Goal: Task Accomplishment & Management: Complete application form

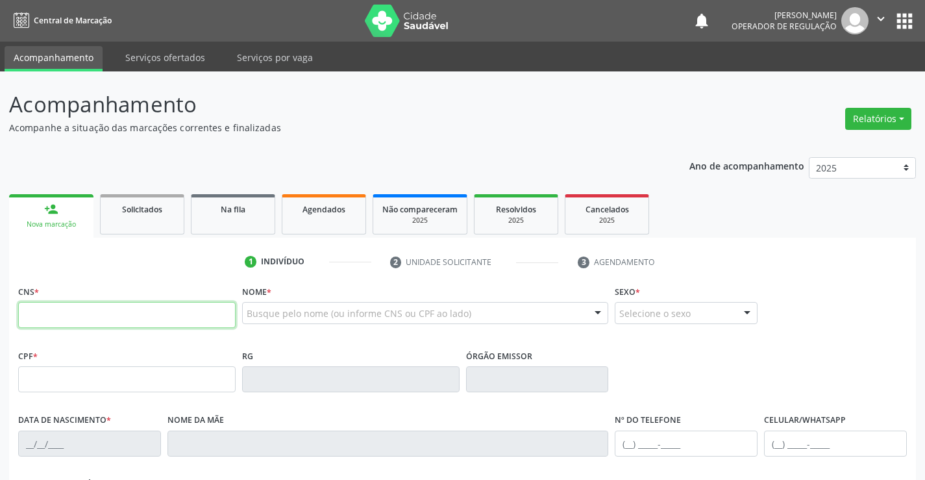
drag, startPoint x: 79, startPoint y: 322, endPoint x: 94, endPoint y: 318, distance: 15.4
click at [79, 322] on input "text" at bounding box center [127, 315] width 218 height 26
type input "708 8087 8317 7410"
type input "1377840824"
type input "[DATE]"
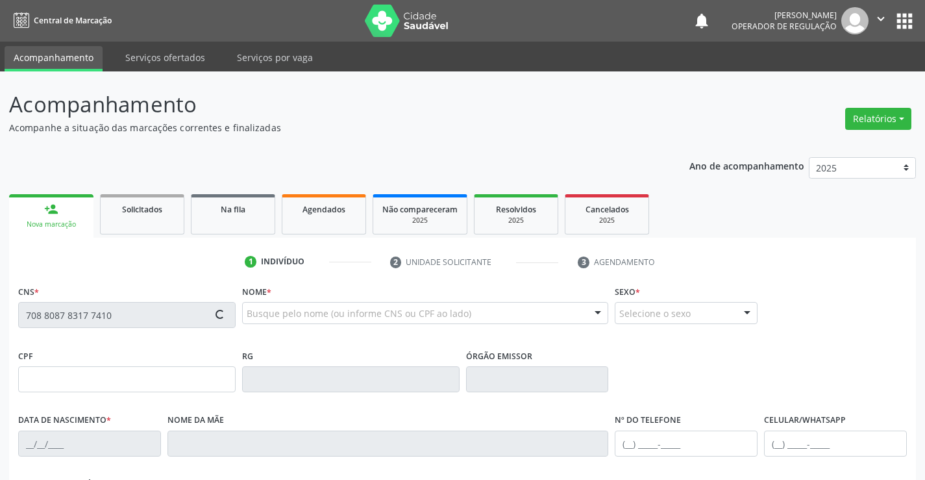
type input "[PHONE_NUMBER]"
type input "S/N"
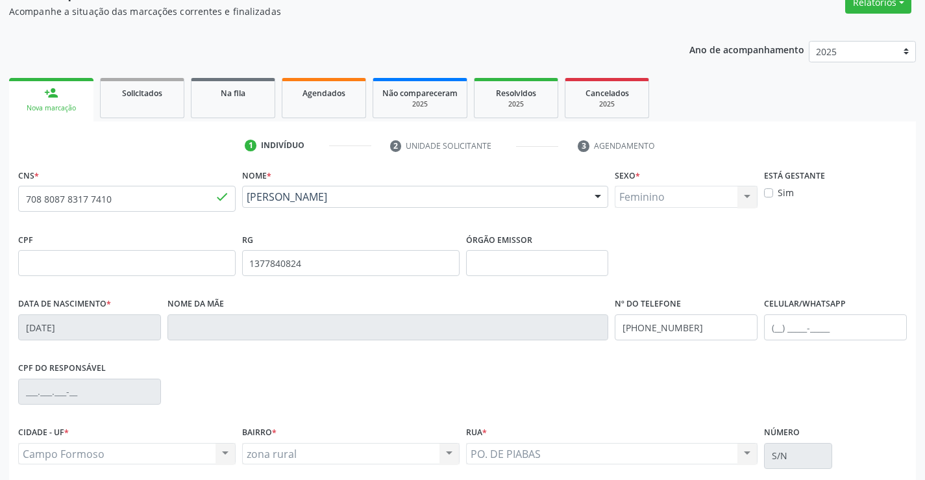
scroll to position [224, 0]
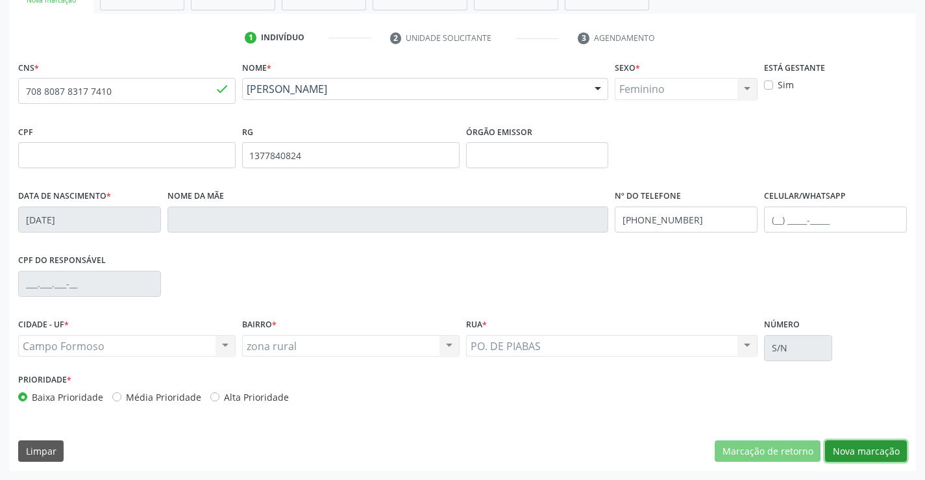
click at [840, 442] on button "Nova marcação" at bounding box center [866, 451] width 82 height 22
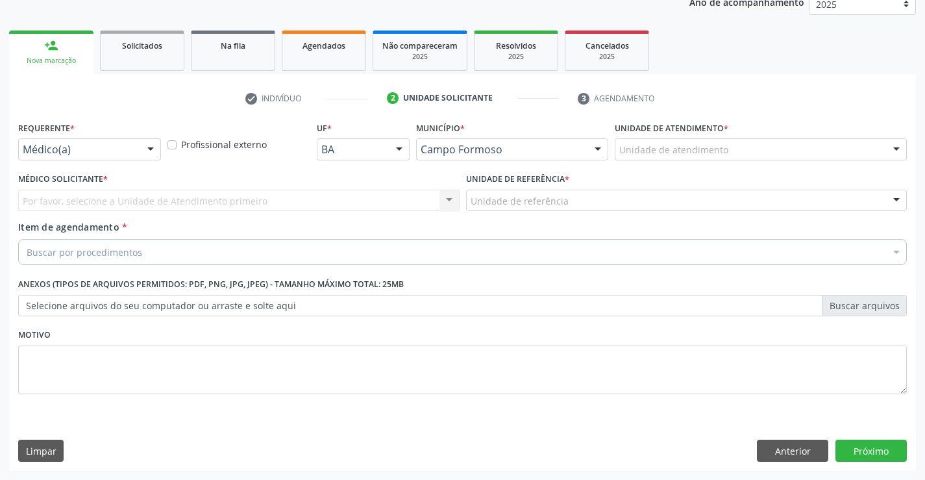
scroll to position [164, 0]
click at [153, 153] on div at bounding box center [150, 150] width 19 height 22
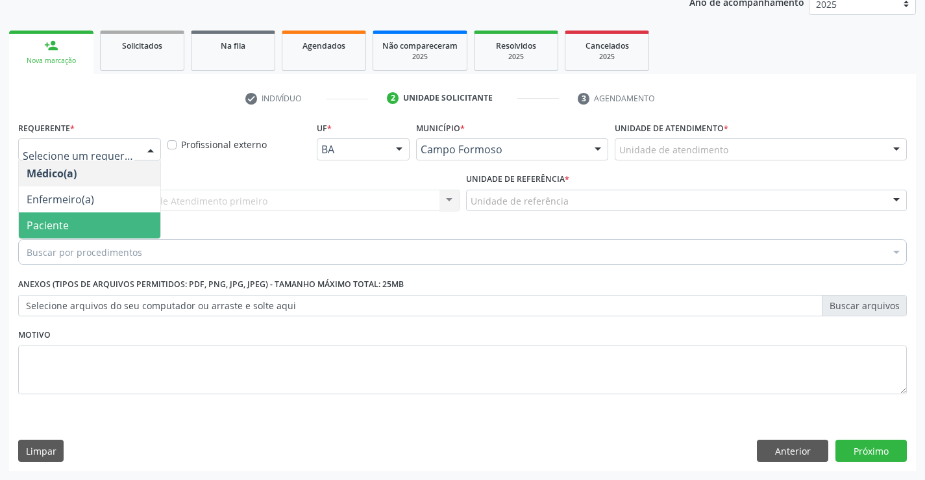
click at [71, 218] on span "Paciente" at bounding box center [90, 225] width 142 height 26
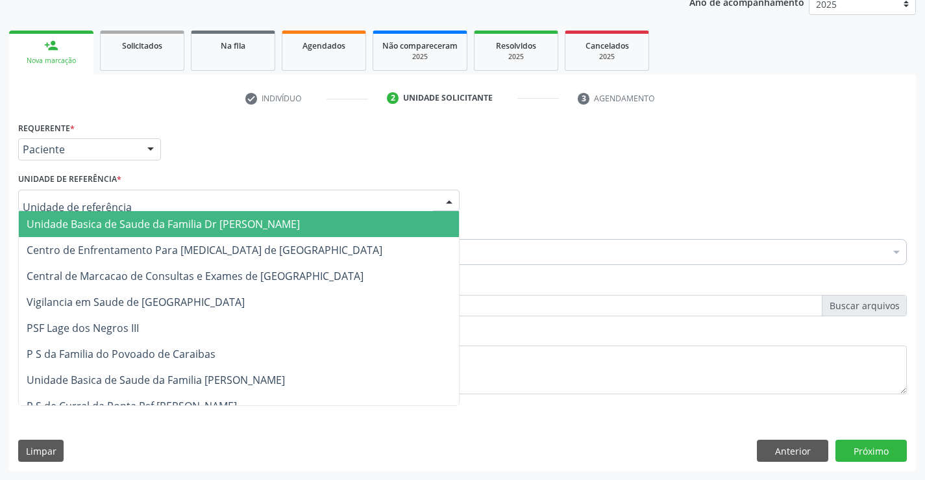
click at [442, 199] on div at bounding box center [449, 201] width 19 height 22
click at [358, 208] on input "text" at bounding box center [228, 207] width 410 height 26
click at [342, 217] on span "Unidade Basica de Saude da Familia Dr [PERSON_NAME]" at bounding box center [239, 224] width 440 height 26
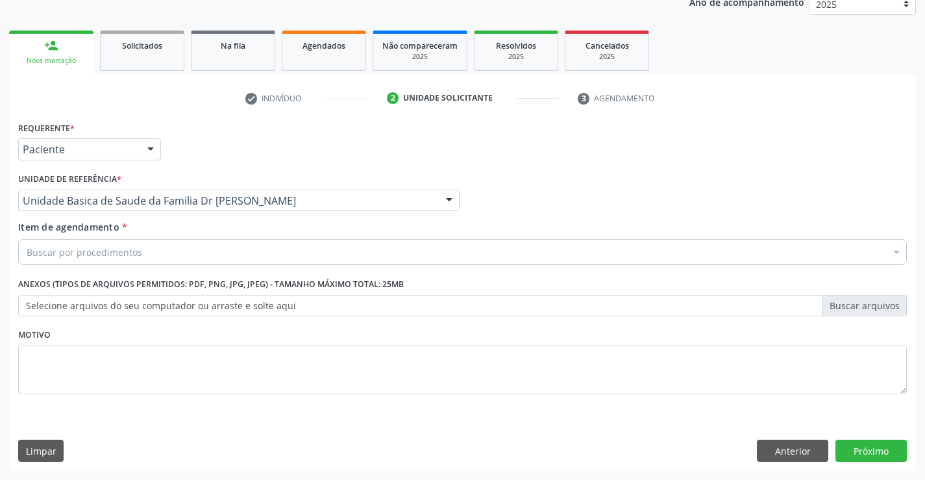
click at [240, 245] on div "Buscar por procedimentos" at bounding box center [462, 252] width 889 height 26
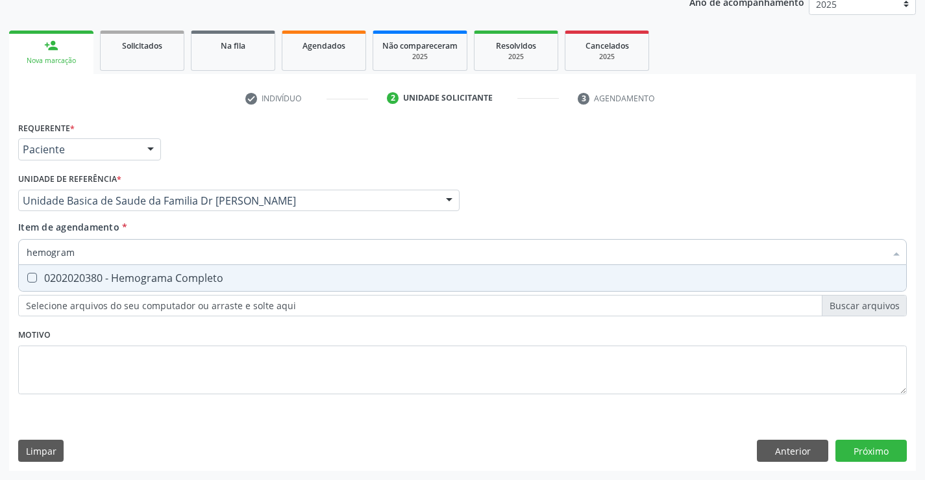
type input "hemograma"
click at [203, 283] on div "0202020380 - Hemograma Completo" at bounding box center [463, 278] width 872 height 10
checkbox Completo "true"
type input "hemograma"
click at [185, 348] on div "Requerente * Paciente Médico(a) Enfermeiro(a) Paciente Nenhum resultado encontr…" at bounding box center [462, 265] width 889 height 294
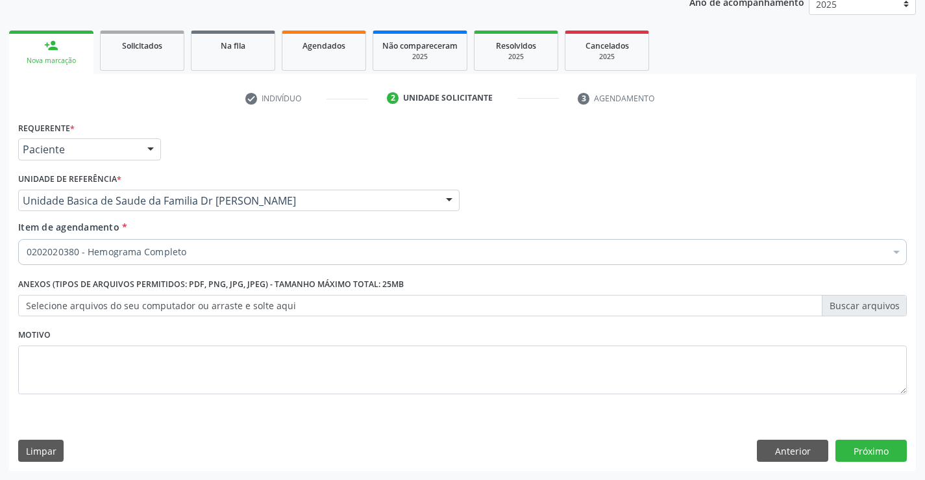
click at [207, 259] on div "0202020380 - Hemograma Completo" at bounding box center [462, 252] width 889 height 26
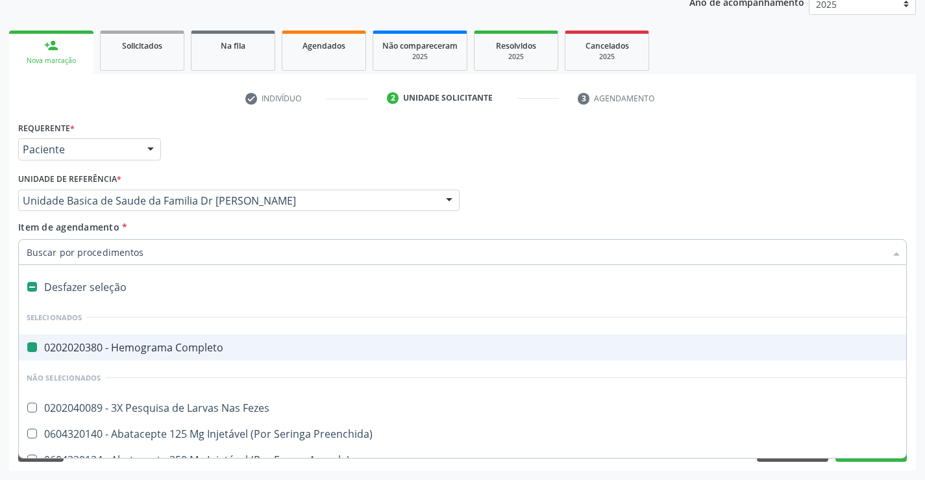
type input "f"
checkbox Completo "false"
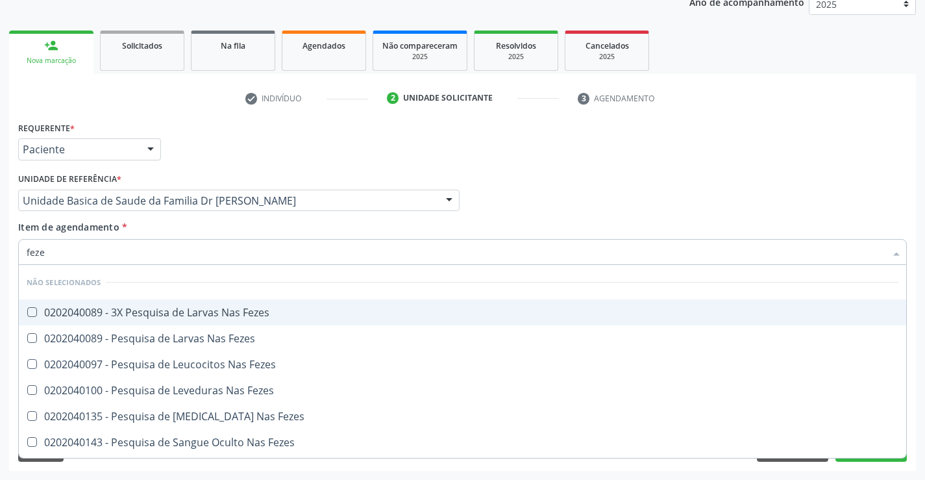
type input "fezes"
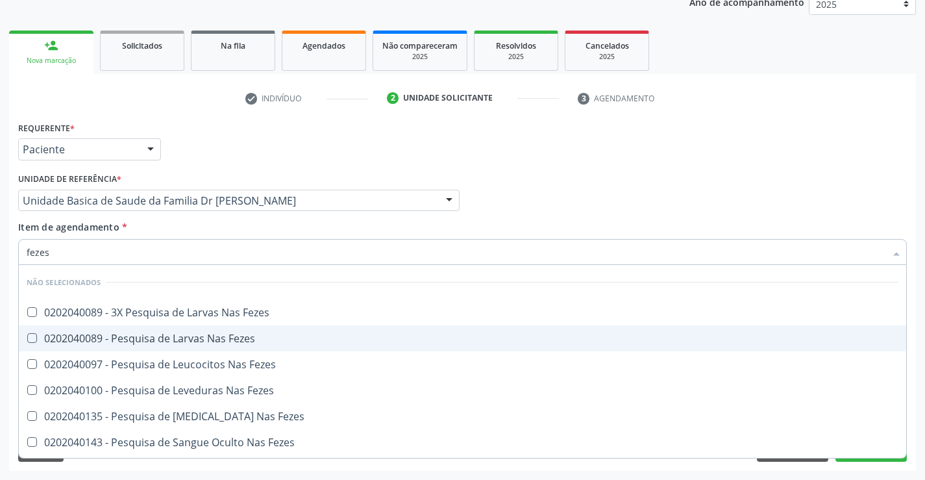
click at [209, 333] on div "0202040089 - Pesquisa de Larvas Nas Fezes" at bounding box center [463, 338] width 872 height 10
checkbox Fezes "true"
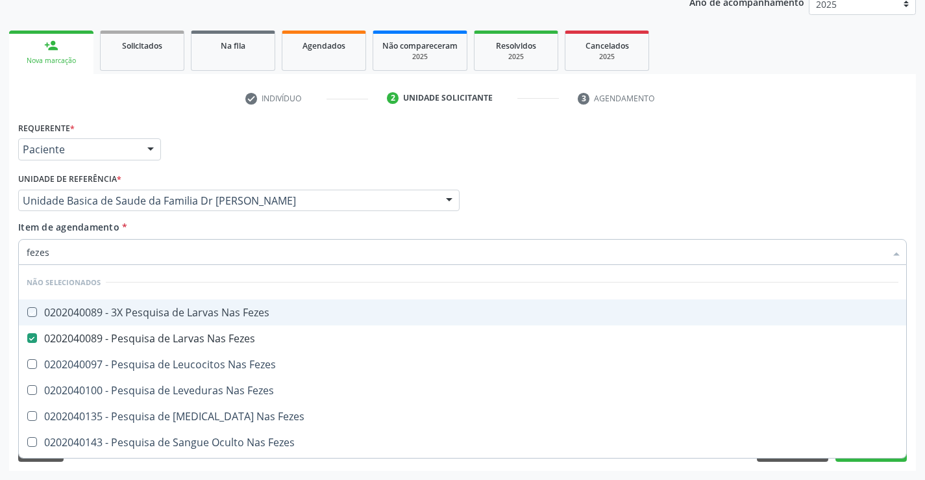
click at [745, 181] on div "Médico Solicitante Por favor, selecione a Unidade de Atendimento primeiro Nenhu…" at bounding box center [463, 195] width 896 height 51
checkbox Fezes "true"
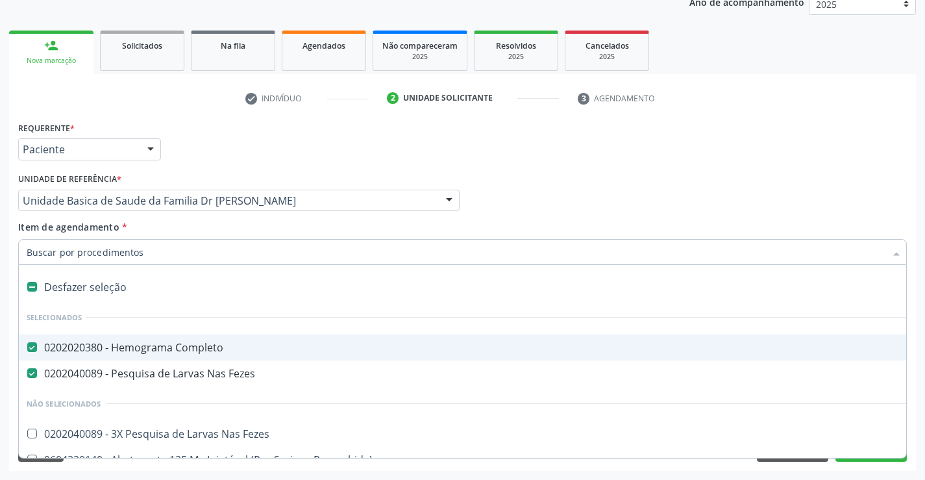
click at [777, 148] on div "Requerente * Paciente Médico(a) Enfermeiro(a) Paciente Nenhum resultado encontr…" at bounding box center [463, 143] width 896 height 51
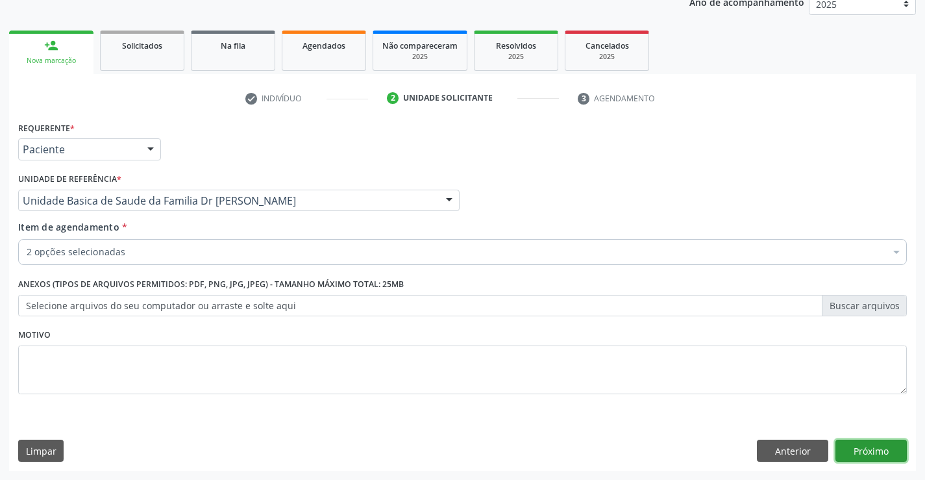
click at [868, 448] on button "Próximo" at bounding box center [871, 451] width 71 height 22
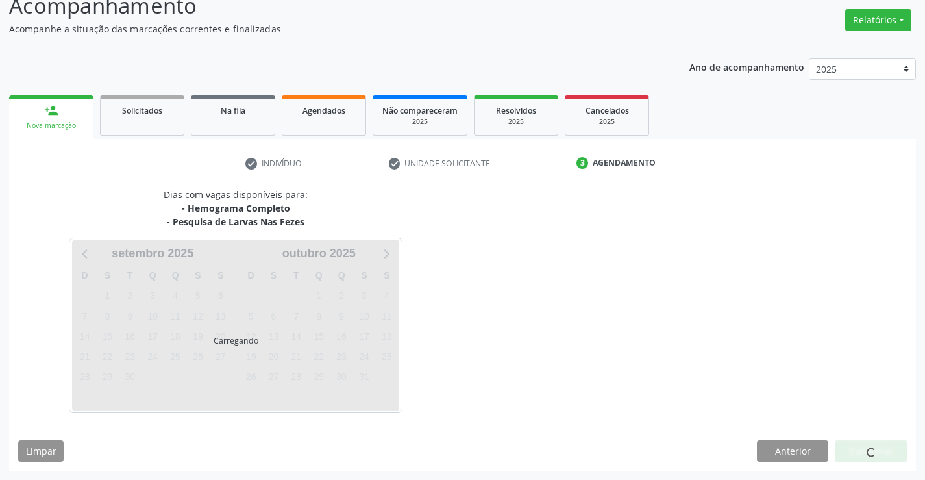
scroll to position [99, 0]
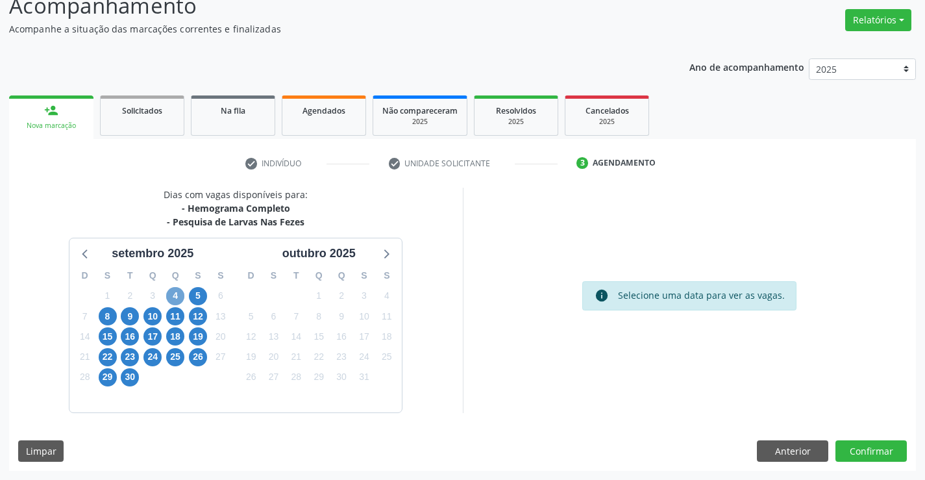
click at [175, 297] on span "4" at bounding box center [175, 296] width 18 height 18
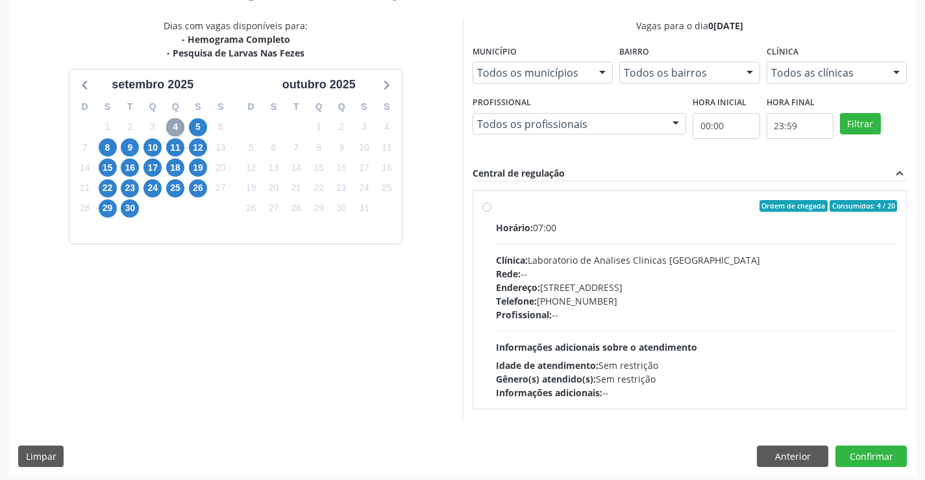
scroll to position [273, 0]
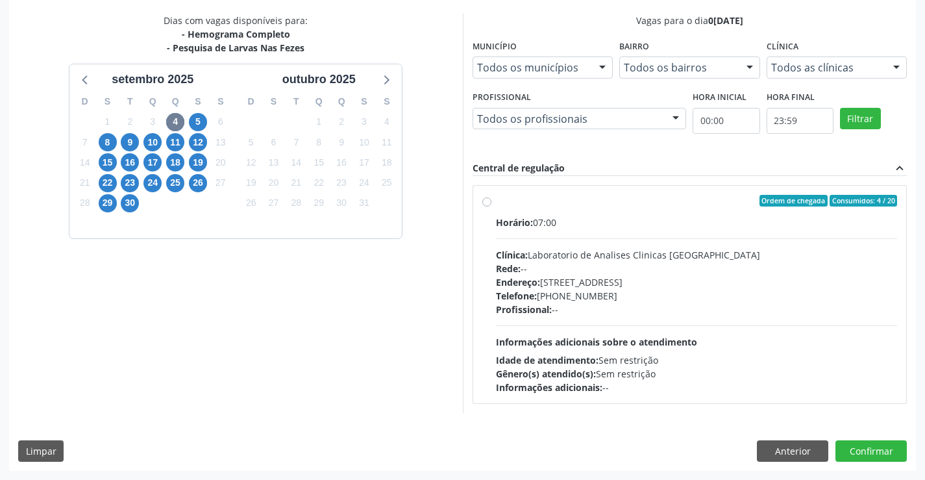
click at [496, 202] on label "Ordem de chegada Consumidos: 4 / 20 Horário: 07:00 Clínica: Laboratorio de Anal…" at bounding box center [697, 294] width 402 height 199
click at [484, 202] on input "Ordem de chegada Consumidos: 4 / 20 Horário: 07:00 Clínica: Laboratorio de Anal…" at bounding box center [487, 201] width 9 height 12
radio input "true"
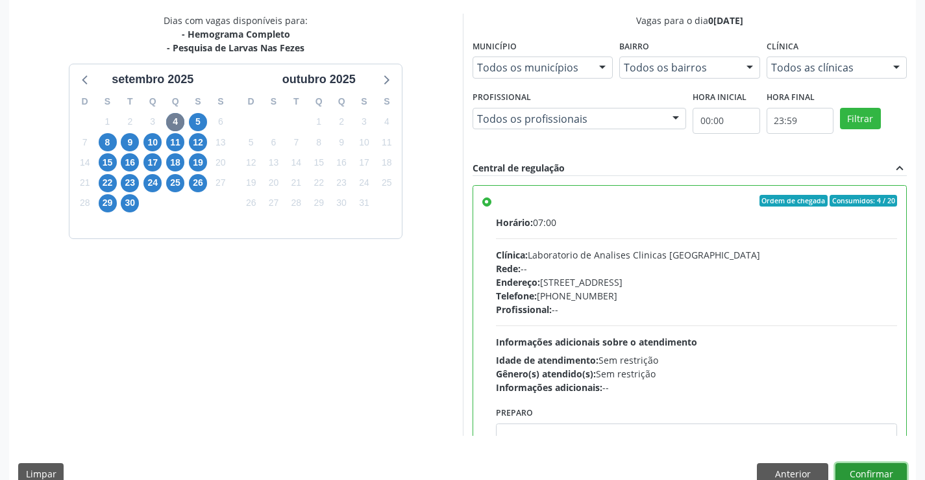
click at [857, 467] on button "Confirmar" at bounding box center [871, 474] width 71 height 22
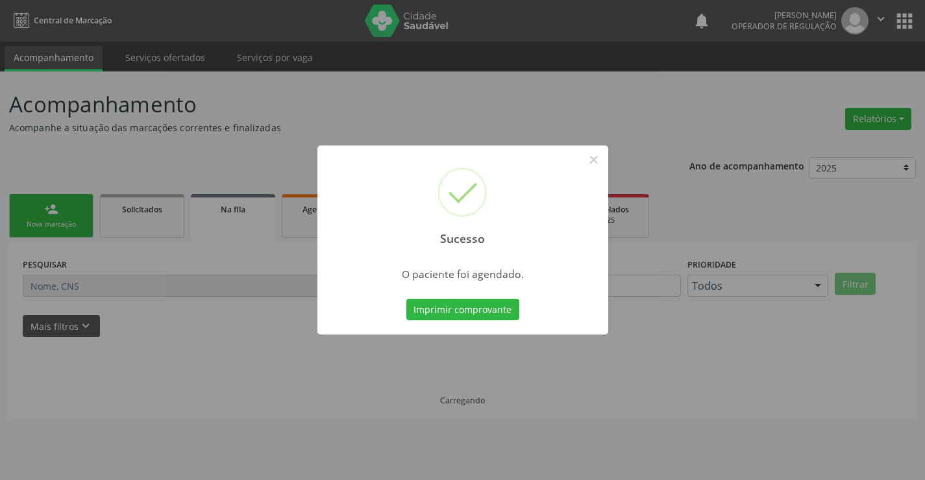
scroll to position [0, 0]
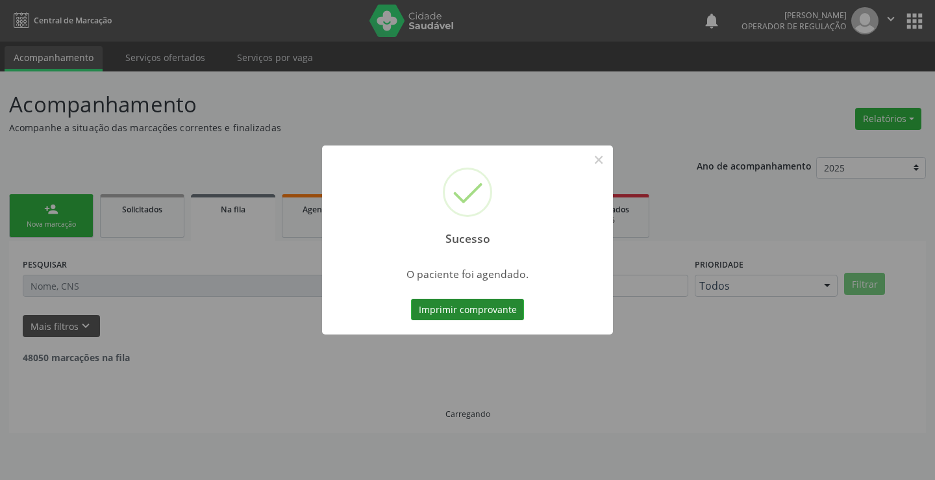
click at [468, 314] on button "Imprimir comprovante" at bounding box center [467, 310] width 113 height 22
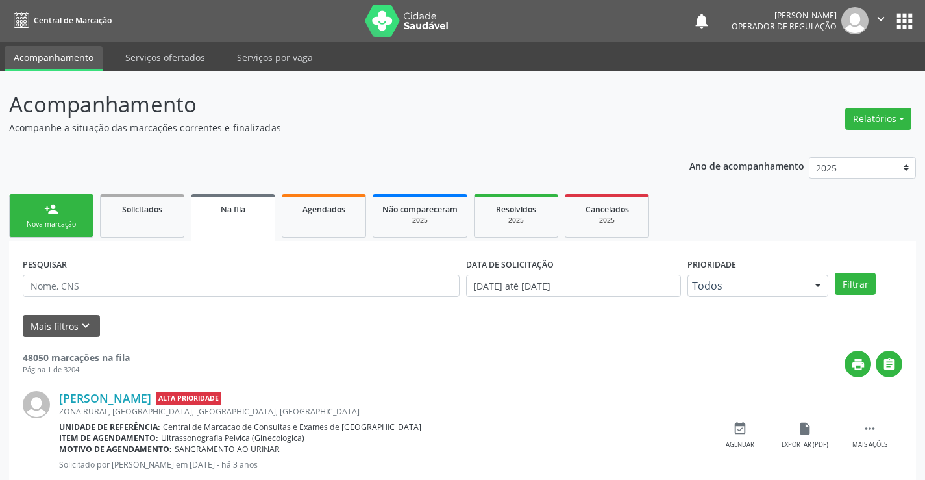
click at [67, 210] on link "person_add Nova marcação" at bounding box center [51, 216] width 84 height 44
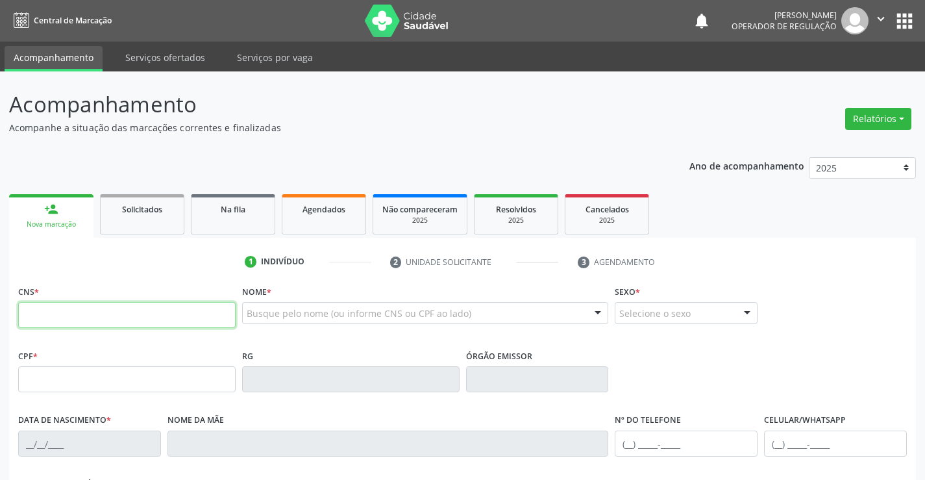
click at [61, 310] on input "text" at bounding box center [127, 315] width 218 height 26
type input "708 8087 8317 7410"
type input "1377840824"
type input "[DATE]"
type input "[PHONE_NUMBER]"
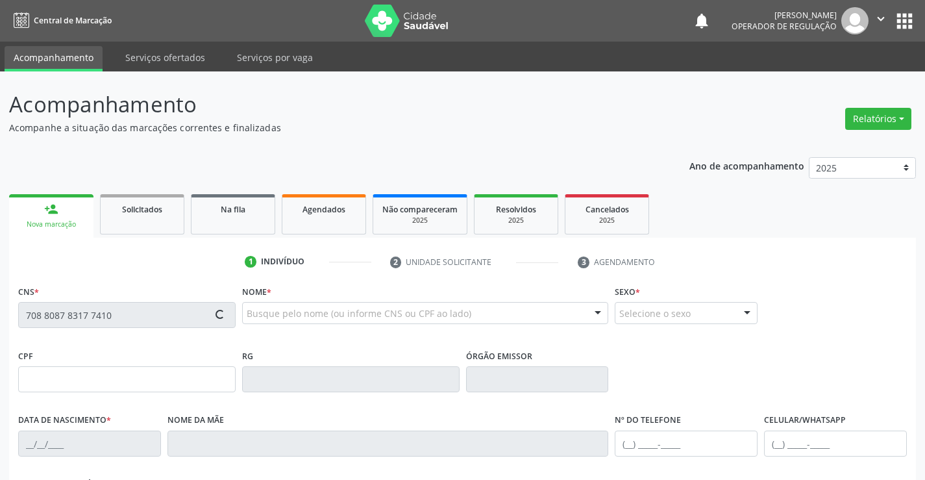
type input "[PHONE_NUMBER]"
type input "348.871.118-86"
type input "S/N"
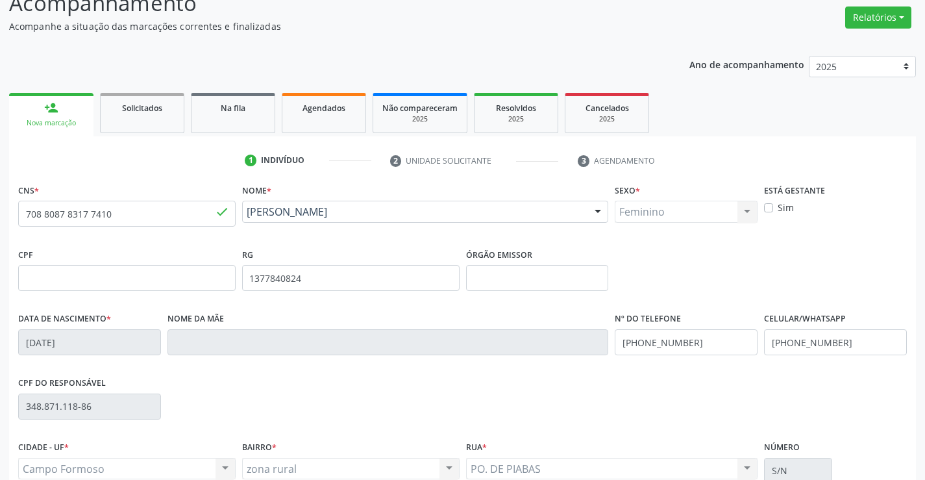
scroll to position [224, 0]
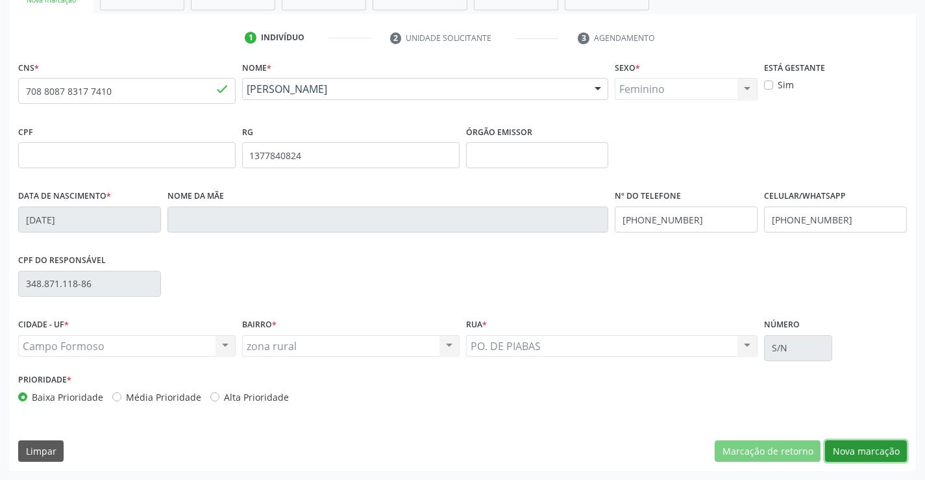
click at [878, 446] on button "Nova marcação" at bounding box center [866, 451] width 82 height 22
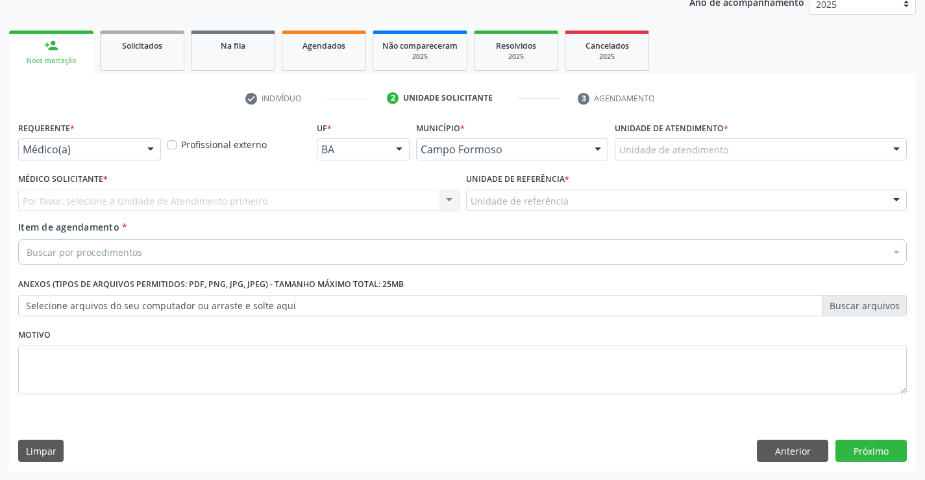
click at [156, 145] on div at bounding box center [150, 150] width 19 height 22
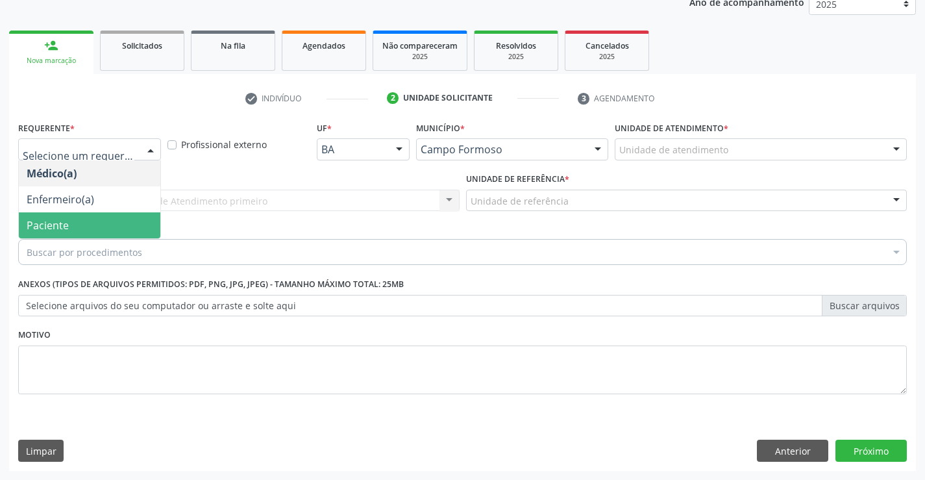
click at [69, 225] on span "Paciente" at bounding box center [90, 225] width 142 height 26
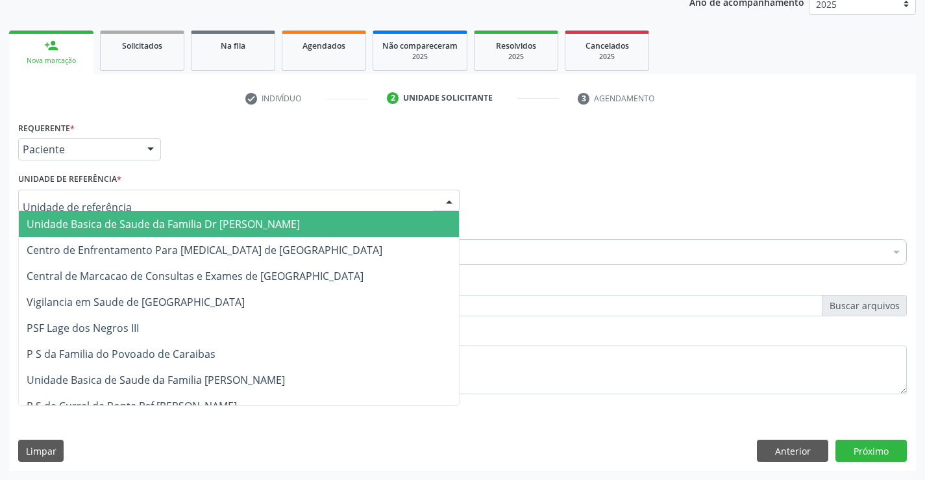
click at [449, 197] on div at bounding box center [449, 201] width 19 height 22
drag, startPoint x: 265, startPoint y: 221, endPoint x: 243, endPoint y: 223, distance: 22.2
click at [264, 221] on span "Unidade Basica de Saude da Familia Dr [PERSON_NAME]" at bounding box center [163, 224] width 273 height 14
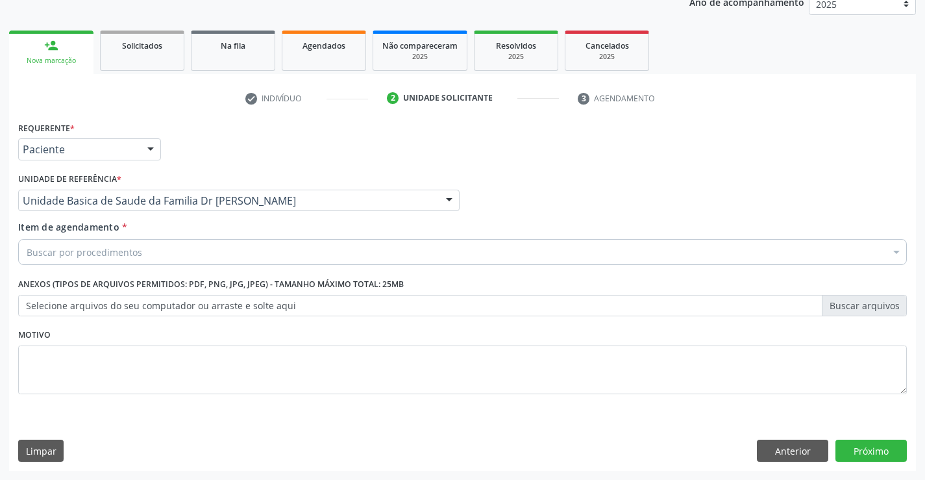
click at [168, 251] on div "Buscar por procedimentos" at bounding box center [462, 252] width 889 height 26
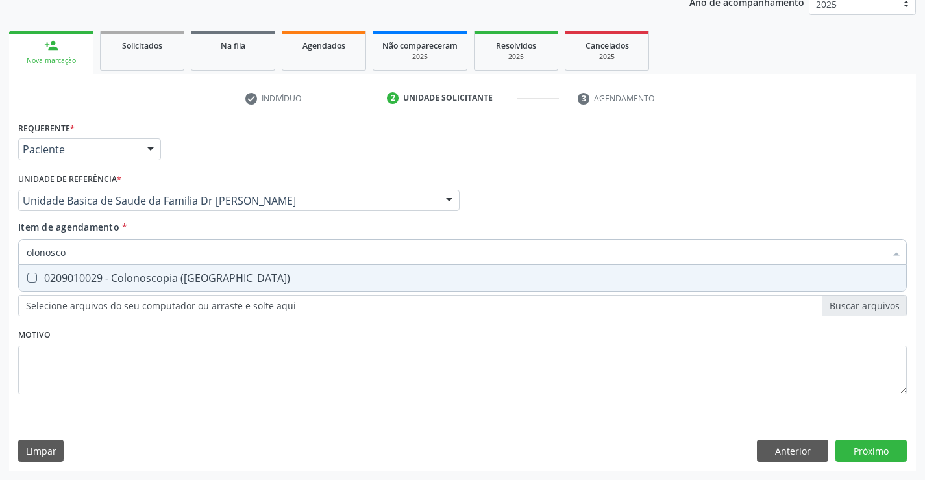
type input "olonoscop"
click at [177, 288] on span "0209010029 - Colonoscopia ([GEOGRAPHIC_DATA])" at bounding box center [463, 278] width 888 height 26
checkbox \(Coloscopia\) "true"
click at [857, 445] on div "Requerente * Paciente Médico(a) Enfermeiro(a) Paciente Nenhum resultado encontr…" at bounding box center [462, 294] width 907 height 353
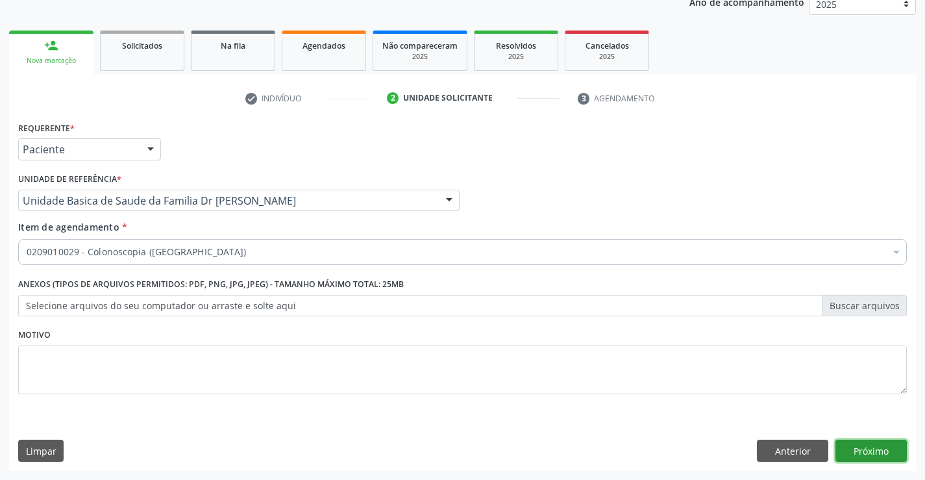
click at [872, 446] on button "Próximo" at bounding box center [871, 451] width 71 height 22
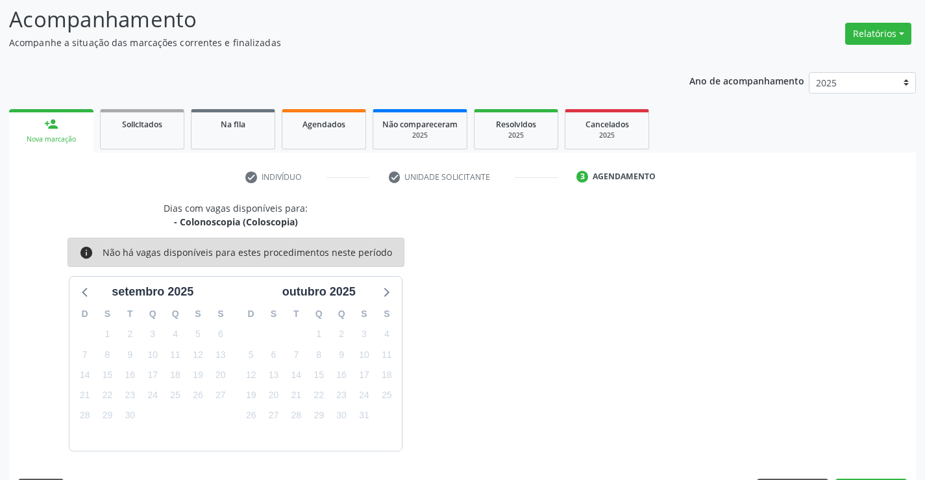
scroll to position [123, 0]
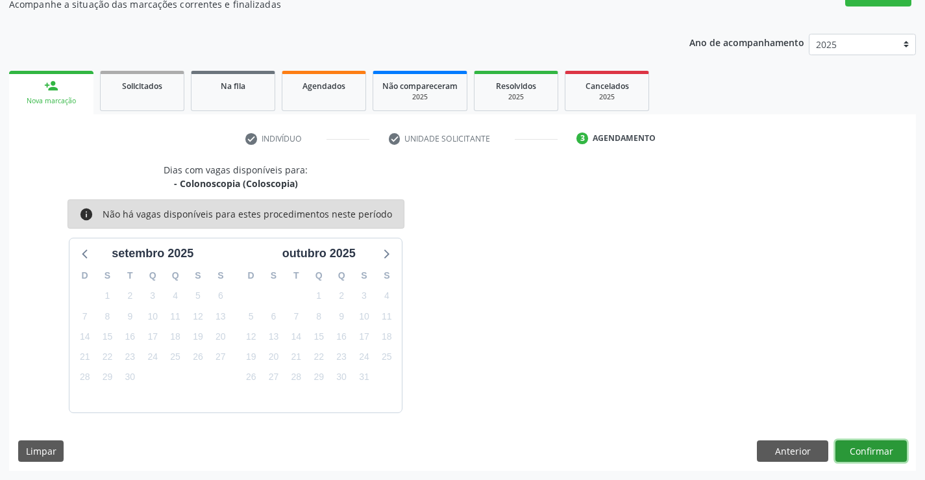
click at [872, 449] on button "Confirmar" at bounding box center [871, 451] width 71 height 22
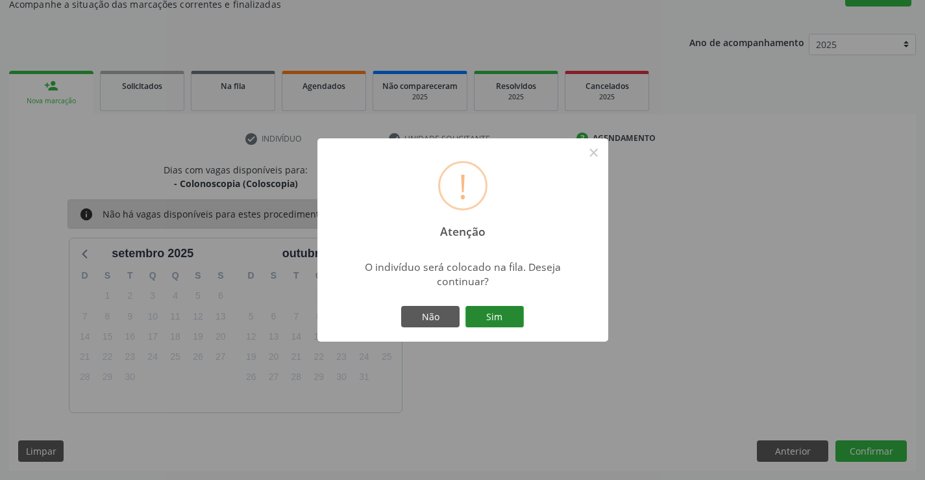
click at [492, 318] on button "Sim" at bounding box center [495, 317] width 58 height 22
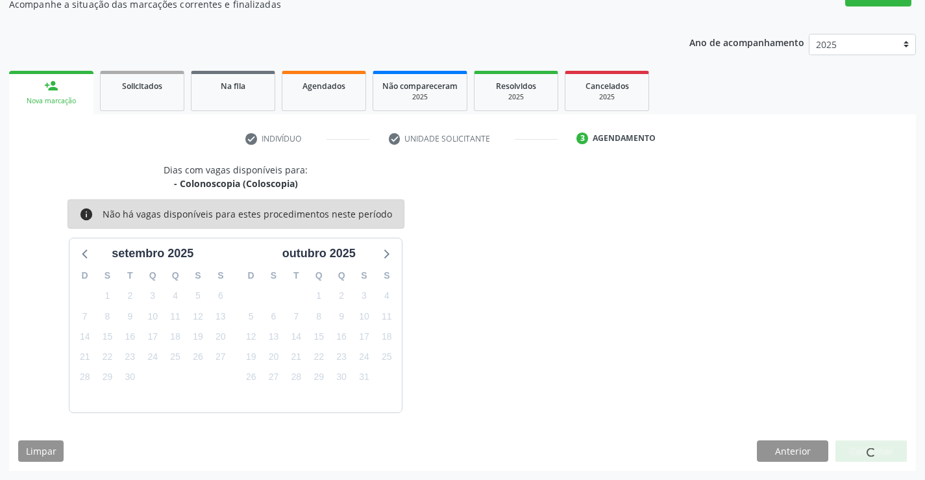
scroll to position [0, 0]
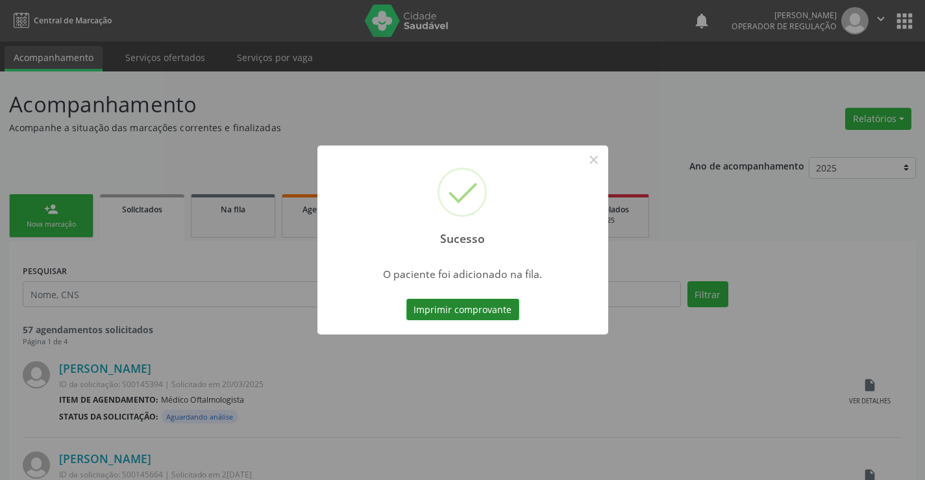
click at [460, 310] on button "Imprimir comprovante" at bounding box center [463, 310] width 113 height 22
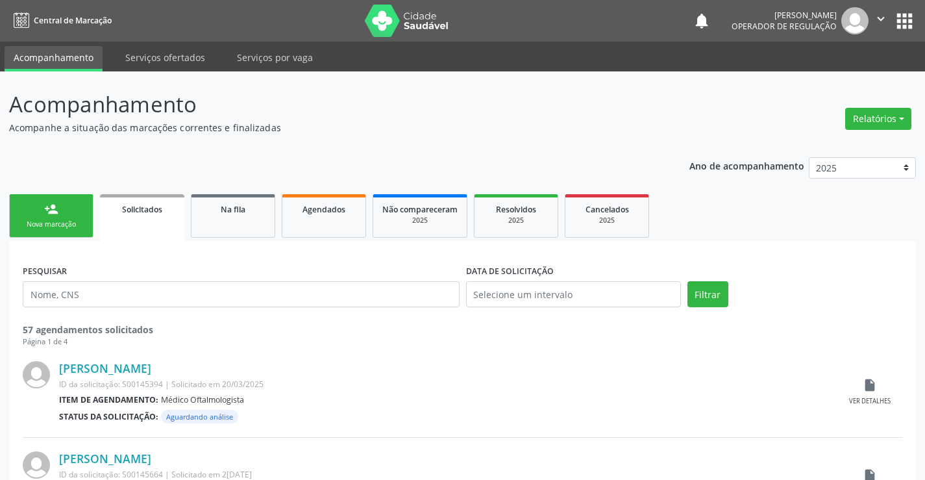
click at [69, 228] on div "Nova marcação" at bounding box center [51, 225] width 65 height 10
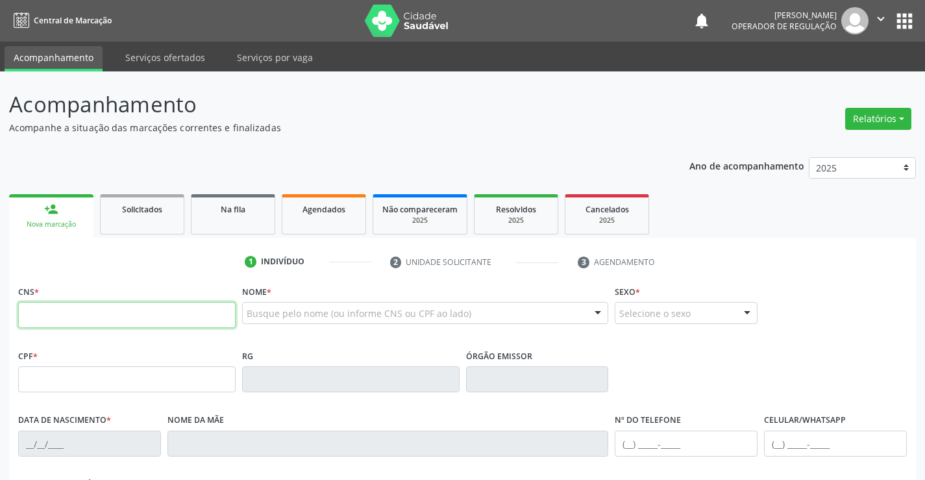
click at [86, 315] on input "text" at bounding box center [127, 315] width 218 height 26
type input "700 0072 7900 4606"
type input "[DATE]"
type input "[PHONE_NUMBER]"
type input "53"
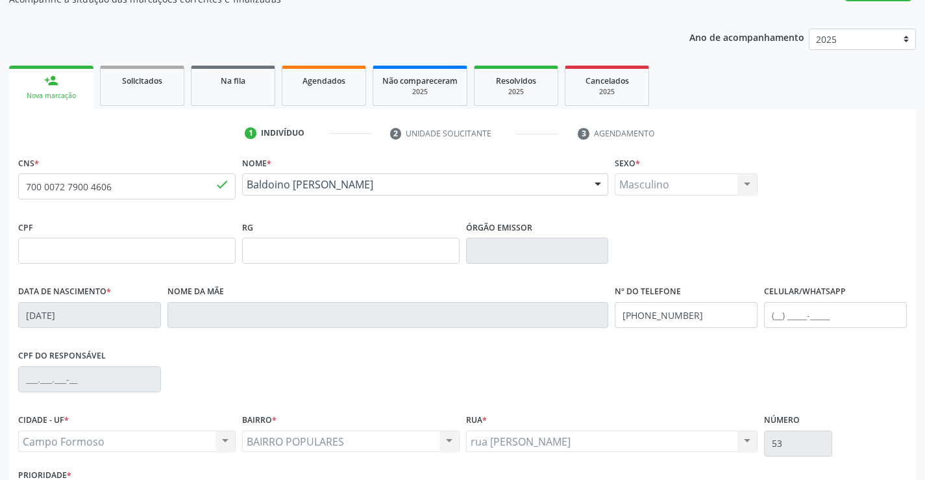
scroll to position [224, 0]
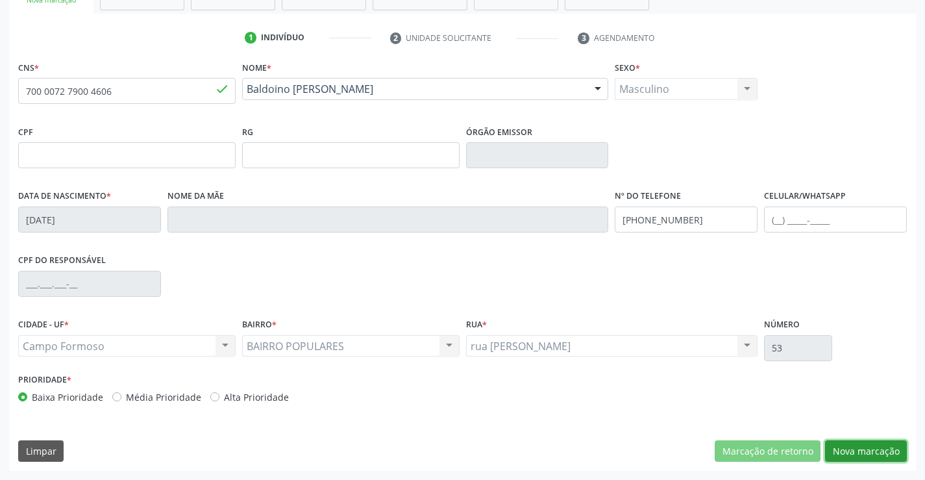
click at [880, 446] on button "Nova marcação" at bounding box center [866, 451] width 82 height 22
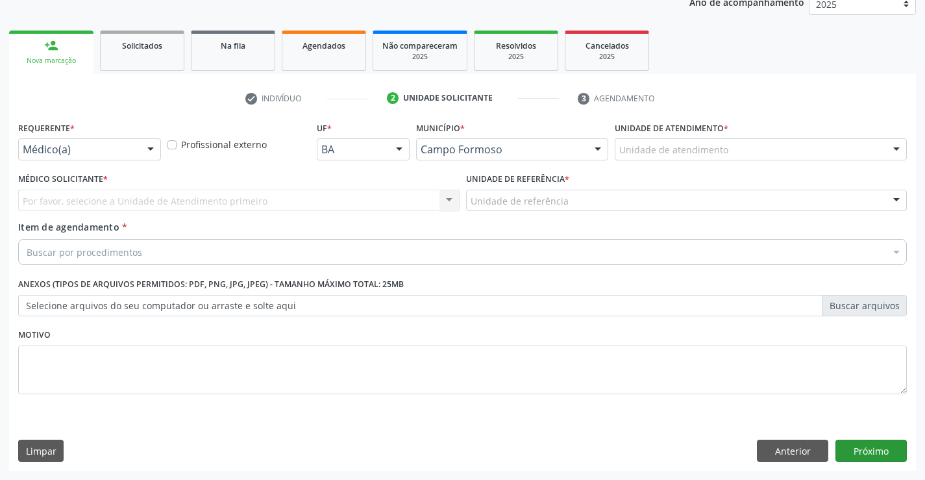
scroll to position [164, 0]
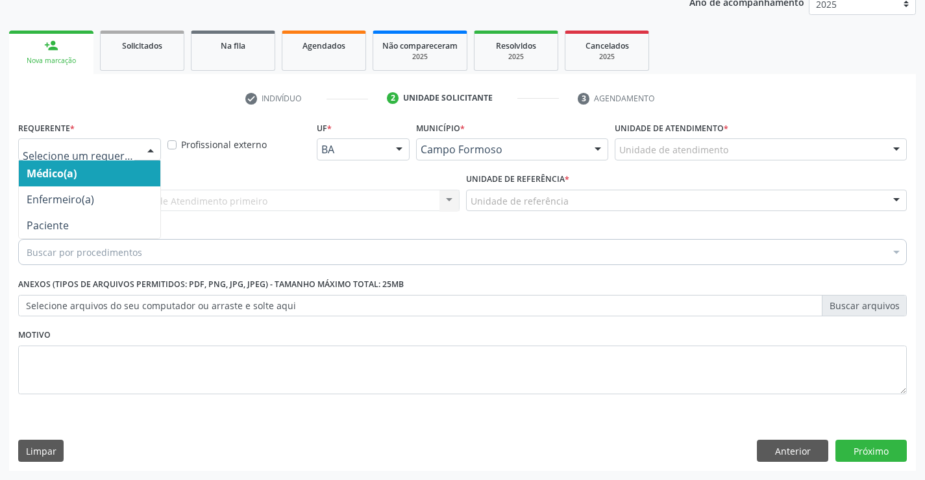
click at [148, 145] on div at bounding box center [150, 150] width 19 height 22
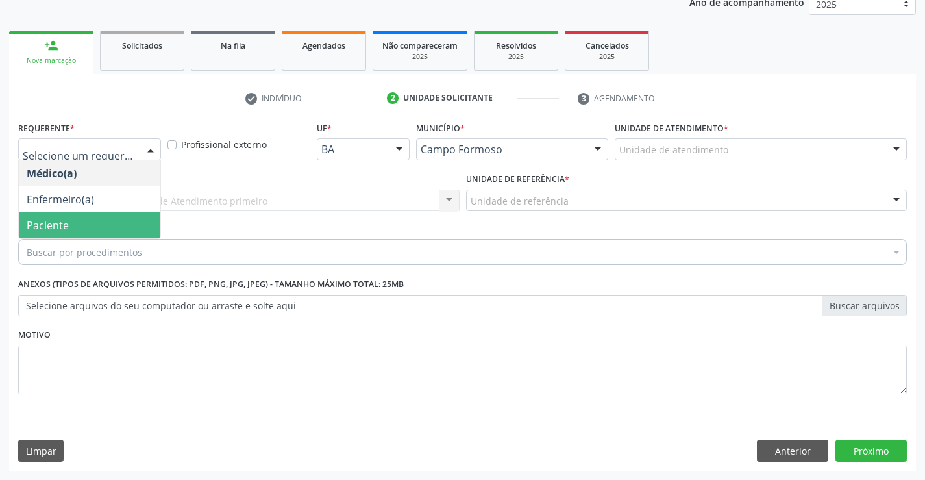
click at [81, 223] on span "Paciente" at bounding box center [90, 225] width 142 height 26
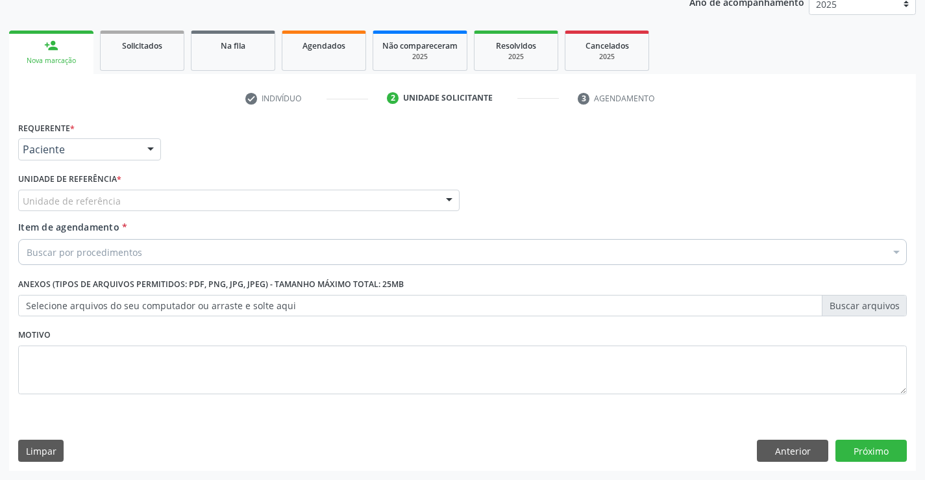
click at [449, 194] on div at bounding box center [449, 201] width 19 height 22
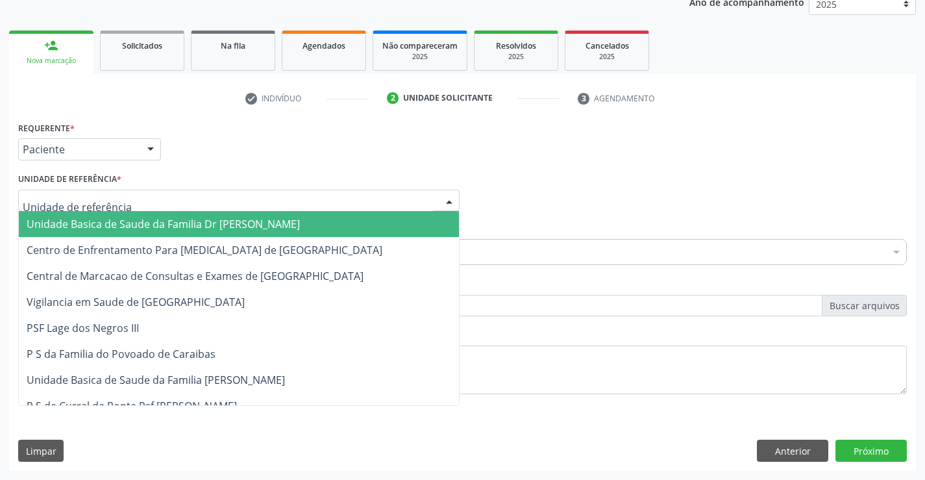
click at [263, 227] on span "Unidade Basica de Saude da Familia Dr [PERSON_NAME]" at bounding box center [163, 224] width 273 height 14
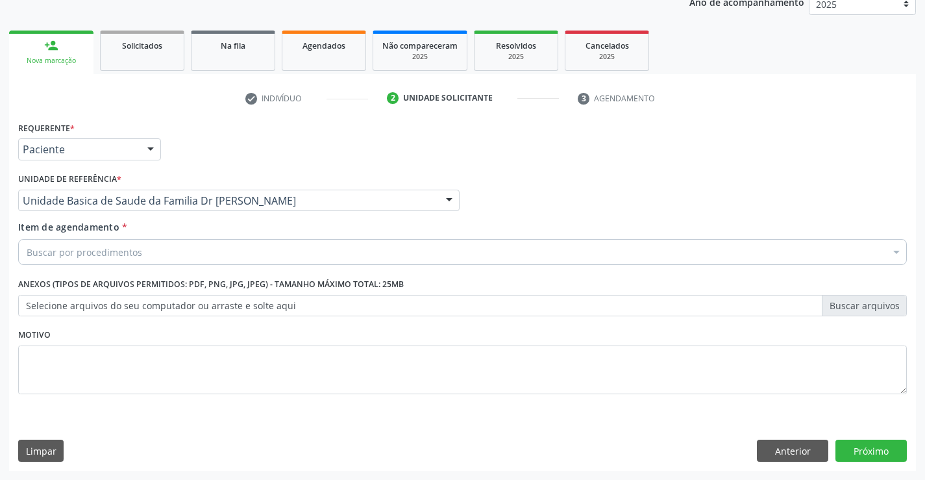
click at [193, 249] on div "Buscar por procedimentos" at bounding box center [462, 252] width 889 height 26
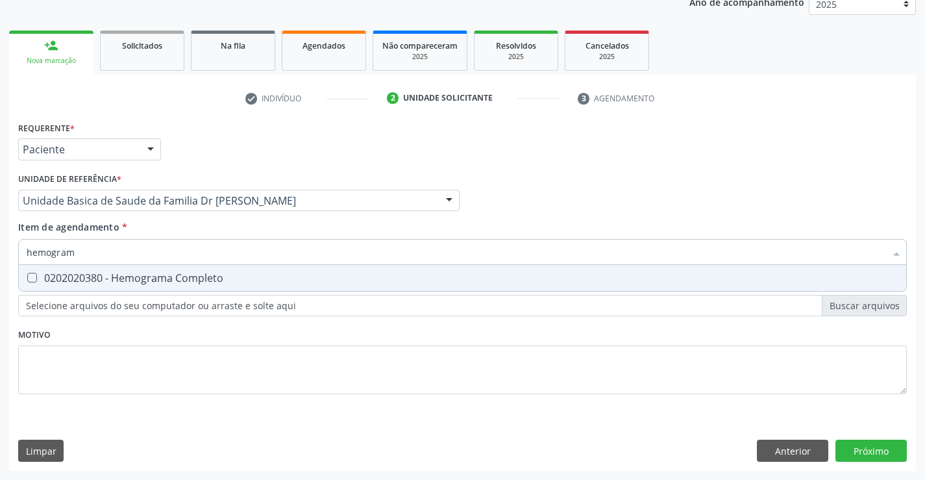
type input "hemograma"
click at [198, 280] on div "0202020380 - Hemograma Completo" at bounding box center [463, 278] width 872 height 10
checkbox Completo "true"
type input "hemograma"
click at [536, 210] on div "Médico Solicitante Por favor, selecione a Unidade de Atendimento primeiro Nenhu…" at bounding box center [463, 195] width 896 height 51
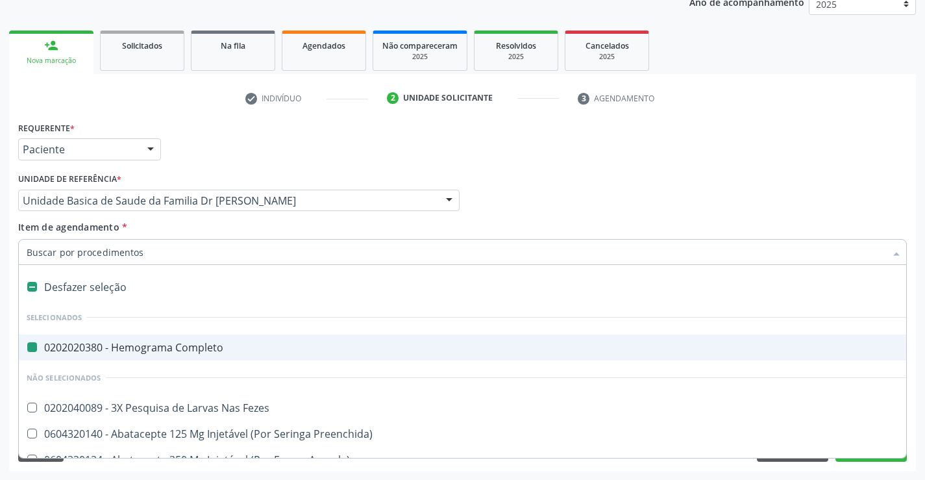
type input "u"
checkbox Completo "false"
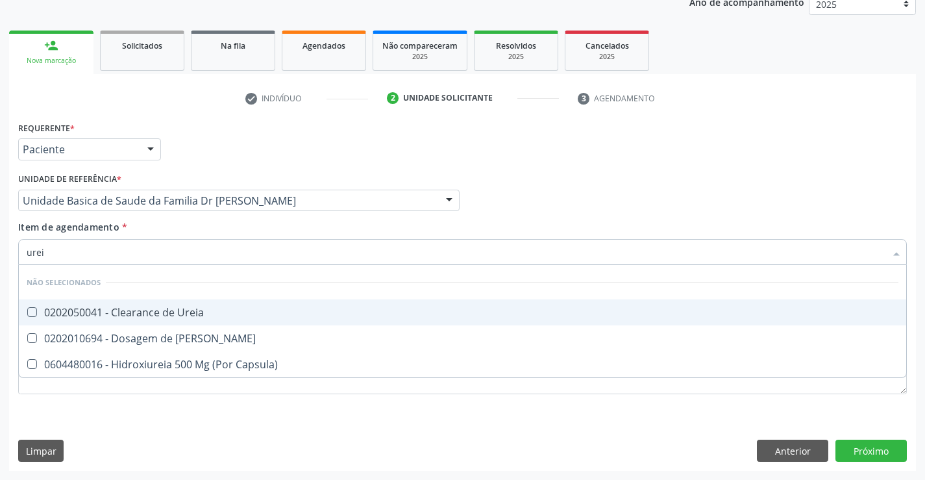
type input "ureia"
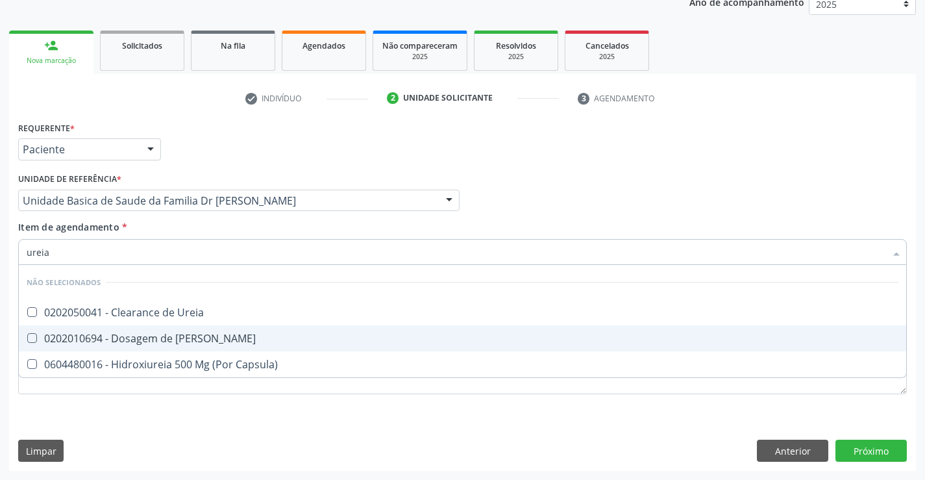
click at [125, 333] on div "0202010694 - Dosagem de [PERSON_NAME]" at bounding box center [463, 338] width 872 height 10
checkbox Ureia "true"
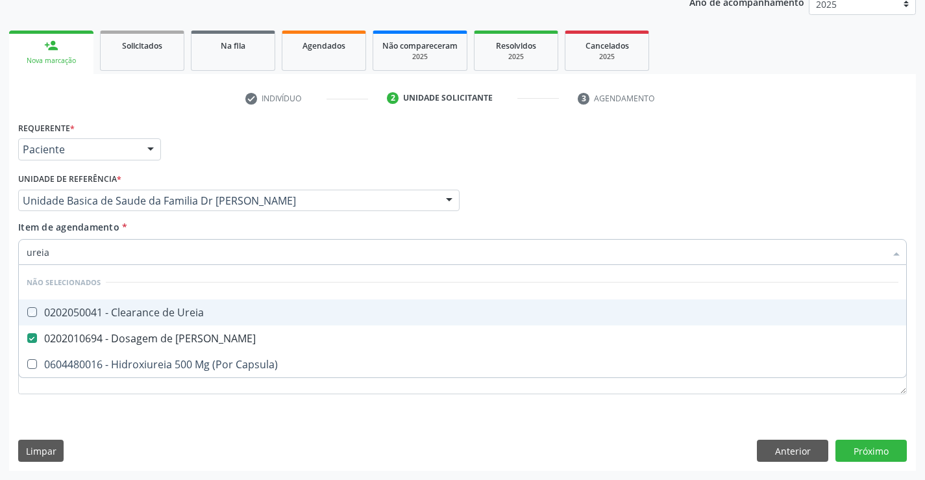
click at [615, 179] on div "Médico Solicitante Por favor, selecione a Unidade de Atendimento primeiro Nenhu…" at bounding box center [463, 195] width 896 height 51
checkbox Ureia "true"
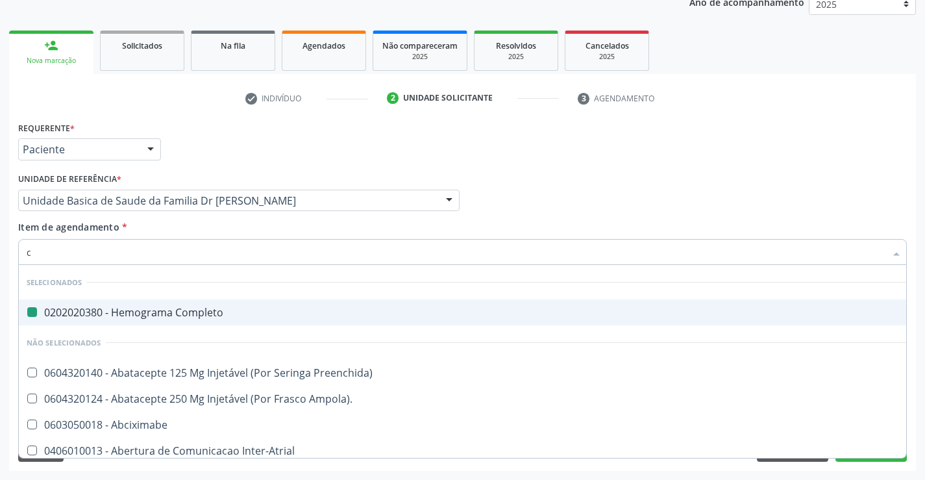
type input "cr"
checkbox Completo "false"
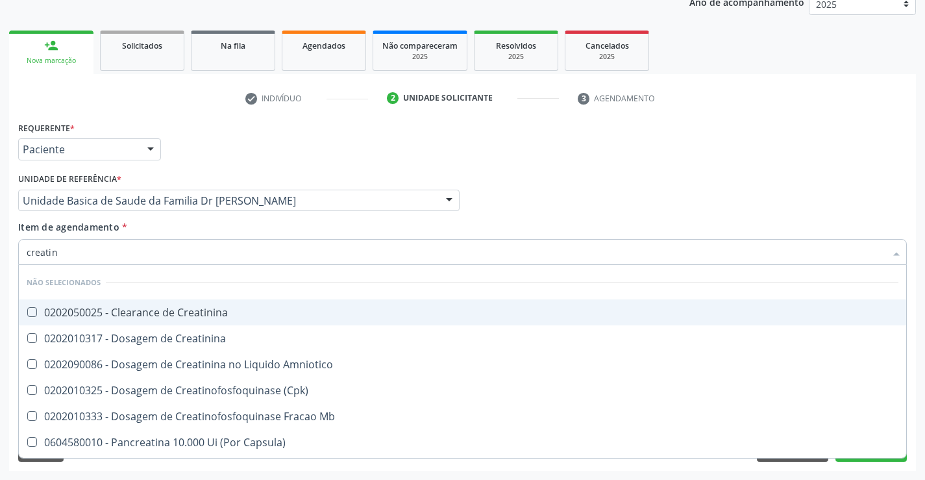
type input "creatini"
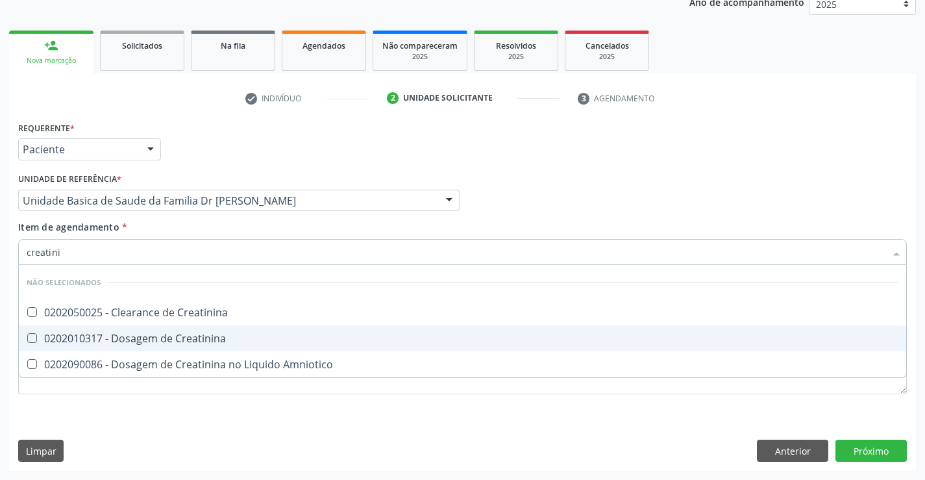
click at [162, 334] on div "0202010317 - Dosagem de Creatinina" at bounding box center [463, 338] width 872 height 10
checkbox Creatinina "true"
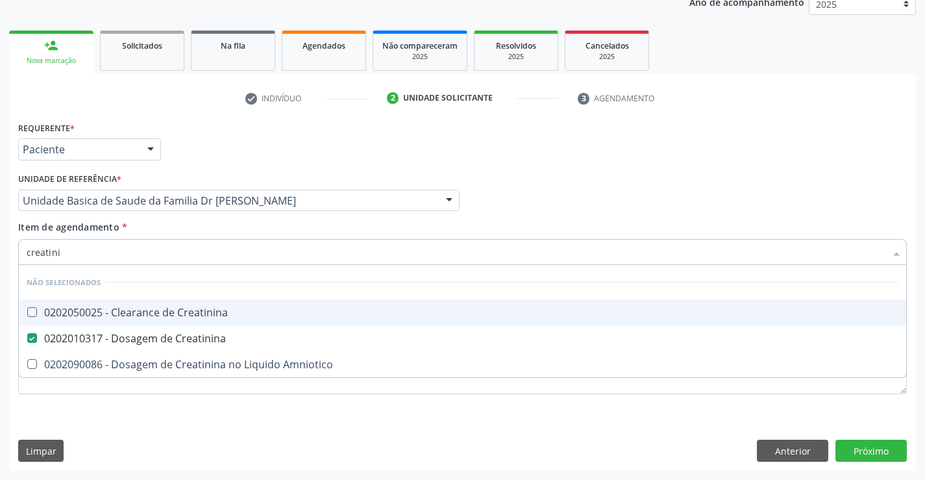
type input "creatini"
click at [644, 192] on div "Médico Solicitante Por favor, selecione a Unidade de Atendimento primeiro Nenhu…" at bounding box center [463, 195] width 896 height 51
checkbox Creatinina "true"
checkbox Amniotico "true"
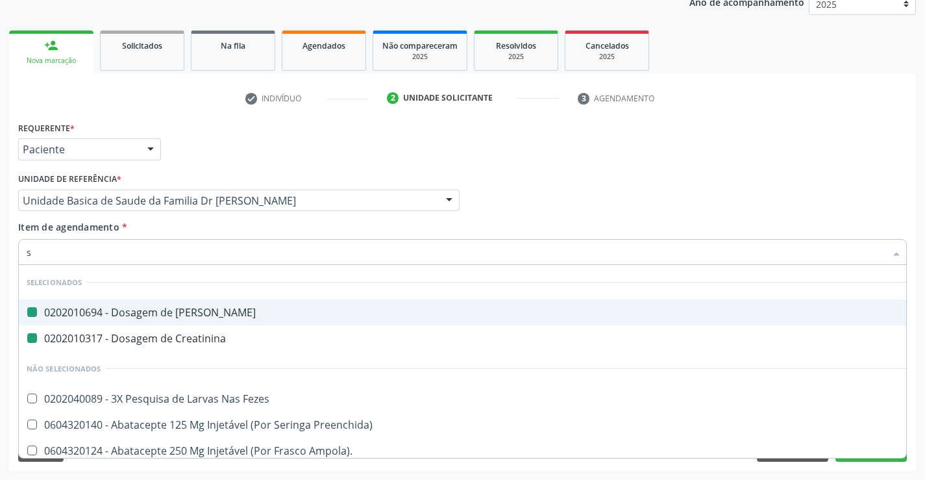
type input "so"
checkbox Ureia "false"
checkbox Creatinina "false"
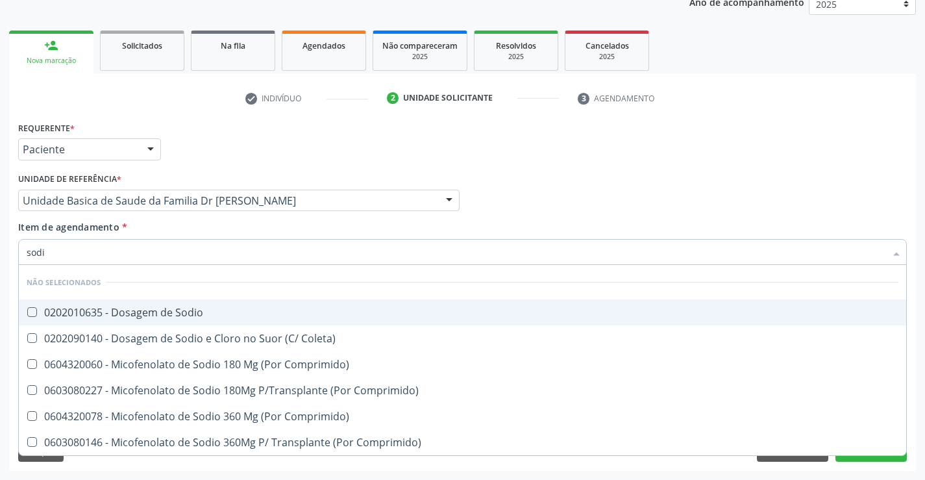
type input "sodio"
click at [151, 316] on div "0202010635 - Dosagem de Sodio" at bounding box center [463, 312] width 872 height 10
checkbox Sodio "true"
click at [649, 184] on div "Médico Solicitante Por favor, selecione a Unidade de Atendimento primeiro Nenhu…" at bounding box center [463, 195] width 896 height 51
checkbox Coleta\) "true"
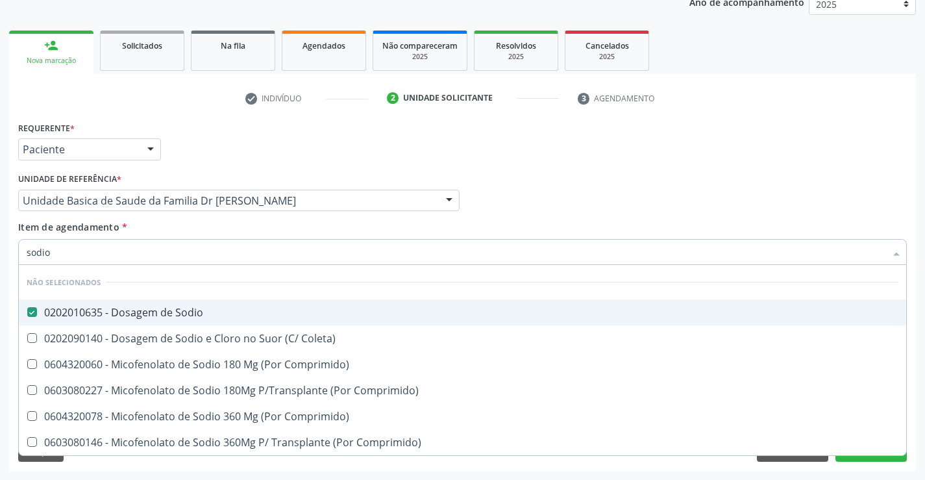
checkbox Comprimido\) "true"
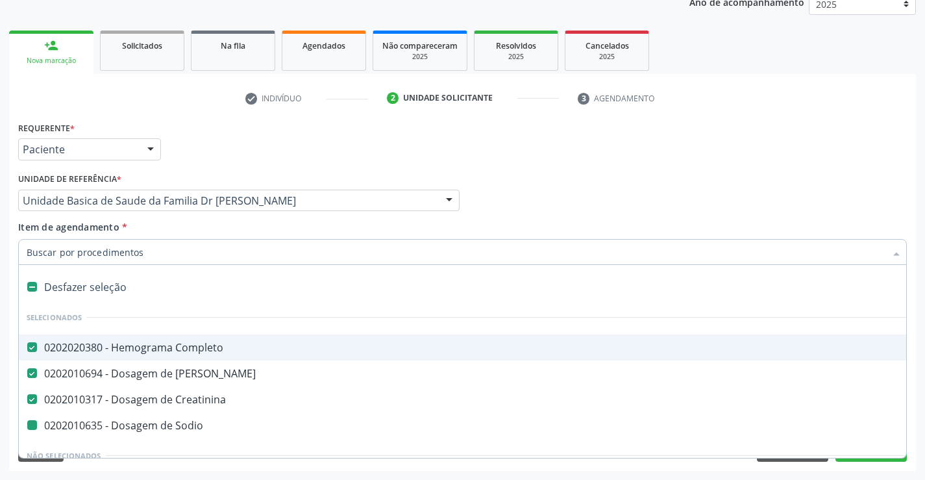
type input "t"
checkbox Sodio "false"
checkbox Sodio "true"
type input "po"
checkbox Completo "false"
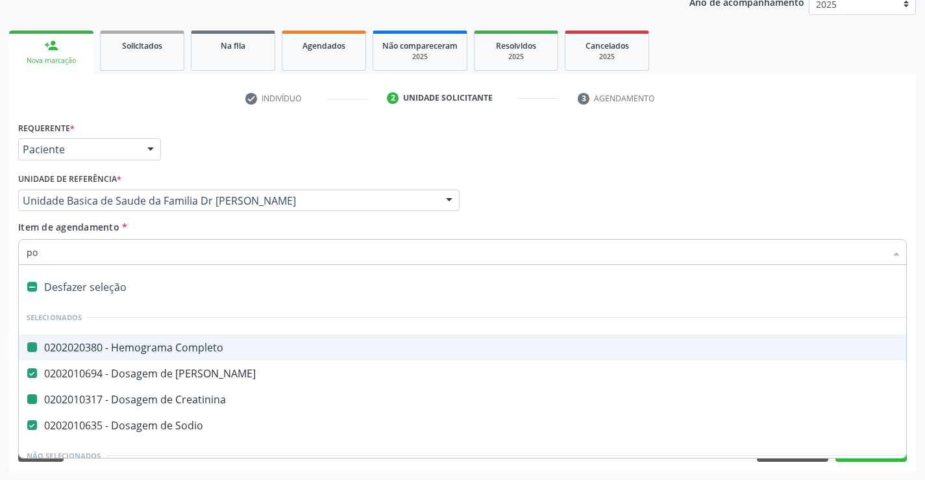
checkbox Sodio "false"
checkbox Creatinina "false"
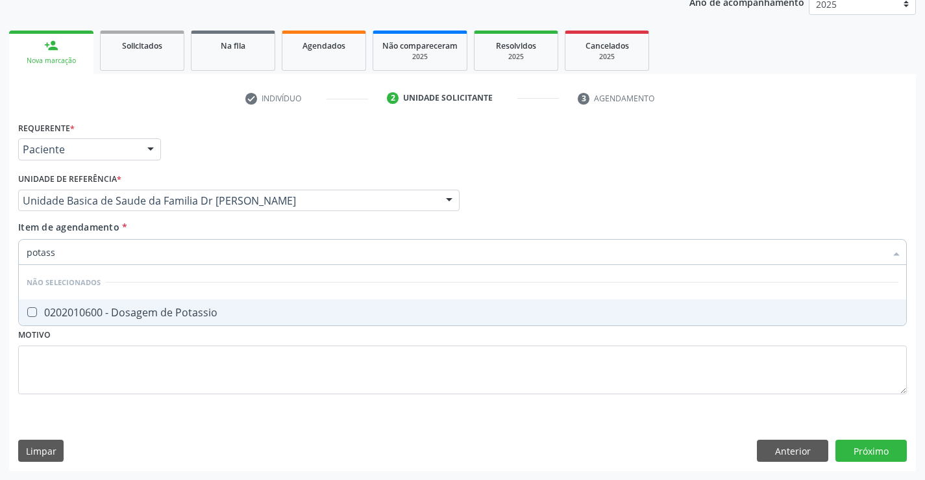
type input "potassi"
click at [116, 303] on span "0202010600 - Dosagem de Potassio" at bounding box center [463, 312] width 888 height 26
checkbox Potassio "true"
click at [627, 194] on div "Médico Solicitante Por favor, selecione a Unidade de Atendimento primeiro Nenhu…" at bounding box center [463, 195] width 896 height 51
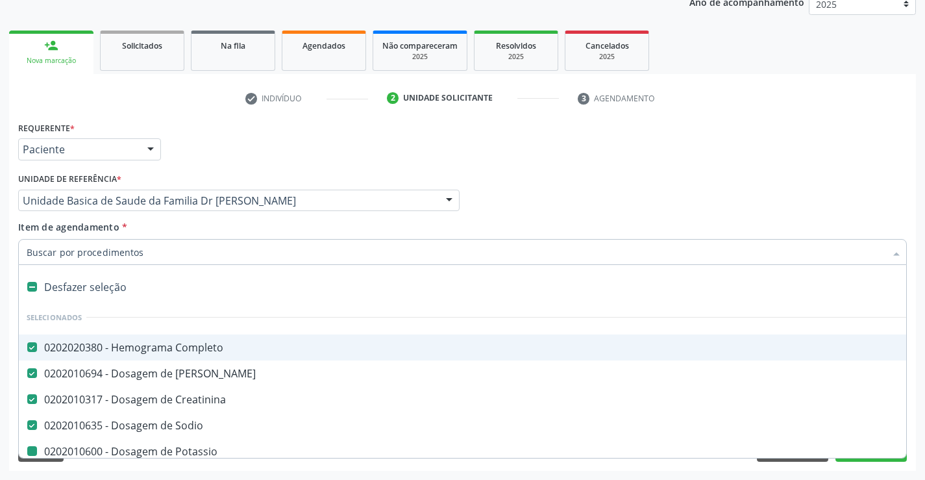
type input "t"
checkbox Potassio "false"
type input "tg"
checkbox Completo "false"
checkbox Ureia "false"
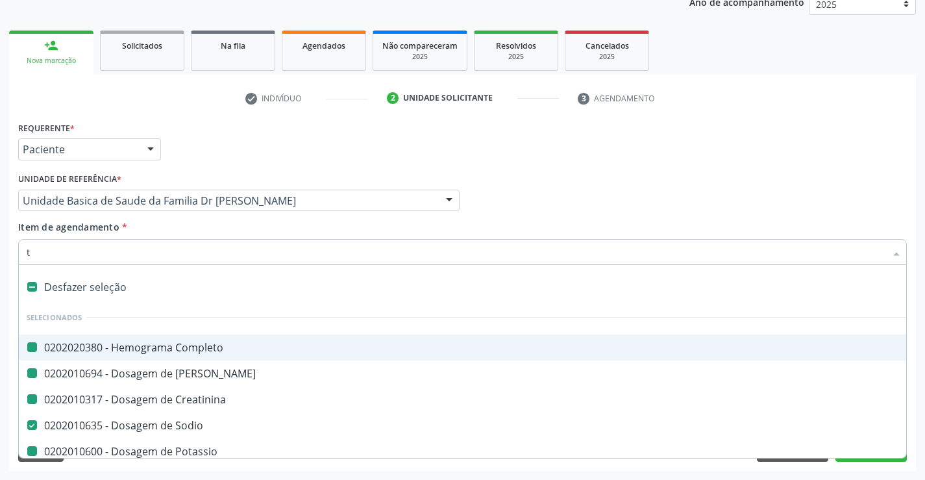
checkbox Creatinina "false"
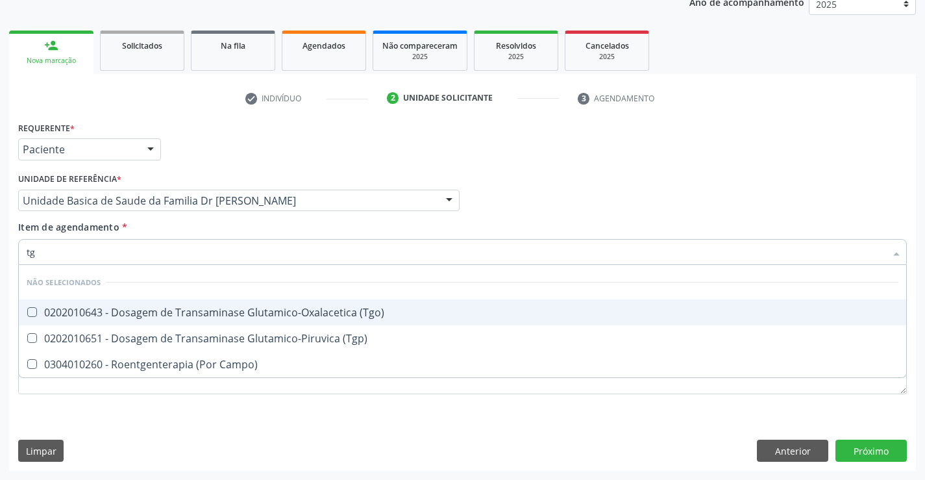
type input "tgo"
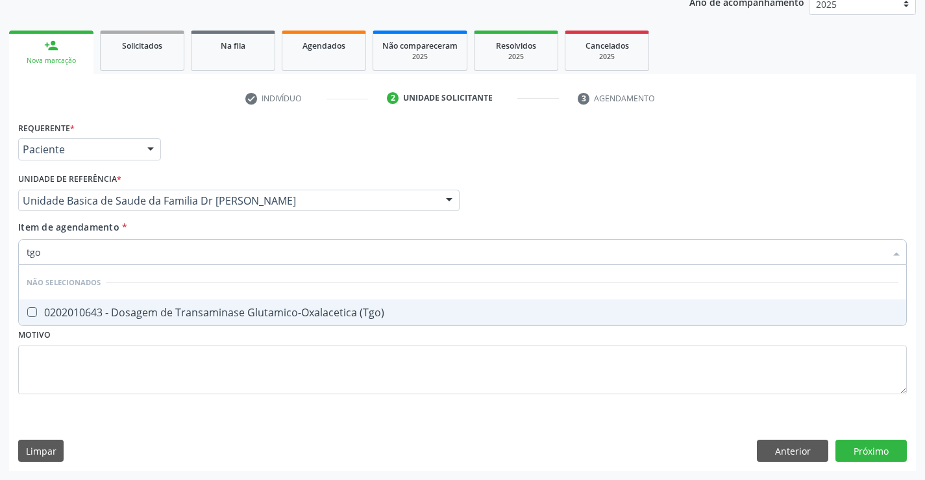
click at [69, 308] on div "0202010643 - Dosagem de Transaminase Glutamico-Oxalacetica (Tgo)" at bounding box center [463, 312] width 872 height 10
checkbox \(Tgo\) "true"
click at [539, 197] on div "Médico Solicitante Por favor, selecione a Unidade de Atendimento primeiro Nenhu…" at bounding box center [463, 195] width 896 height 51
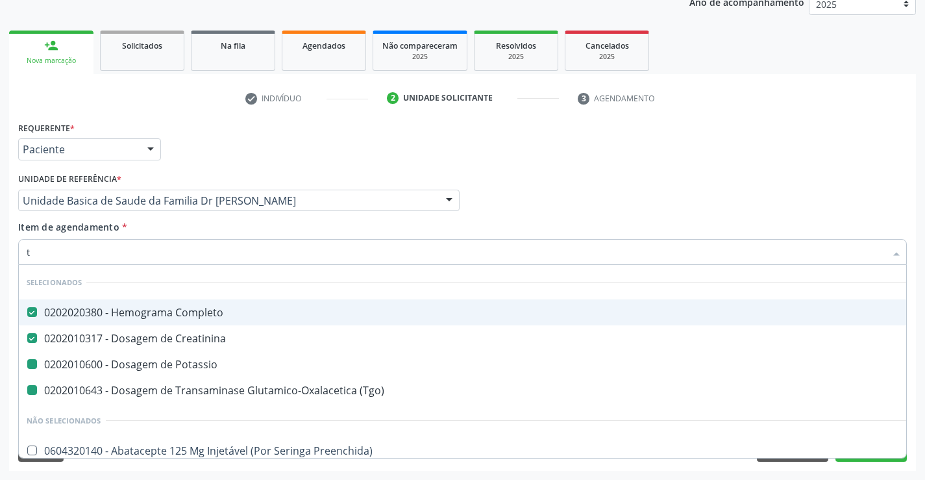
type input "tg"
checkbox Potassio "false"
checkbox \(Tgo\) "false"
type input "tgp"
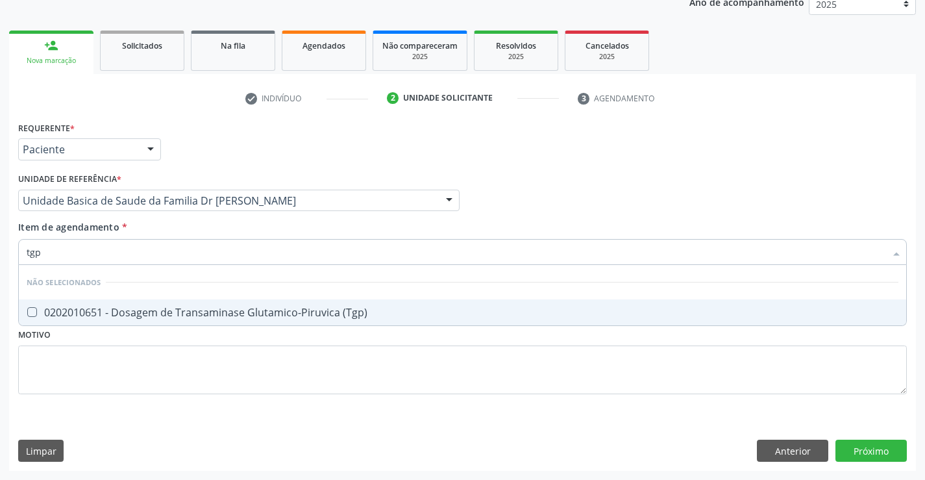
click at [127, 318] on div "0202010651 - Dosagem de Transaminase Glutamico-Piruvica (Tgp)" at bounding box center [463, 312] width 872 height 10
checkbox \(Tgp\) "true"
click at [519, 177] on div "Médico Solicitante Por favor, selecione a Unidade de Atendimento primeiro Nenhu…" at bounding box center [463, 195] width 896 height 51
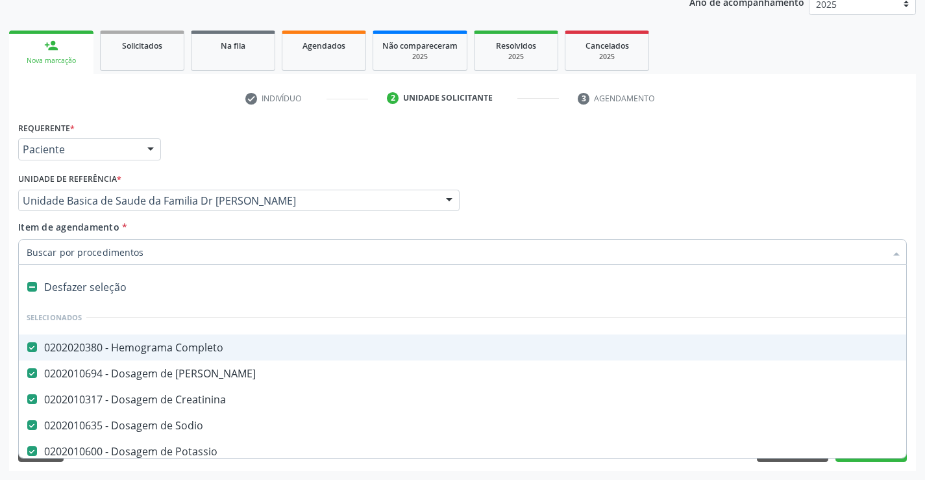
type input "c"
checkbox \(Tgo\) "false"
checkbox \(Tgp\) "false"
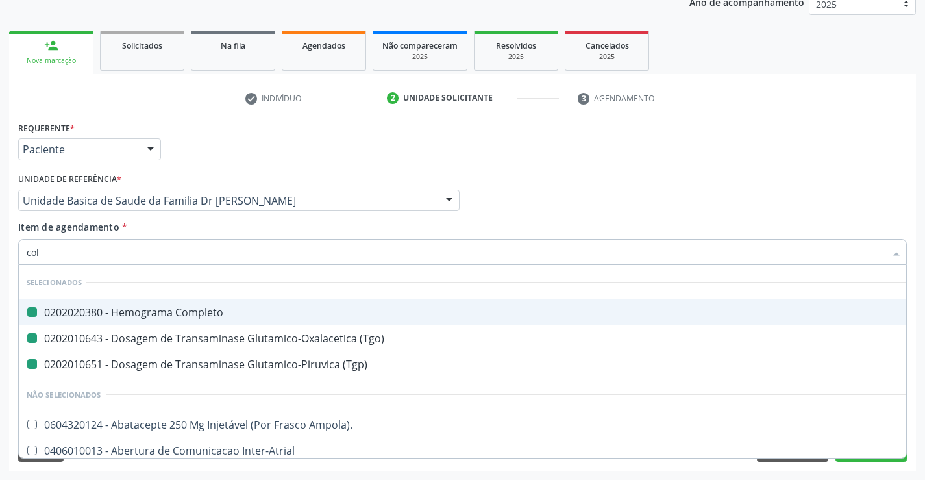
type input "cole"
checkbox Completo "false"
checkbox \(Tgo\) "false"
checkbox \(Tgp\) "false"
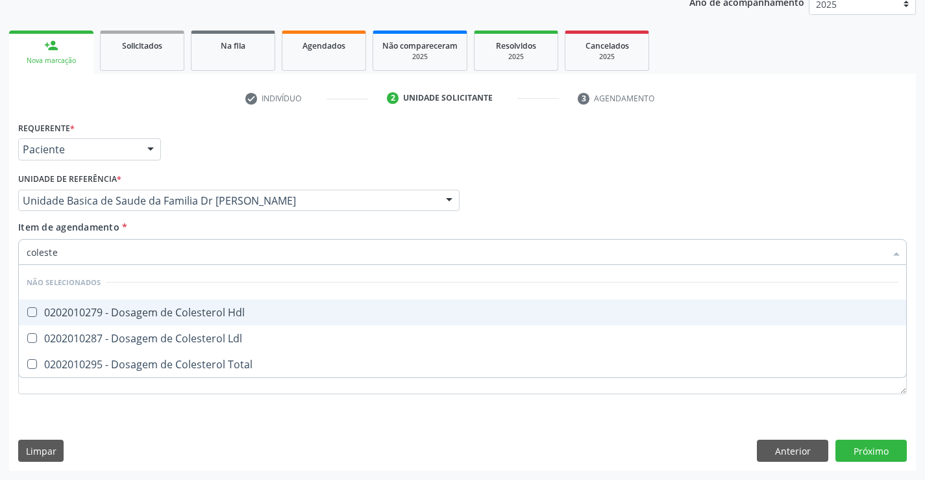
type input "colester"
click at [92, 309] on div "0202010279 - Dosagem de Colesterol Hdl" at bounding box center [463, 312] width 872 height 10
checkbox Hdl "true"
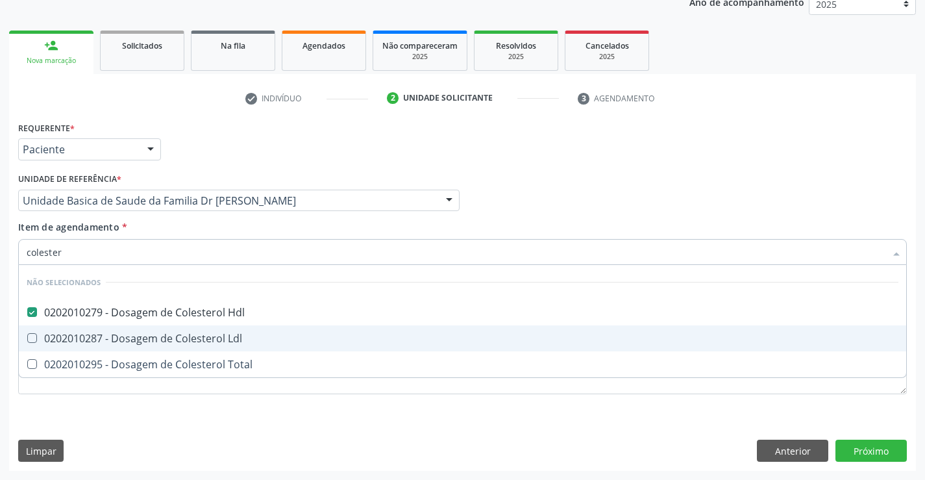
click at [87, 327] on span "0202010287 - Dosagem de Colesterol Ldl" at bounding box center [463, 338] width 888 height 26
checkbox Ldl "true"
click at [85, 364] on div "0202010295 - Dosagem de Colesterol Total" at bounding box center [463, 364] width 872 height 10
checkbox Total "true"
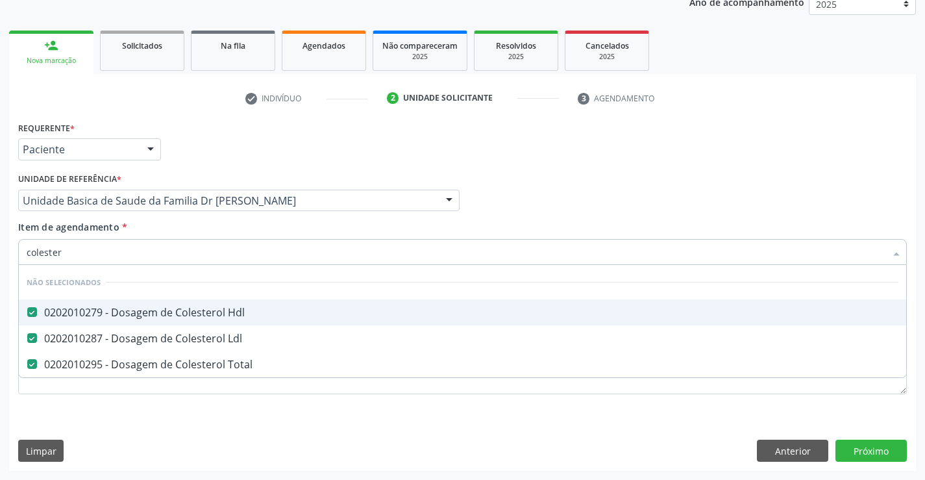
click at [627, 174] on div "Médico Solicitante Por favor, selecione a Unidade de Atendimento primeiro Nenhu…" at bounding box center [463, 195] width 896 height 51
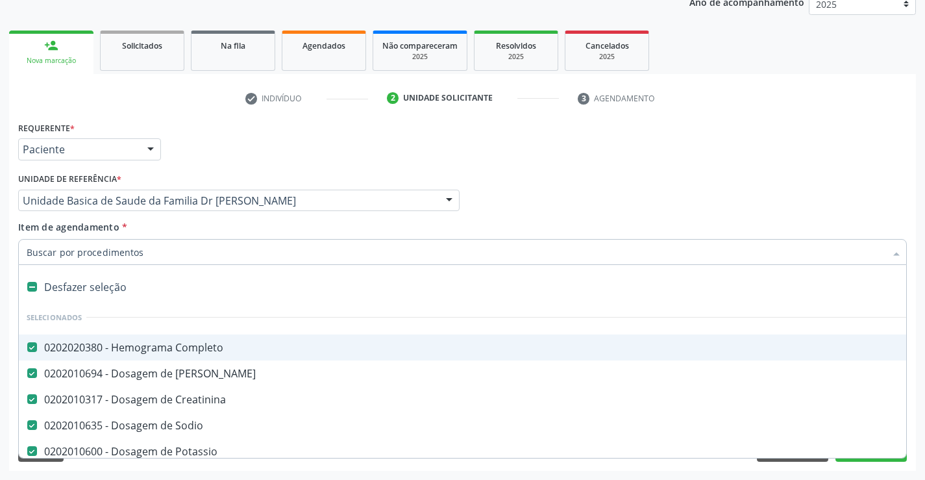
type input "t"
checkbox Total "false"
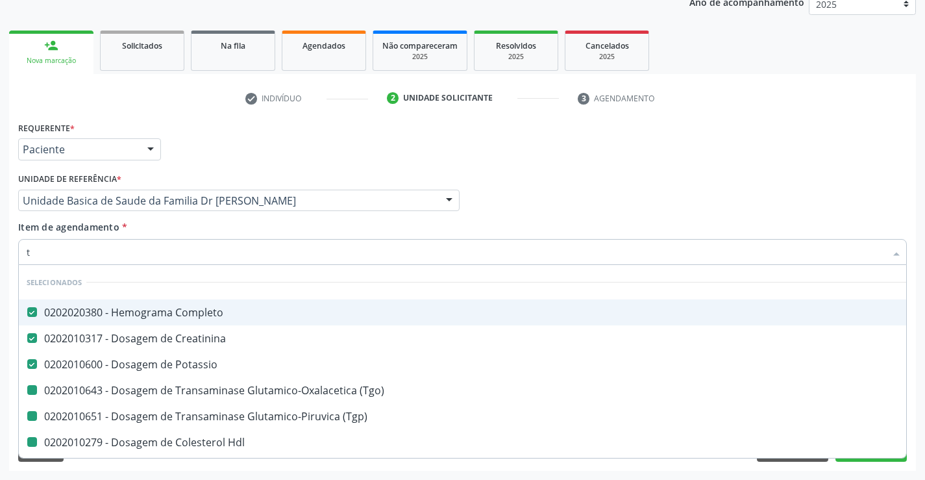
type input "tr"
checkbox \(Tgo\) "false"
checkbox \(Tgp\) "false"
checkbox Hdl "false"
checkbox Ldl "false"
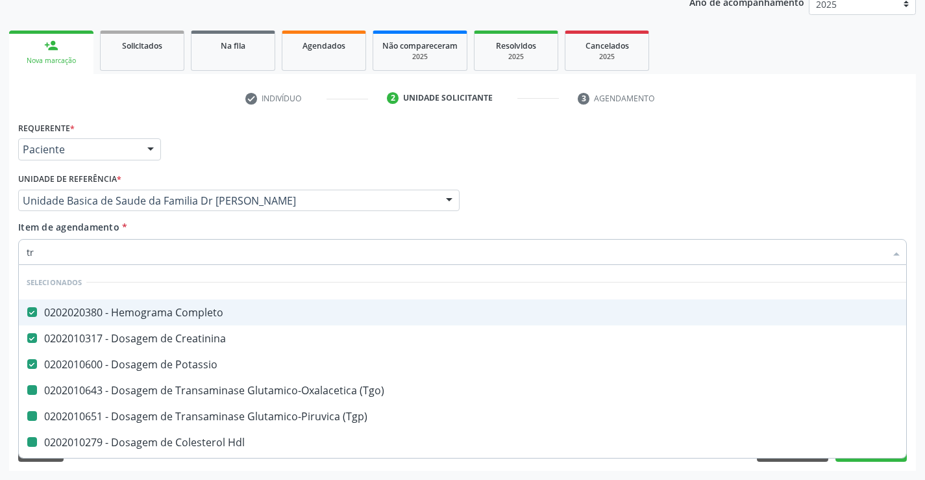
checkbox Total "false"
type input "tri"
checkbox Completo "false"
checkbox Creatinina "false"
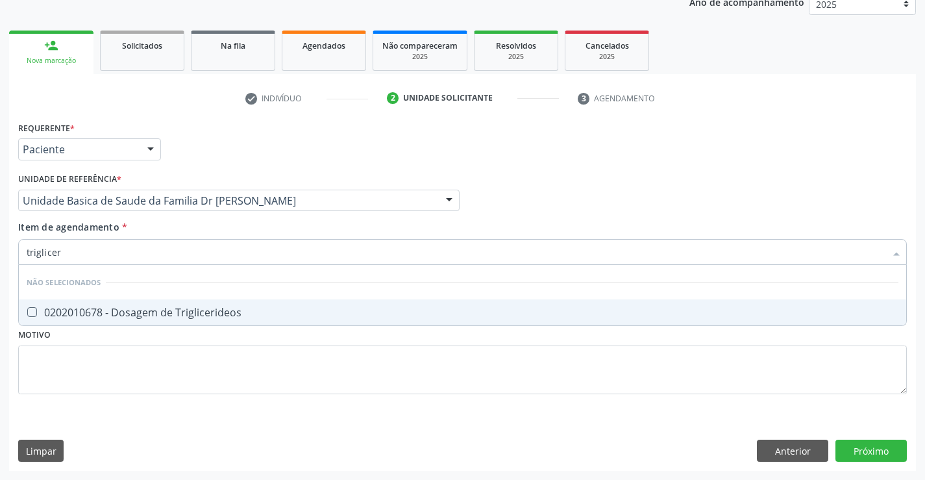
type input "trigliceri"
click at [197, 312] on div "0202010678 - Dosagem de Triglicerideos" at bounding box center [463, 312] width 872 height 10
checkbox Triglicerideos "true"
click at [649, 166] on div "Requerente * Paciente Médico(a) Enfermeiro(a) Paciente Nenhum resultado encontr…" at bounding box center [463, 143] width 896 height 51
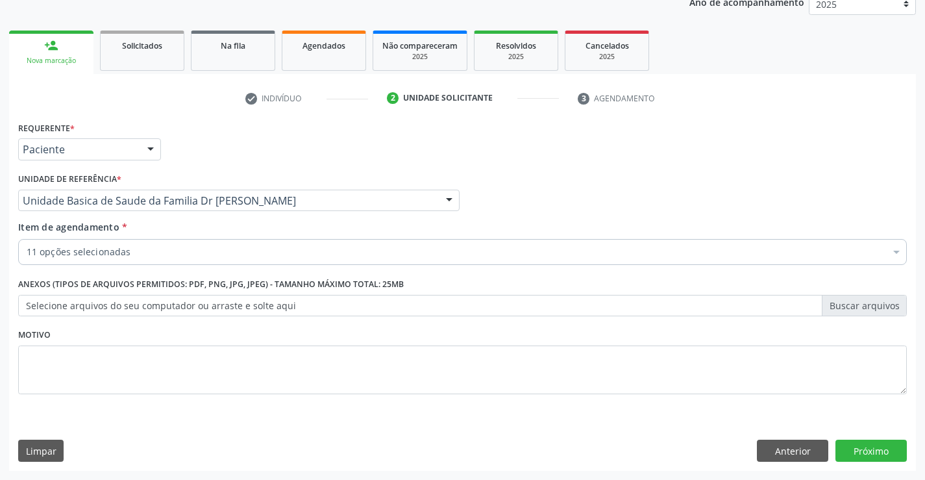
click at [183, 242] on div "11 opções selecionadas" at bounding box center [462, 252] width 889 height 26
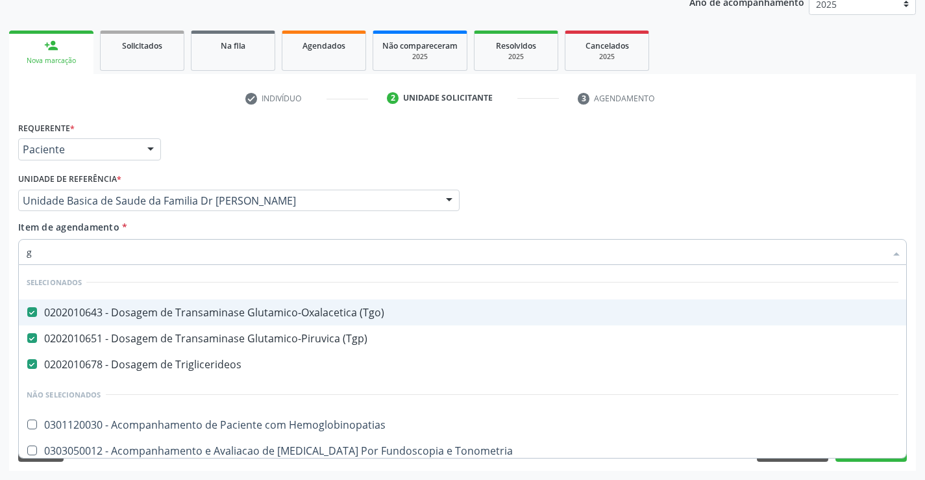
type input "gl"
checkbox Hemoglobinopatias "false"
checkbox Tonometria "false"
checkbox Ampola\) "false"
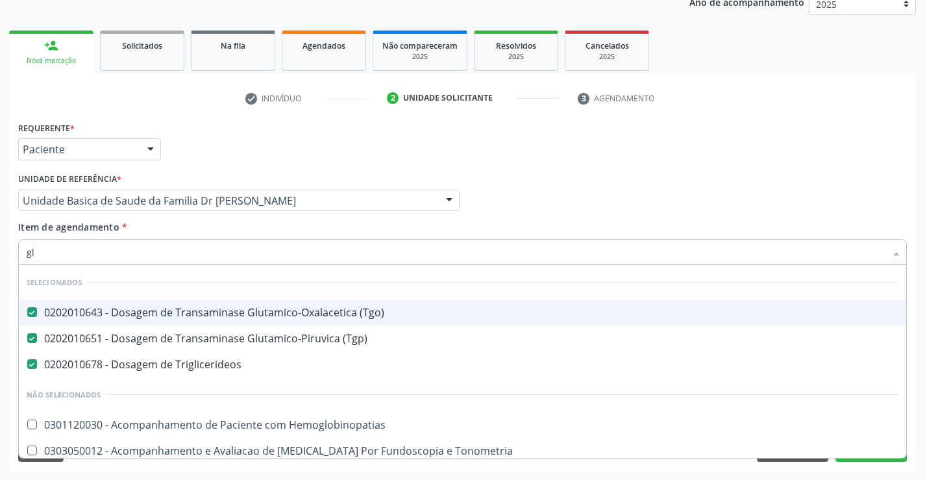
checkbox Ampola\) "false"
checkbox Linfatico "false"
checkbox Salivar "false"
type input "gli"
checkbox Triglicerideos "false"
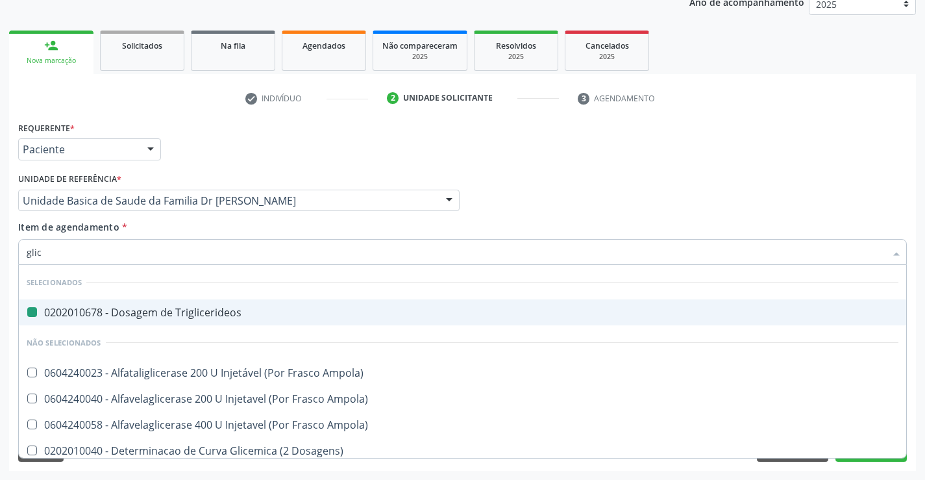
type input "glico"
checkbox Triglicerideos "false"
type input "glicos"
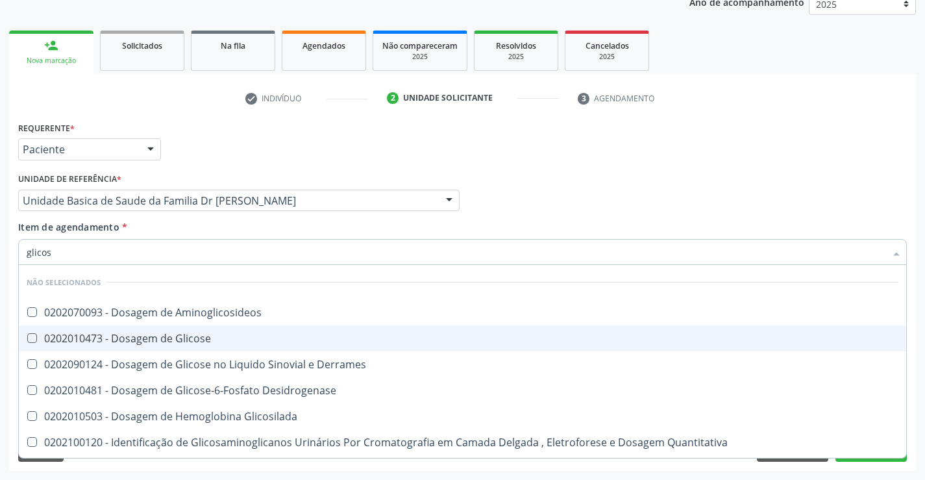
click at [188, 336] on div "0202010473 - Dosagem de Glicose" at bounding box center [463, 338] width 872 height 10
checkbox Glicose "true"
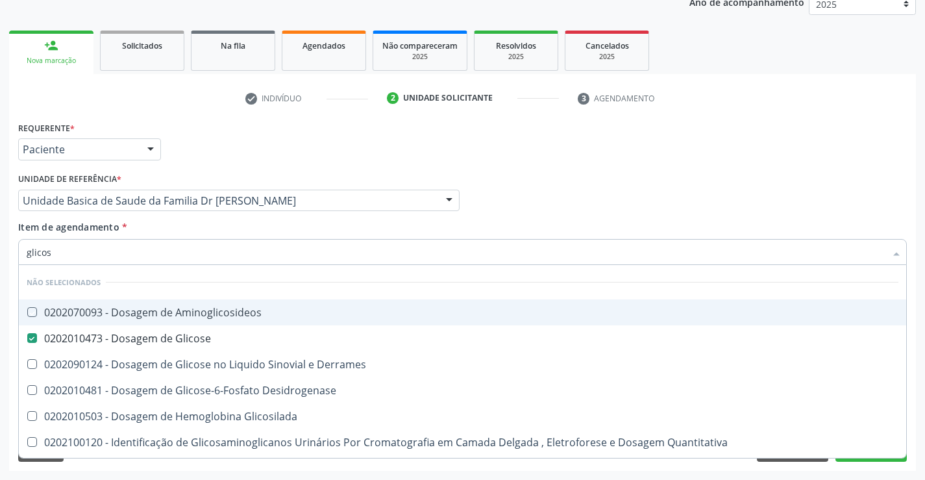
click at [572, 168] on div "Requerente * Paciente Médico(a) Enfermeiro(a) Paciente Nenhum resultado encontr…" at bounding box center [463, 143] width 896 height 51
checkbox Aminoglicosideos "true"
checkbox Derrames "true"
checkbox Glicosilada "true"
checkbox Quantitativa "true"
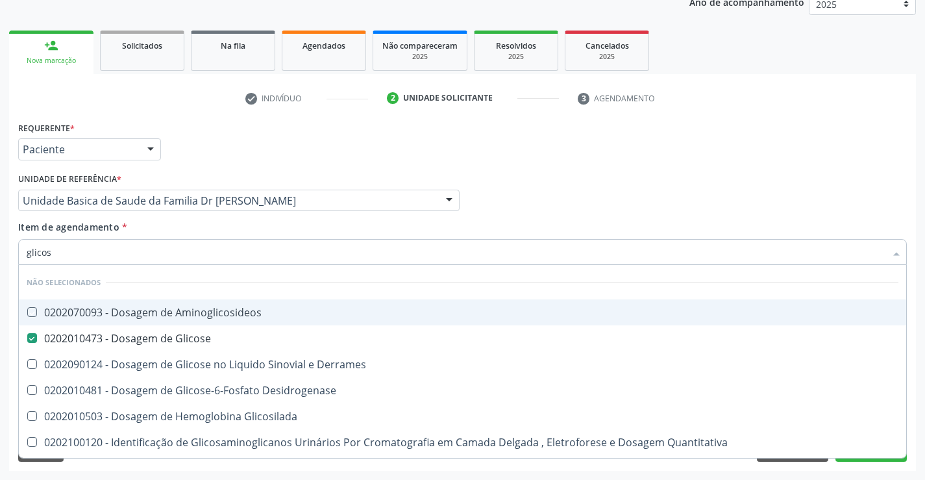
checkbox Urina "true"
checkbox Glicose "true"
checkbox Desidrogenase "true"
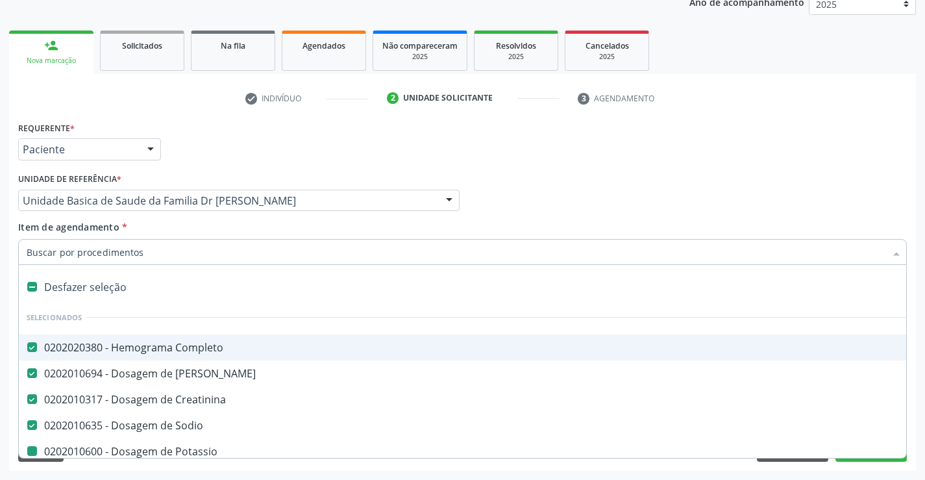
type input "u"
checkbox Potassio "false"
checkbox \(Tgo\) "false"
checkbox \(Tgp\) "false"
checkbox Hdl "false"
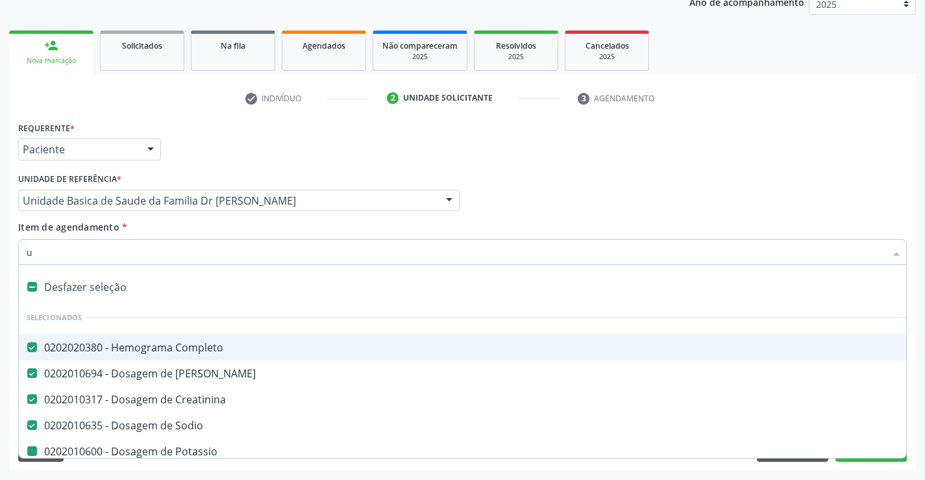
checkbox Ldl "false"
checkbox Total "false"
checkbox Triglicerideos "false"
checkbox Glicose "false"
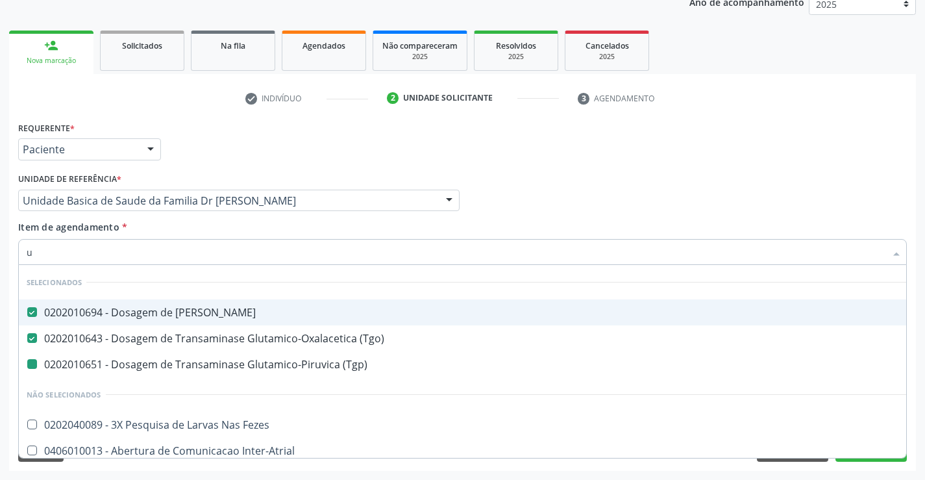
type input "ur"
checkbox \(Tgp\) "false"
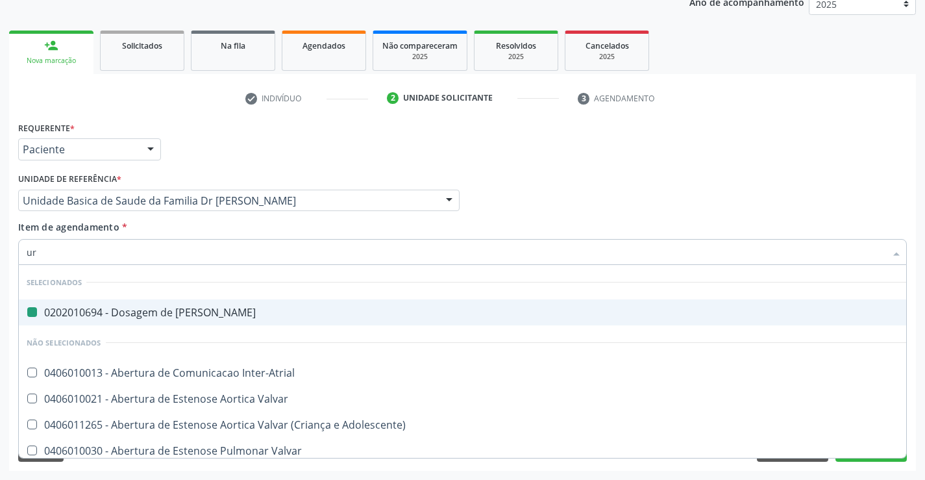
type input "uri"
checkbox Ureia "false"
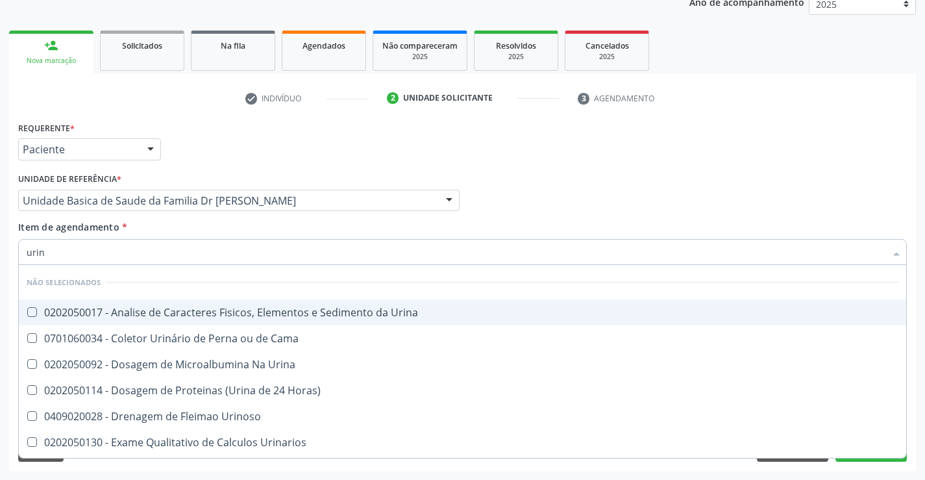
type input "urina"
click at [136, 312] on div "0202050017 - Analise de Caracteres Fisicos, Elementos e Sedimento da Urina" at bounding box center [463, 312] width 872 height 10
checkbox Urina "true"
click at [502, 172] on div "Médico Solicitante Por favor, selecione a Unidade de Atendimento primeiro Nenhu…" at bounding box center [463, 195] width 896 height 51
checkbox Horas\) "true"
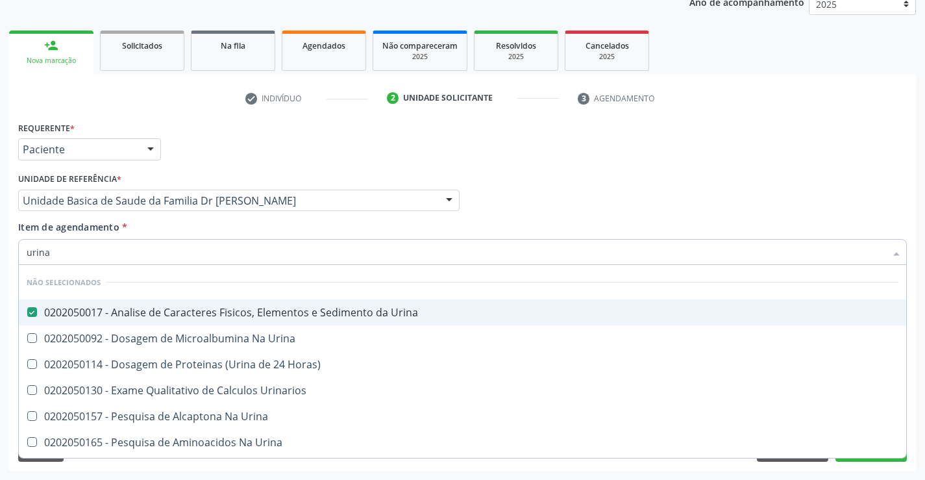
checkbox Urina "true"
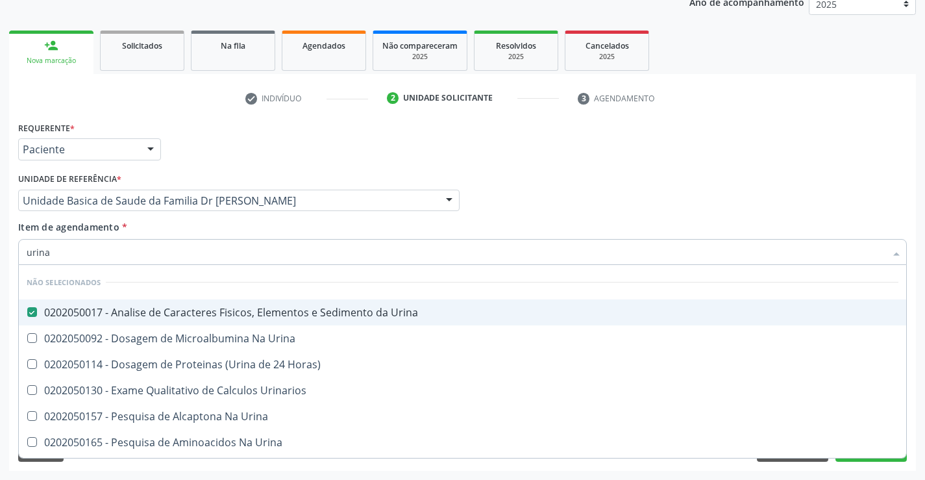
checkbox Urina "true"
checkbox Urinarios "true"
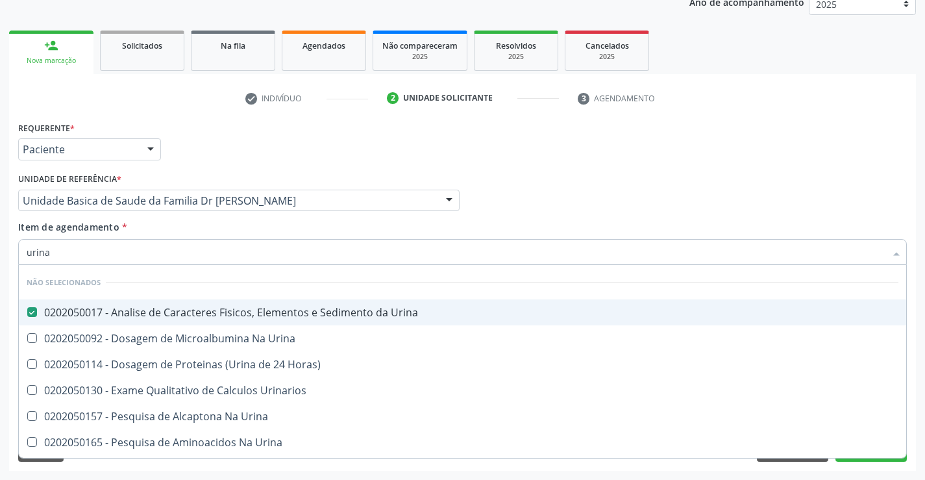
checkbox Urina "true"
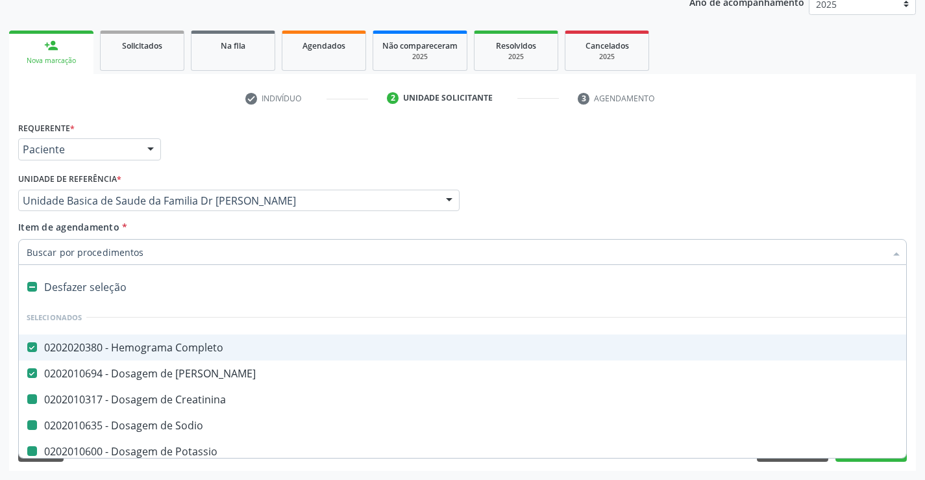
type input "f"
checkbox Creatinina "false"
checkbox Potassio "false"
checkbox \(Tgo\) "false"
checkbox \(Tgp\) "false"
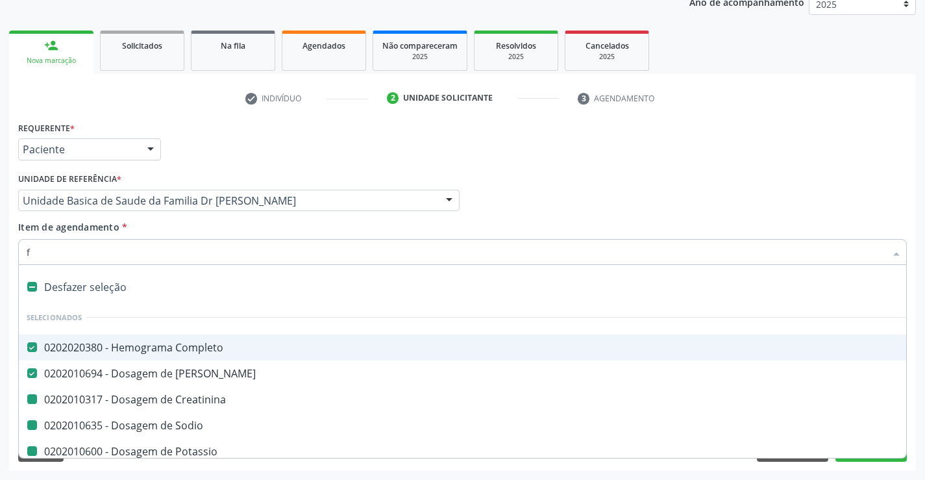
checkbox Hdl "false"
checkbox Ldl "false"
checkbox Total "false"
checkbox Triglicerideos "false"
checkbox Glicose "false"
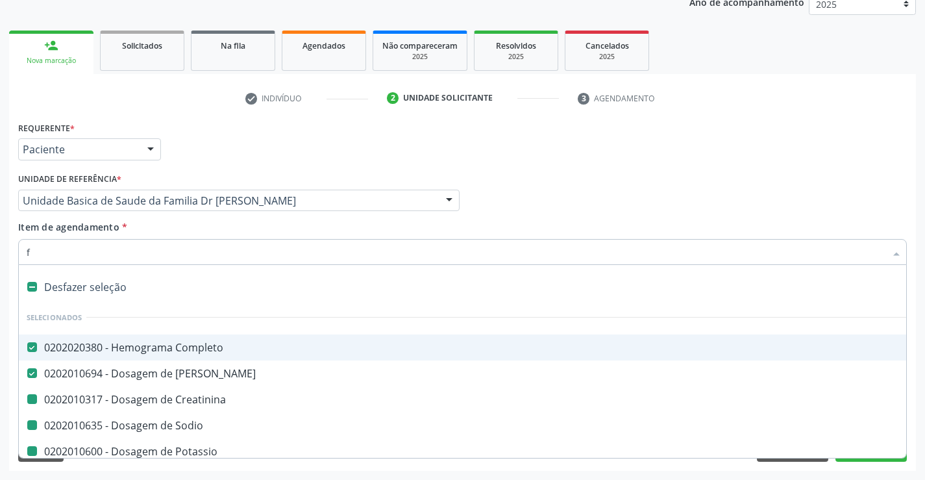
checkbox Urina "false"
checkbox Sodio "false"
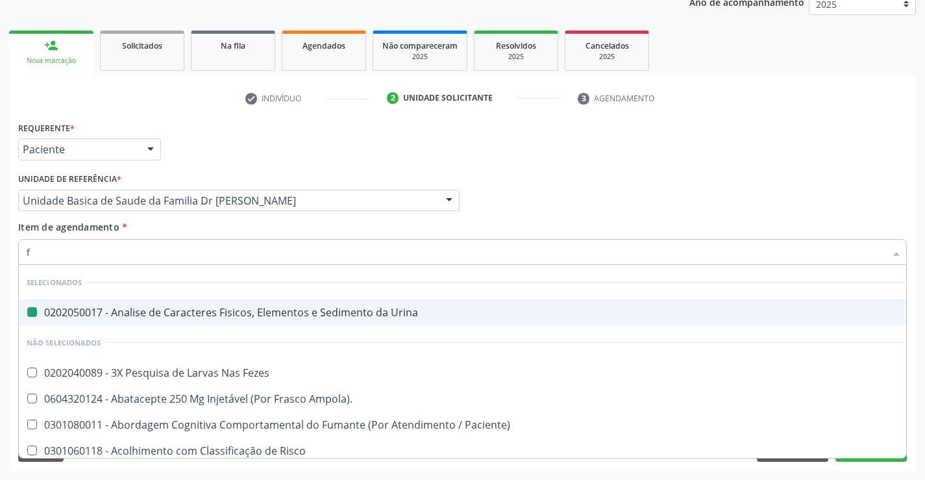
type input "fe"
checkbox Urina "false"
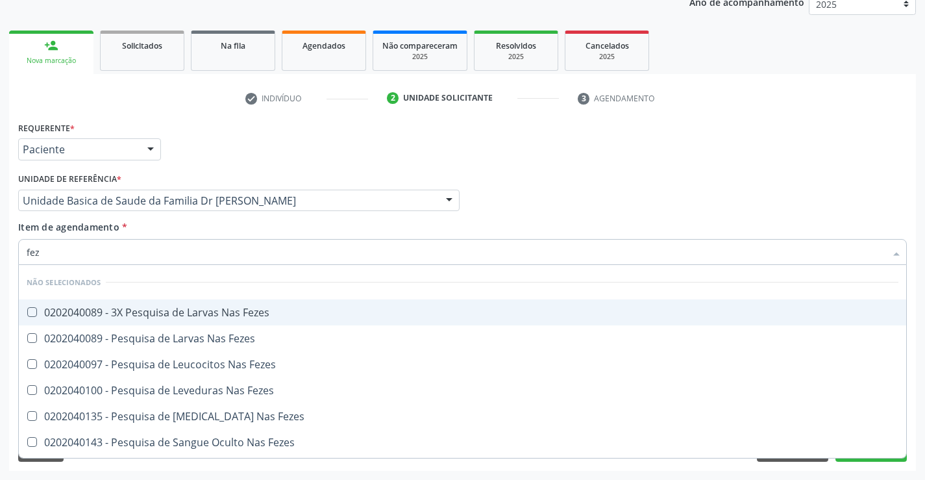
type input "feze"
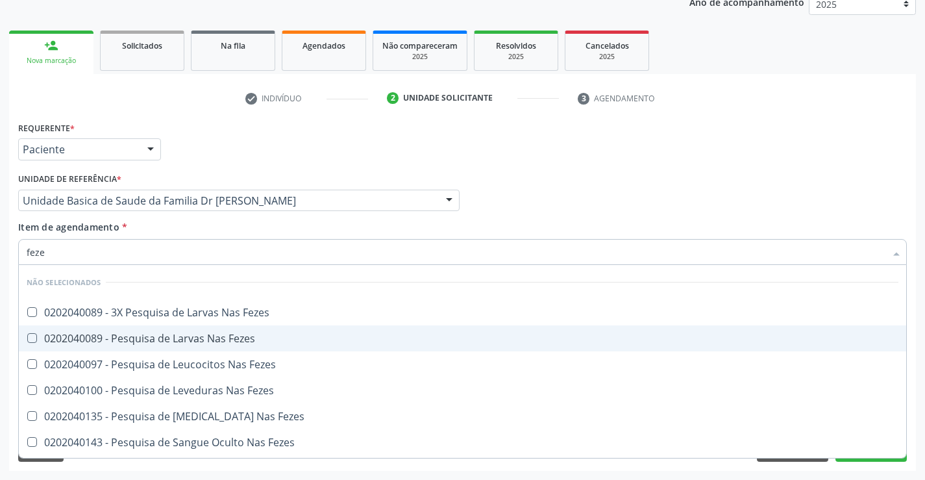
click at [175, 338] on div "0202040089 - Pesquisa de Larvas Nas Fezes" at bounding box center [463, 338] width 872 height 10
checkbox Fezes "true"
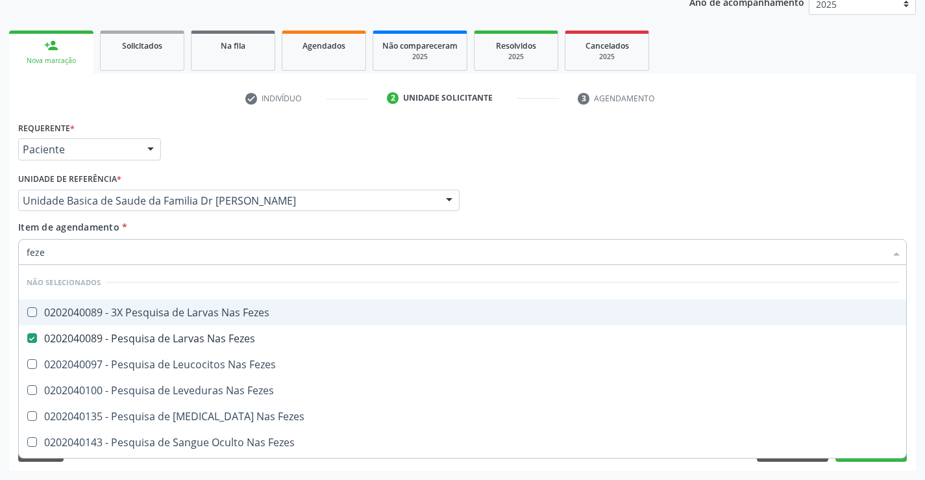
click at [602, 184] on div "Médico Solicitante Por favor, selecione a Unidade de Atendimento primeiro Nenhu…" at bounding box center [463, 195] width 896 height 51
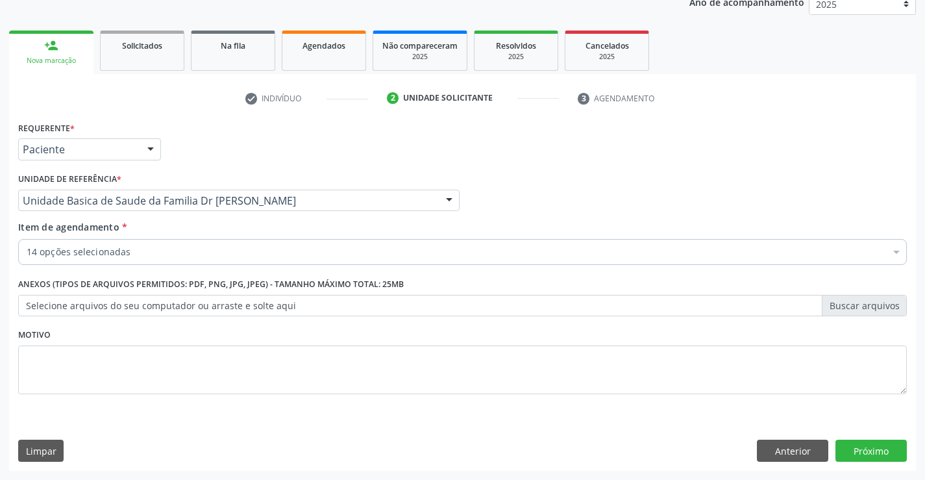
click at [166, 261] on div "14 opções selecionadas" at bounding box center [462, 252] width 889 height 26
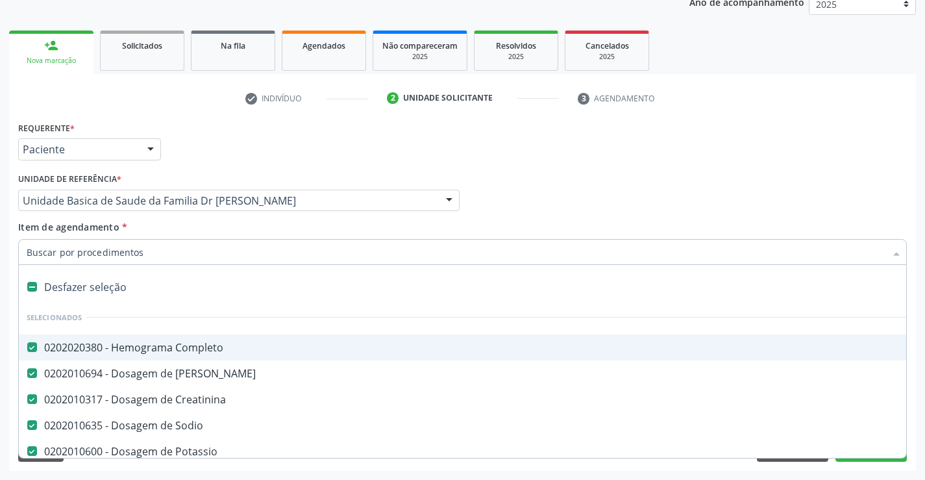
click at [747, 144] on div "Requerente * Paciente Médico(a) Enfermeiro(a) Paciente Nenhum resultado encontr…" at bounding box center [463, 143] width 896 height 51
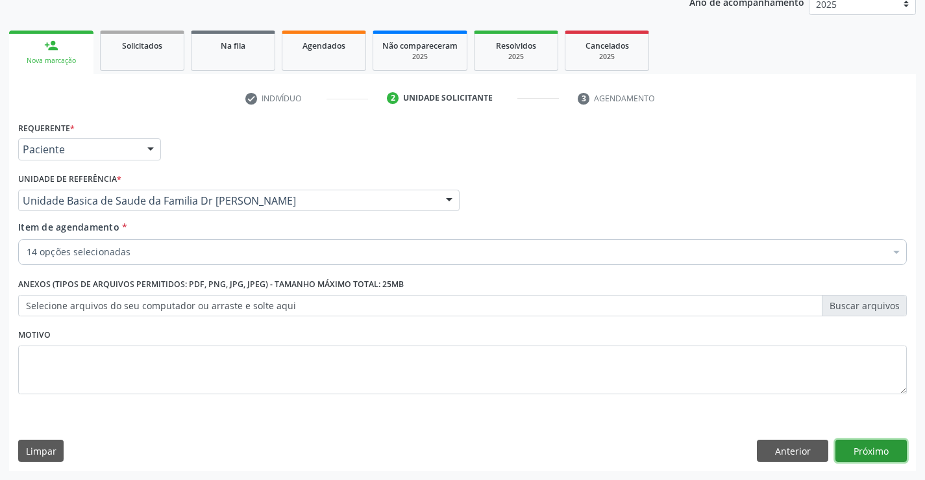
click at [886, 451] on button "Próximo" at bounding box center [871, 451] width 71 height 22
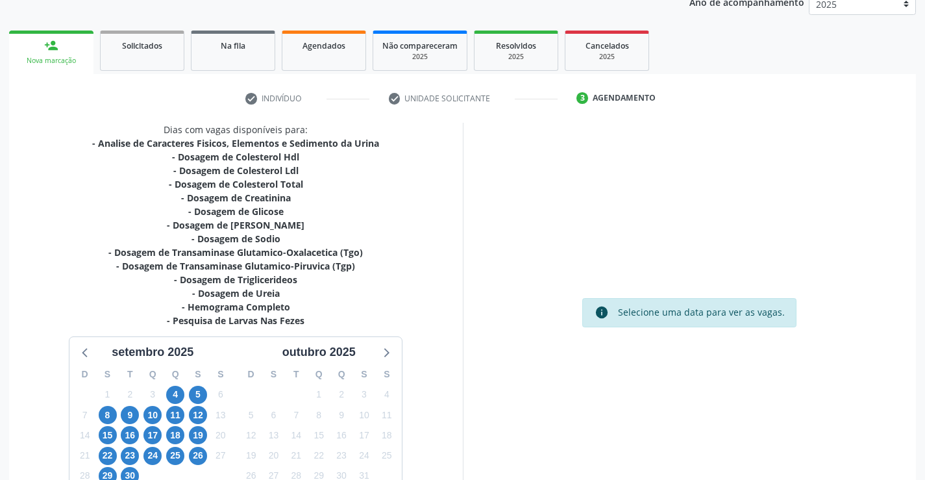
scroll to position [229, 0]
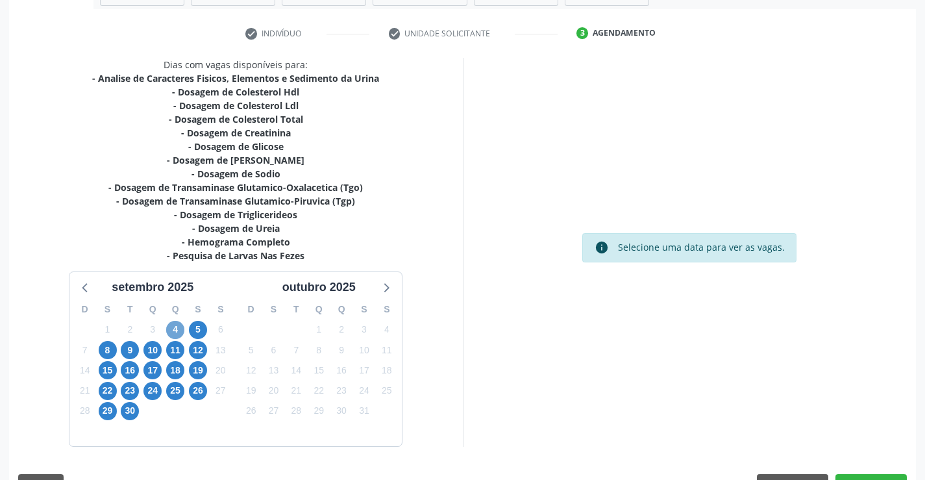
click at [179, 327] on span "4" at bounding box center [175, 330] width 18 height 18
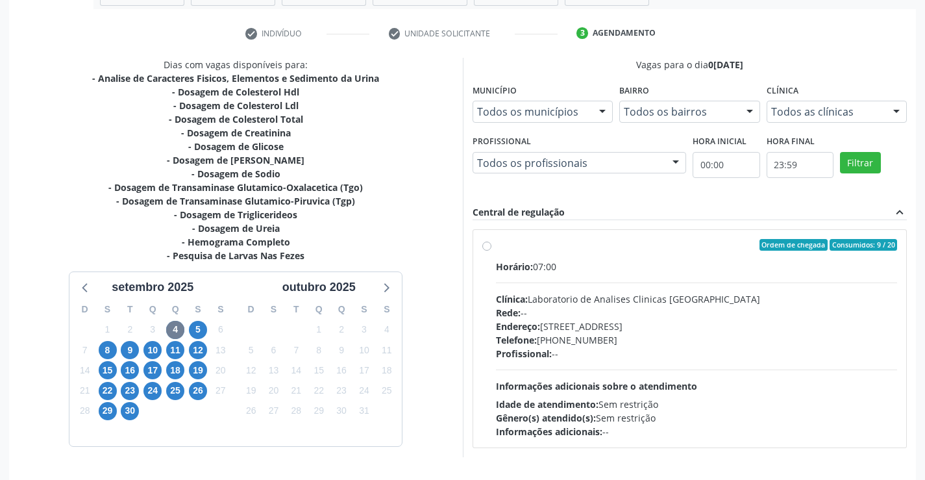
click at [496, 243] on label "Ordem de chegada Consumidos: 9 / 20 Horário: 07:00 Clínica: Laboratorio de Anal…" at bounding box center [697, 338] width 402 height 199
click at [485, 243] on input "Ordem de chegada Consumidos: 9 / 20 Horário: 07:00 Clínica: Laboratorio de Anal…" at bounding box center [487, 245] width 9 height 12
radio input "true"
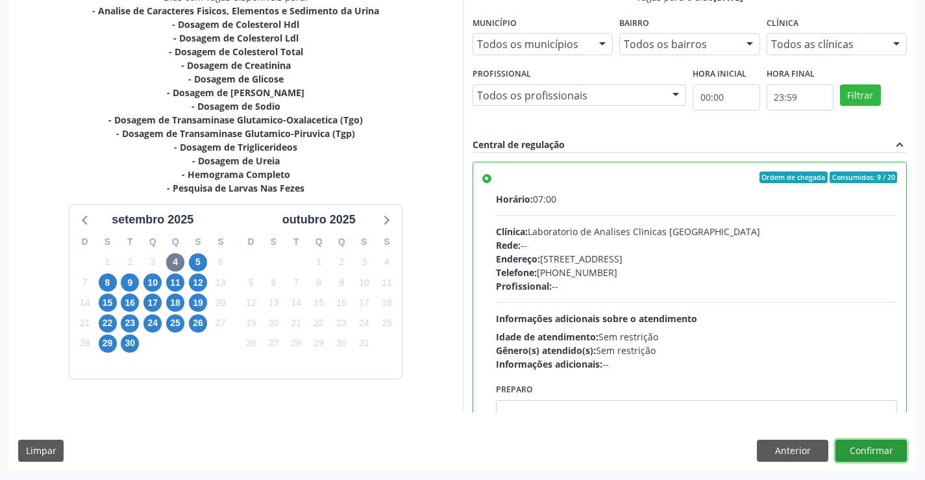
click at [838, 450] on button "Confirmar" at bounding box center [871, 451] width 71 height 22
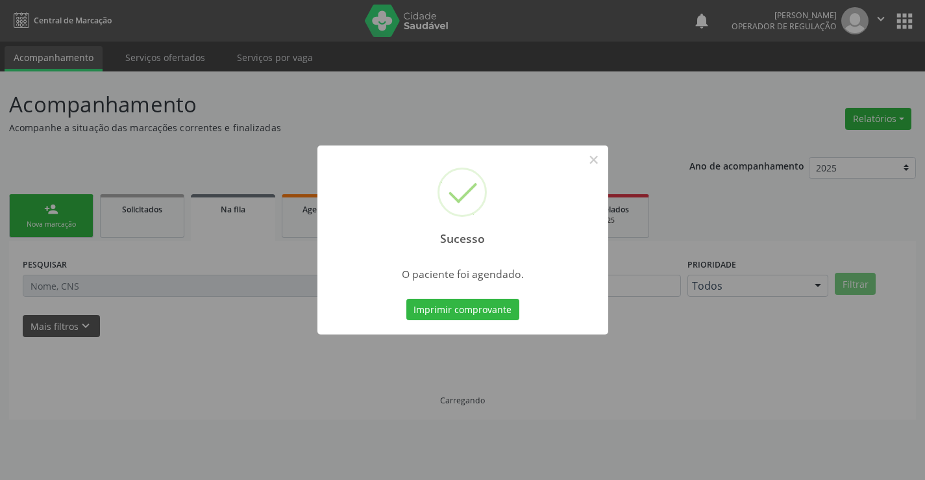
scroll to position [0, 0]
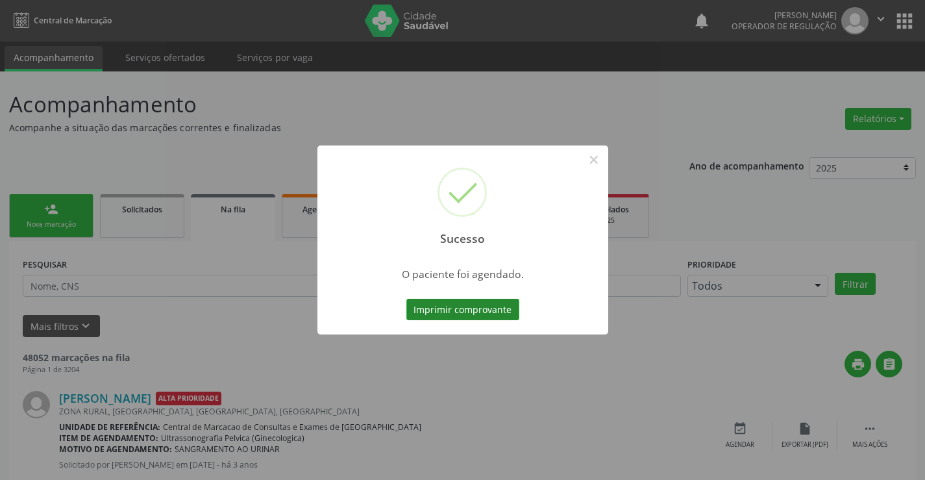
click at [473, 311] on button "Imprimir comprovante" at bounding box center [463, 310] width 113 height 22
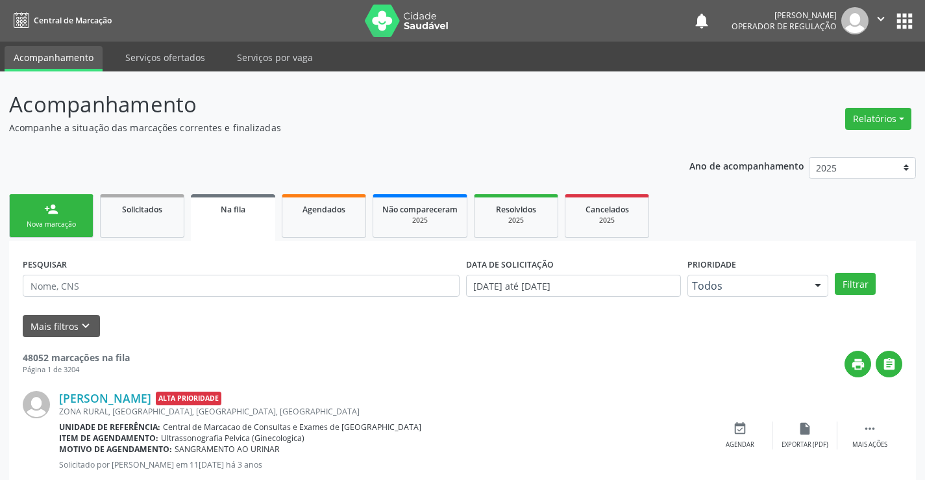
click at [53, 215] on div "person_add" at bounding box center [51, 209] width 14 height 14
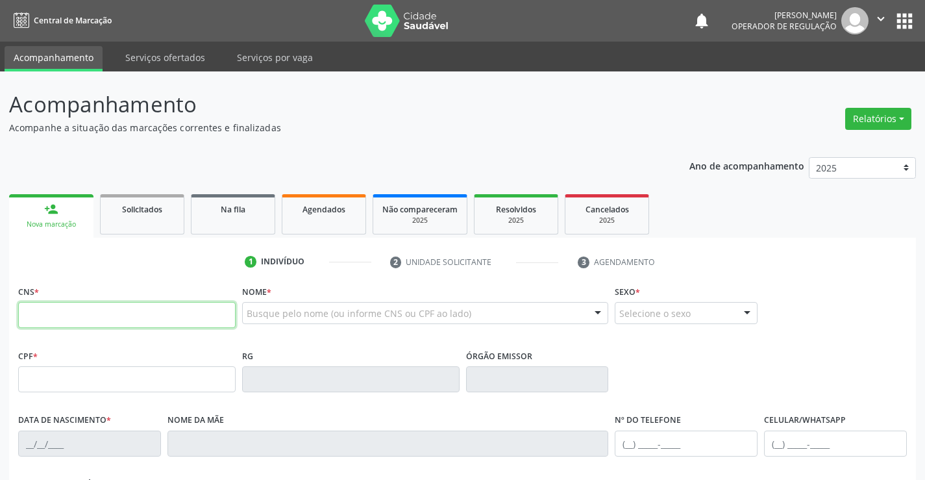
click at [68, 310] on input "text" at bounding box center [127, 315] width 218 height 26
type input "700 0072 7900 4606"
type input "[DATE]"
type input "[PHONE_NUMBER]"
type input "53"
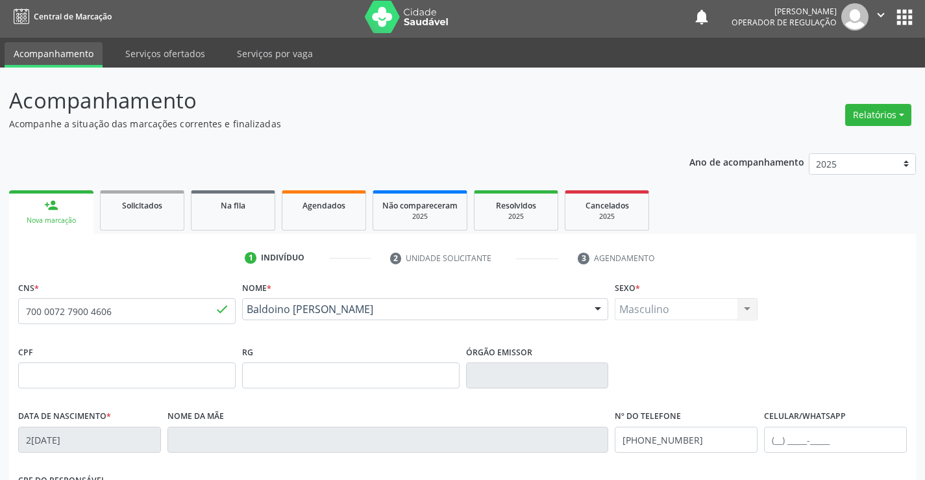
scroll to position [224, 0]
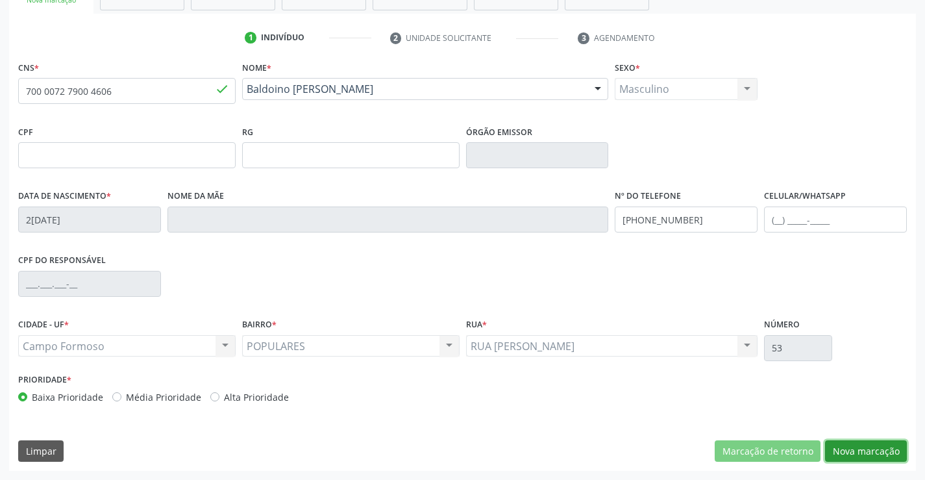
click at [875, 455] on button "Nova marcação" at bounding box center [866, 451] width 82 height 22
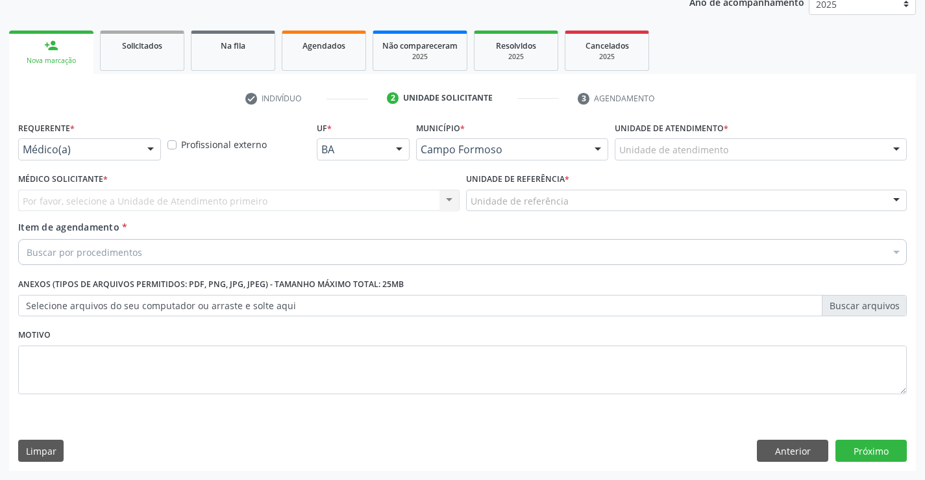
click at [153, 150] on div at bounding box center [150, 150] width 19 height 22
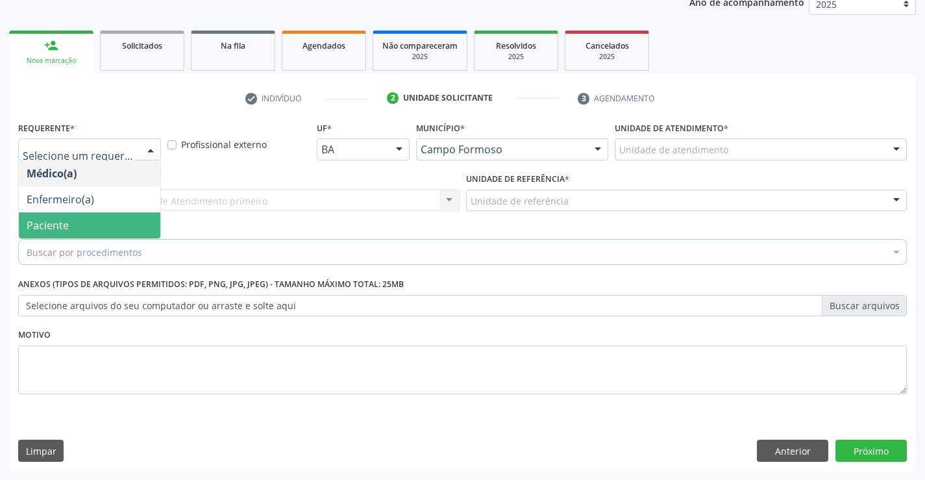
click at [92, 222] on span "Paciente" at bounding box center [90, 225] width 142 height 26
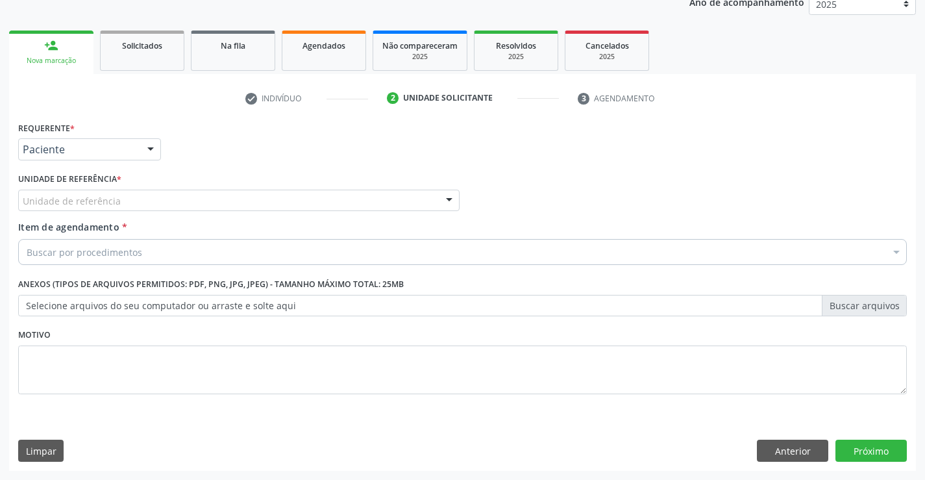
click at [451, 199] on div at bounding box center [449, 201] width 19 height 22
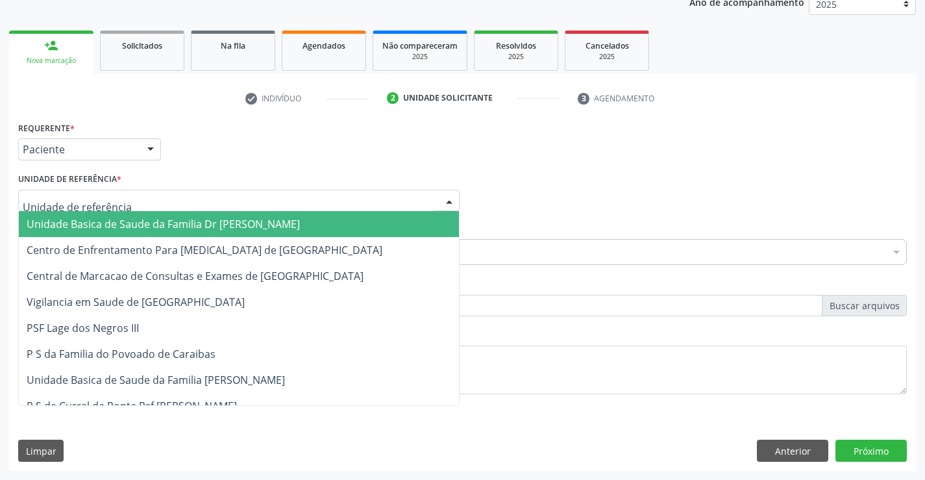
click at [324, 226] on span "Unidade Basica de Saude da Familia Dr [PERSON_NAME]" at bounding box center [239, 224] width 440 height 26
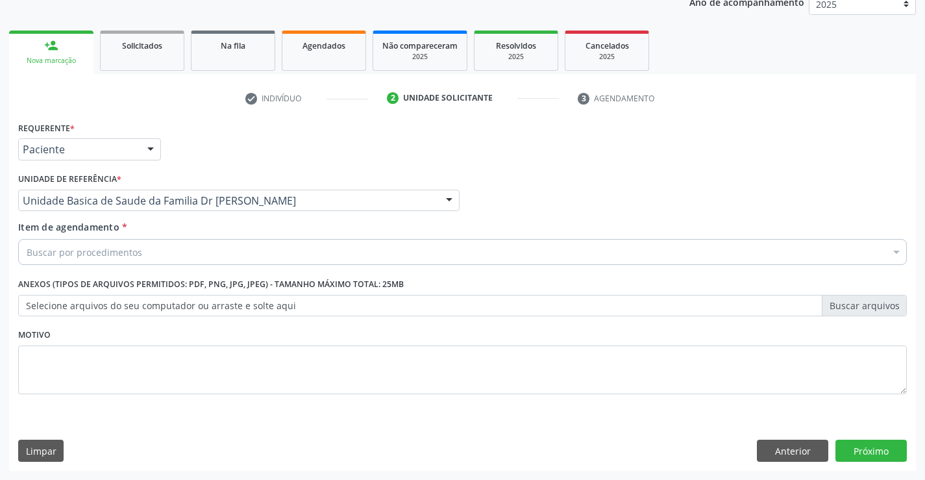
click at [271, 251] on div "Buscar por procedimentos" at bounding box center [462, 252] width 889 height 26
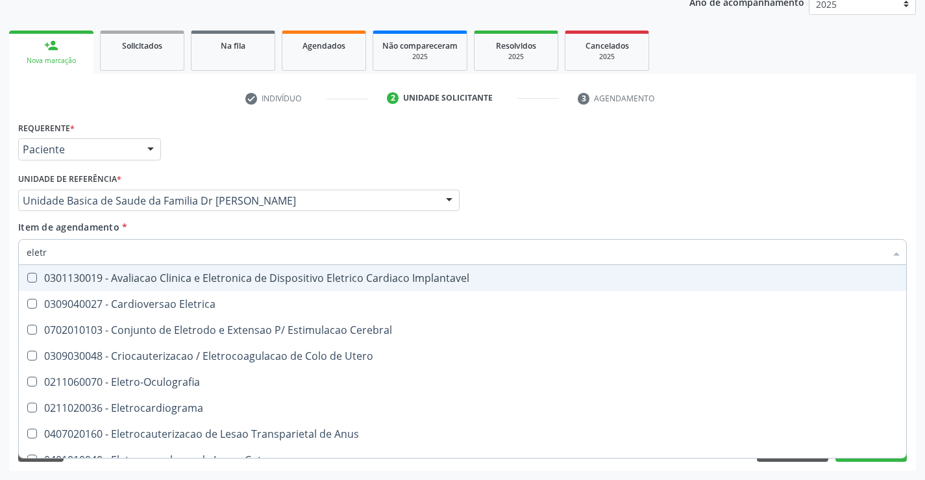
type input "eletro"
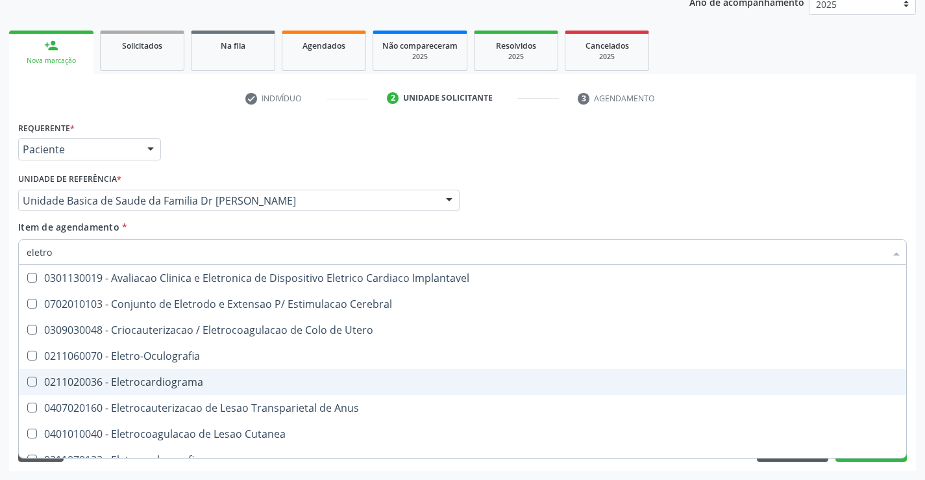
click at [193, 384] on div "0211020036 - Eletrocardiograma" at bounding box center [463, 382] width 872 height 10
checkbox Eletrocardiograma "true"
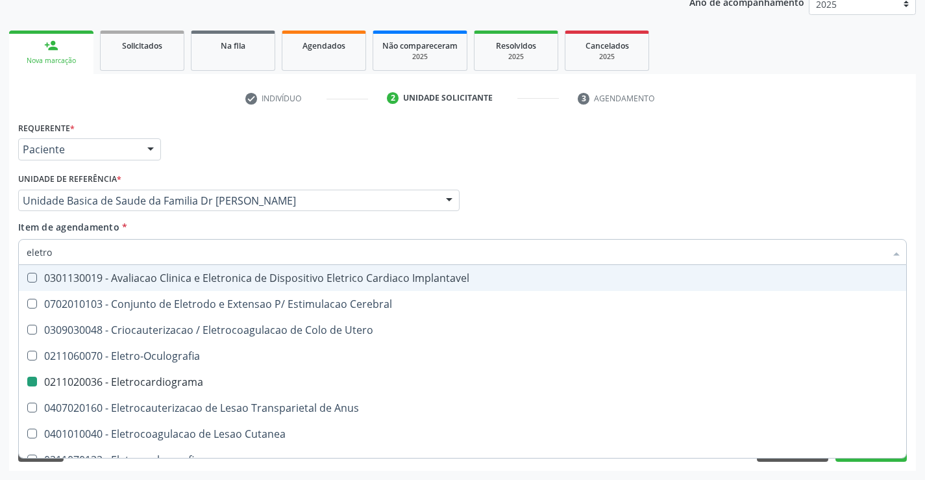
click at [693, 190] on div "Médico Solicitante Por favor, selecione a Unidade de Atendimento primeiro Nenhu…" at bounding box center [463, 195] width 896 height 51
checkbox Cerebral "true"
checkbox Eletrocardiograma "false"
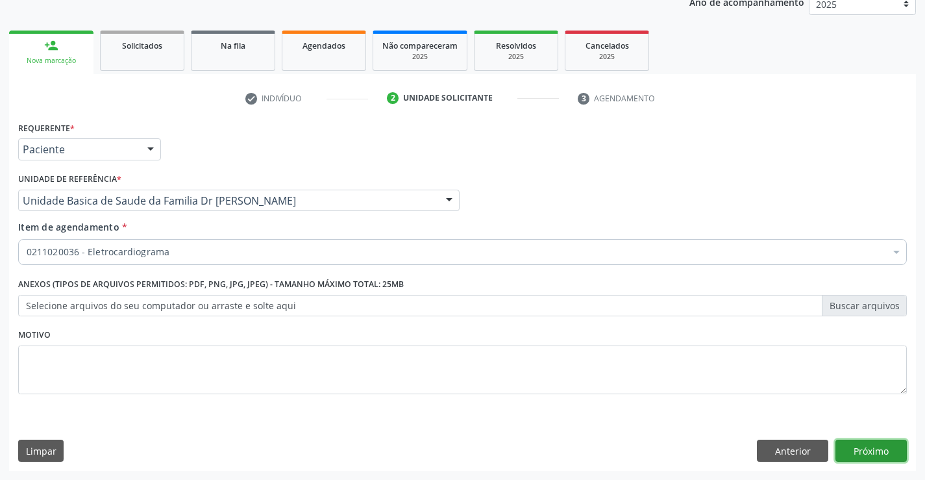
click at [880, 446] on button "Próximo" at bounding box center [871, 451] width 71 height 22
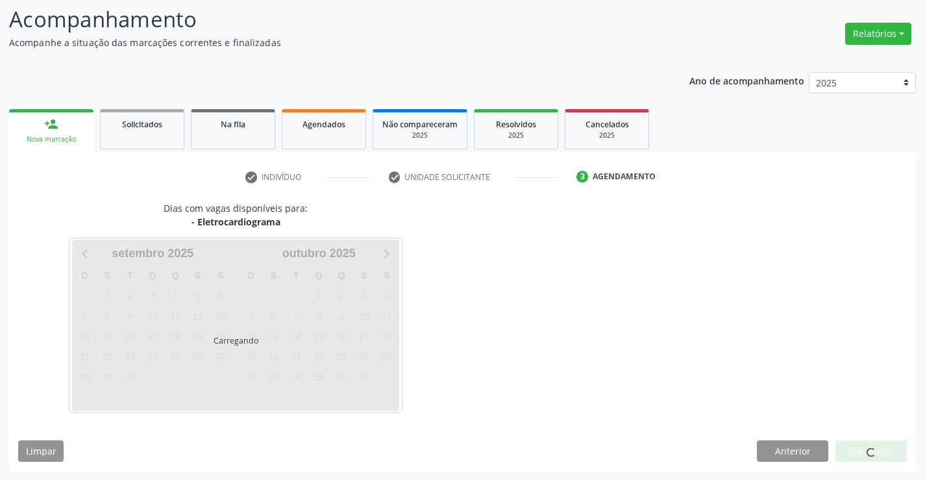
scroll to position [123, 0]
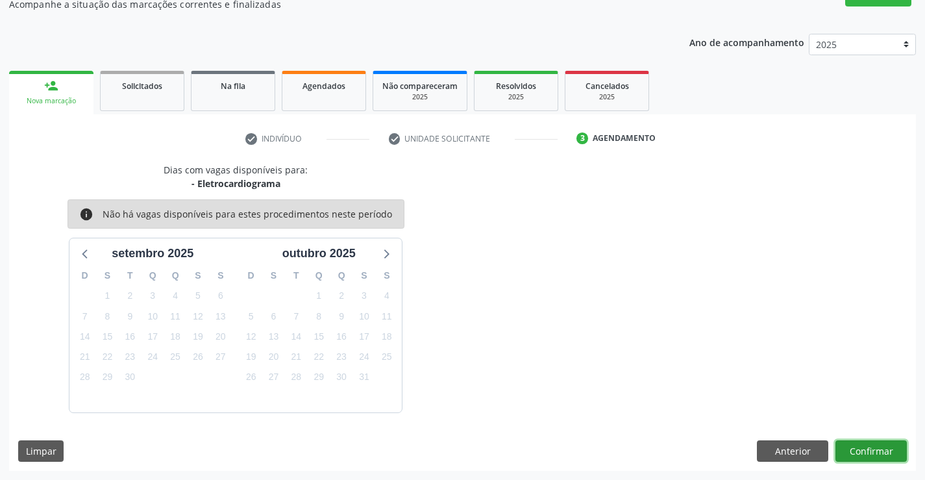
click at [868, 453] on button "Confirmar" at bounding box center [871, 451] width 71 height 22
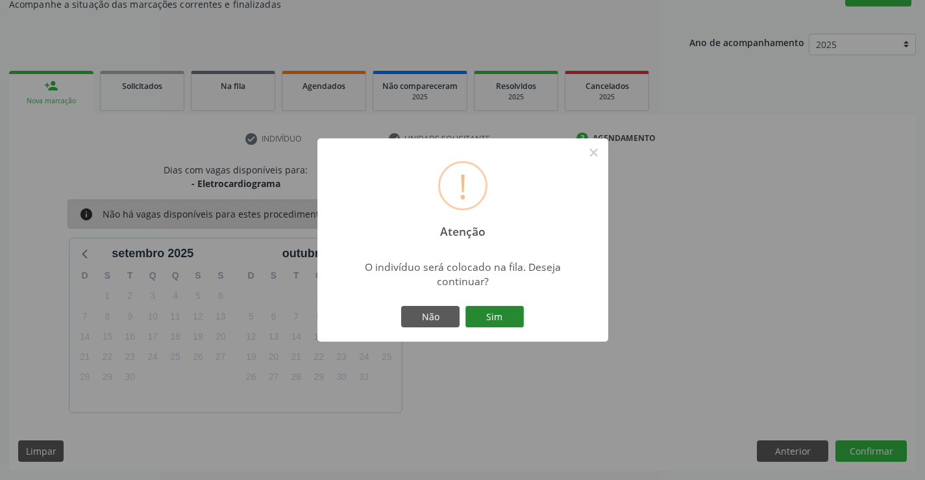
click at [500, 316] on button "Sim" at bounding box center [495, 317] width 58 height 22
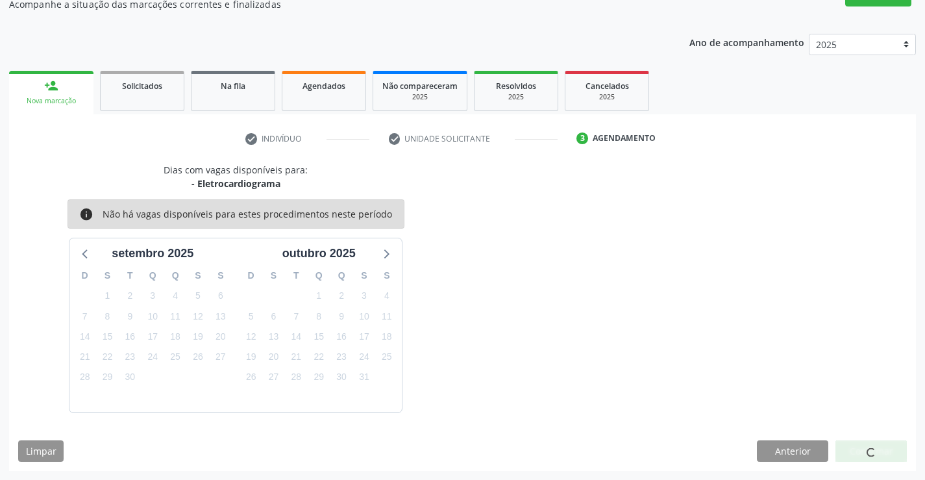
scroll to position [0, 0]
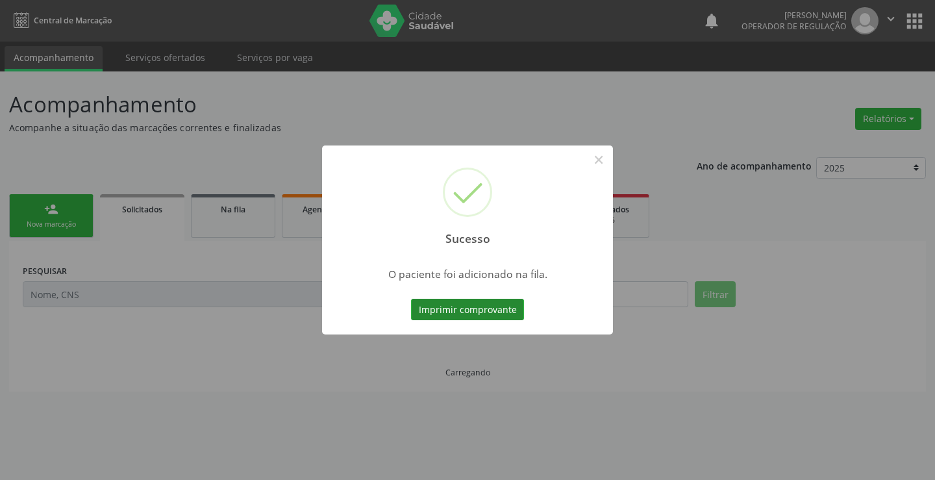
click at [490, 308] on button "Imprimir comprovante" at bounding box center [467, 310] width 113 height 22
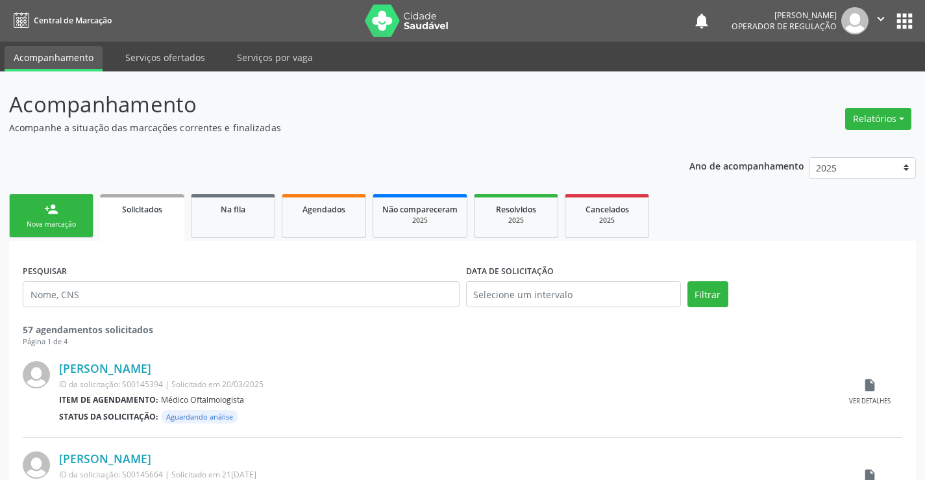
click at [62, 214] on link "person_add Nova marcação" at bounding box center [51, 216] width 84 height 44
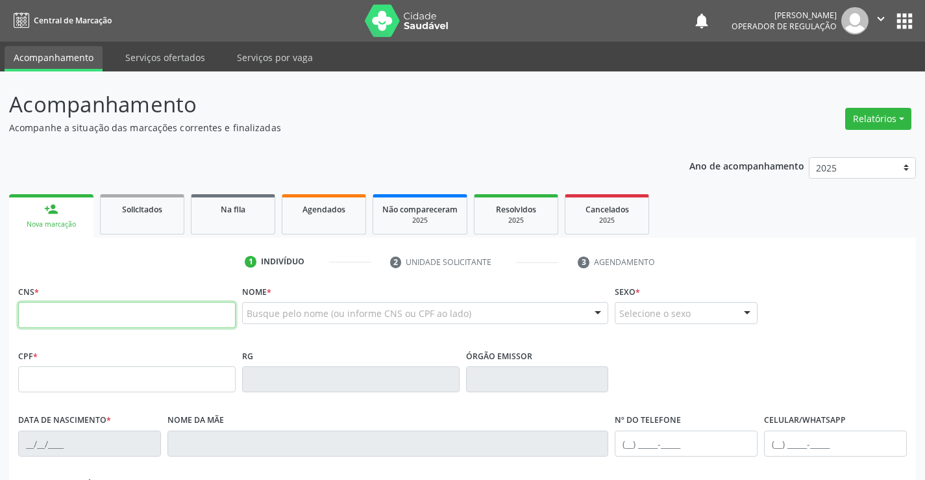
click at [40, 321] on input "text" at bounding box center [127, 315] width 218 height 26
type input "707 6052 1991 7990"
type input "136.080.085-94"
type input "1371170255"
type input "04/07/2025"
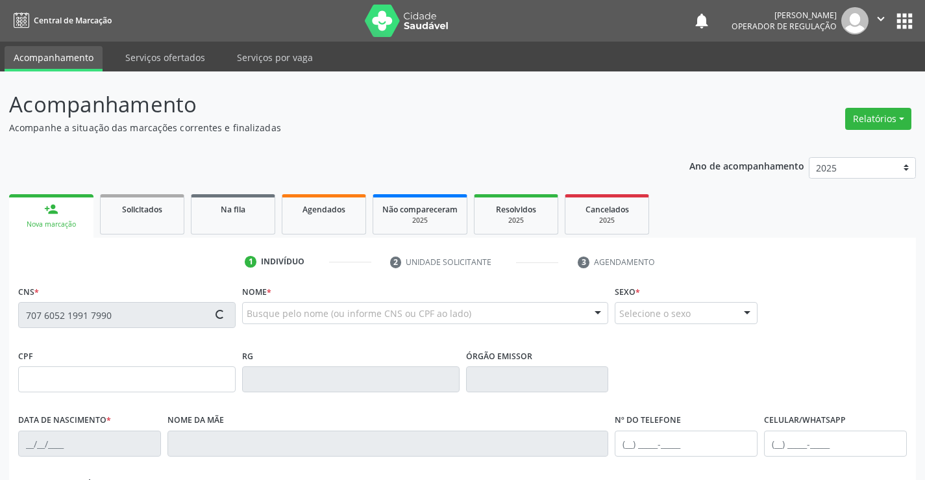
type input "Wiara Nunes Ribeiro dos Santos"
type input "(74) 99125-1114"
type input "136.080.085-94"
type input "S/N"
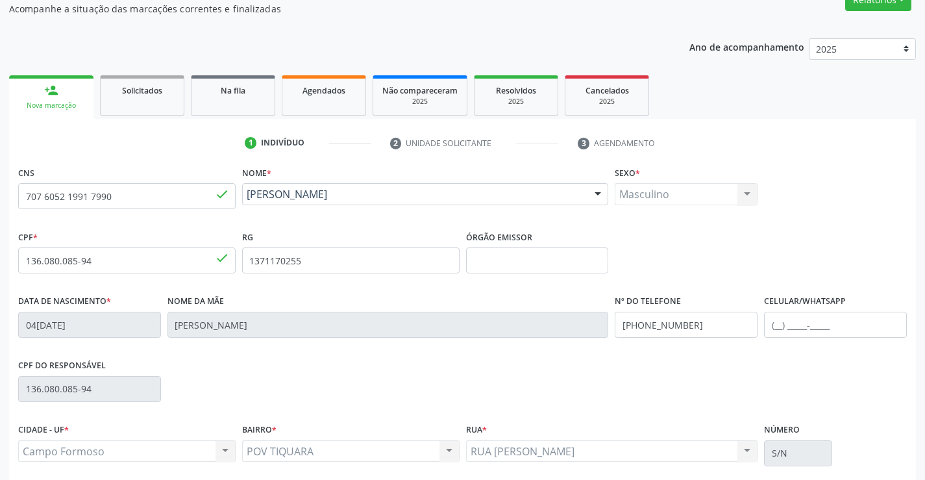
scroll to position [224, 0]
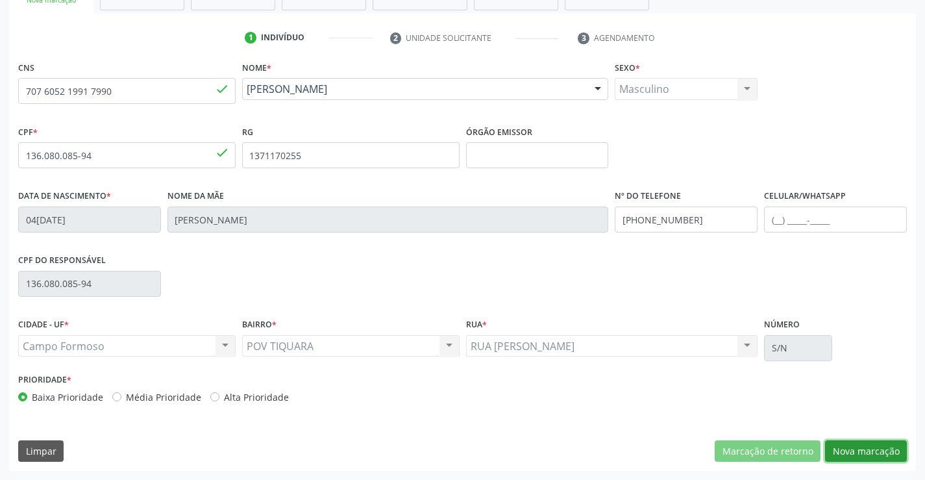
click at [856, 456] on button "Nova marcação" at bounding box center [866, 451] width 82 height 22
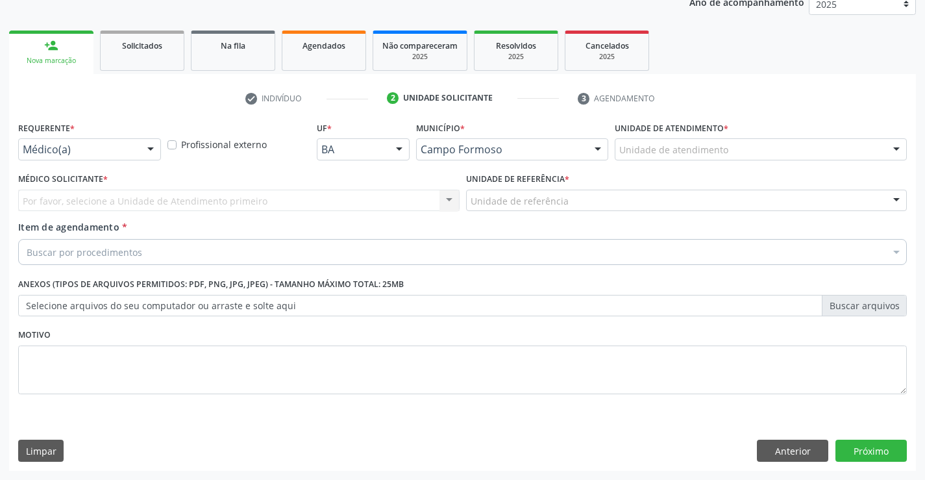
scroll to position [164, 0]
click at [155, 149] on div at bounding box center [150, 150] width 19 height 22
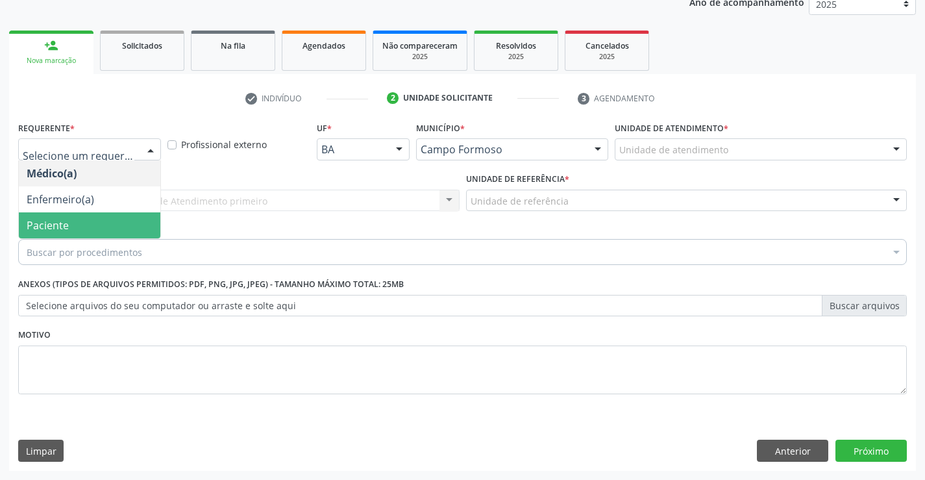
click at [64, 227] on span "Paciente" at bounding box center [48, 225] width 42 height 14
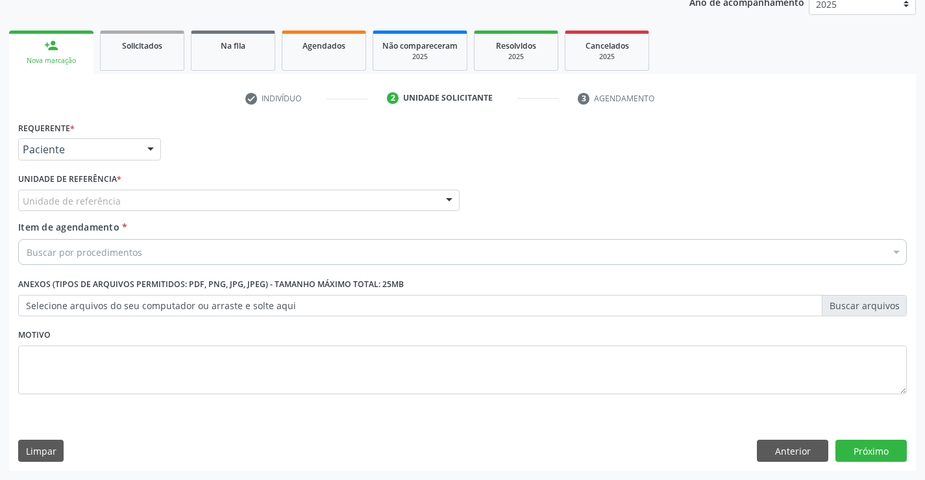
click at [443, 198] on div at bounding box center [449, 201] width 19 height 22
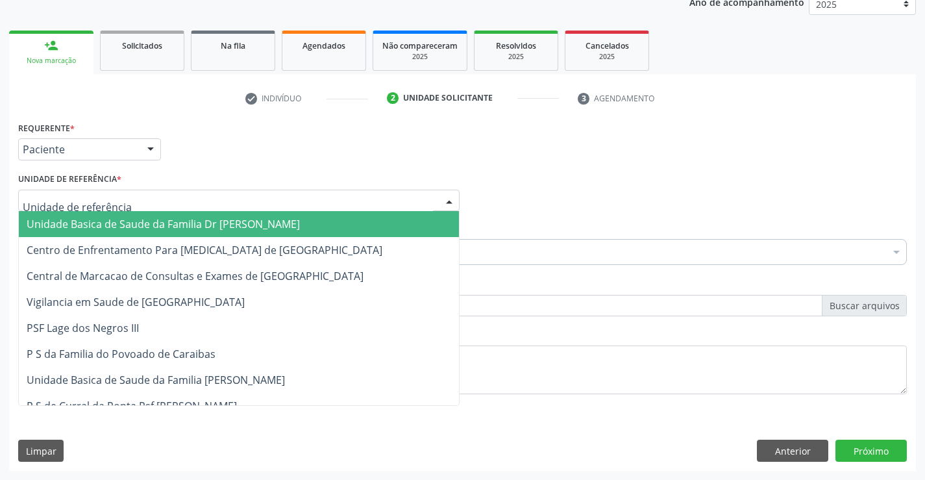
click at [208, 233] on span "Unidade Basica de Saude da Familia Dr [PERSON_NAME]" at bounding box center [239, 224] width 440 height 26
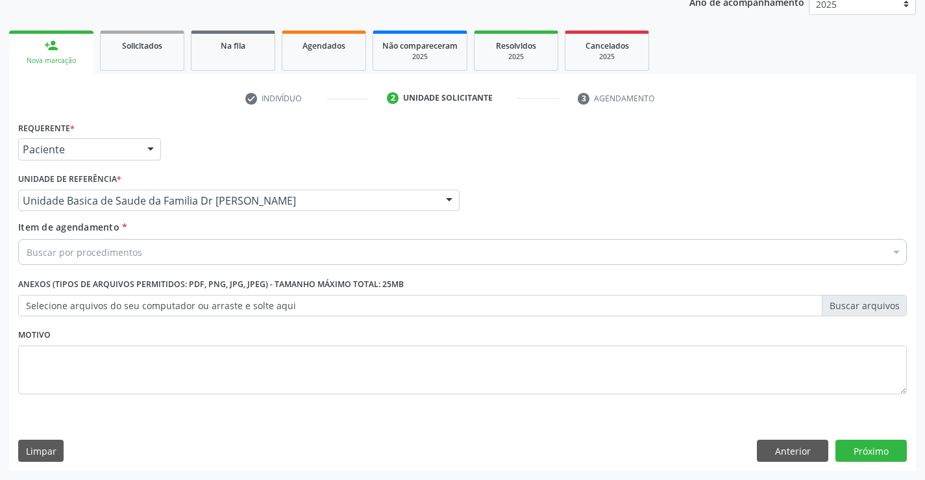
click at [169, 245] on div "Buscar por procedimentos" at bounding box center [462, 252] width 889 height 26
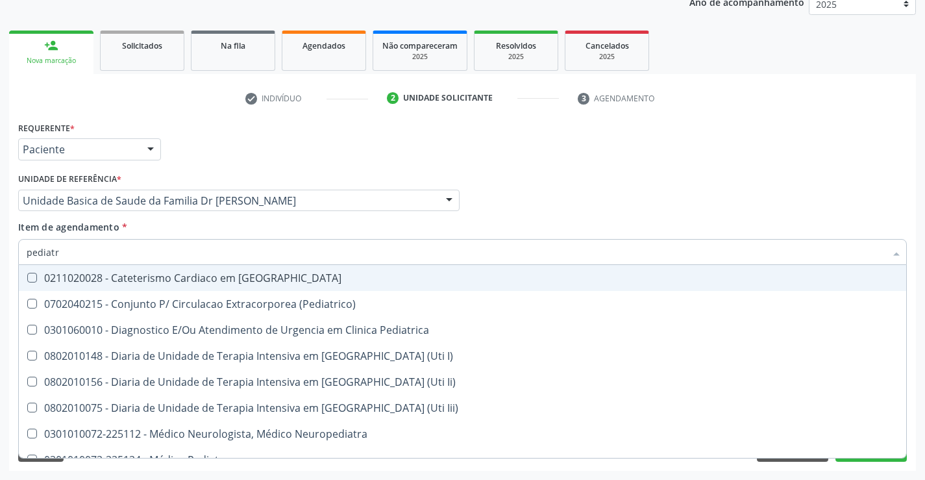
type input "pediatra"
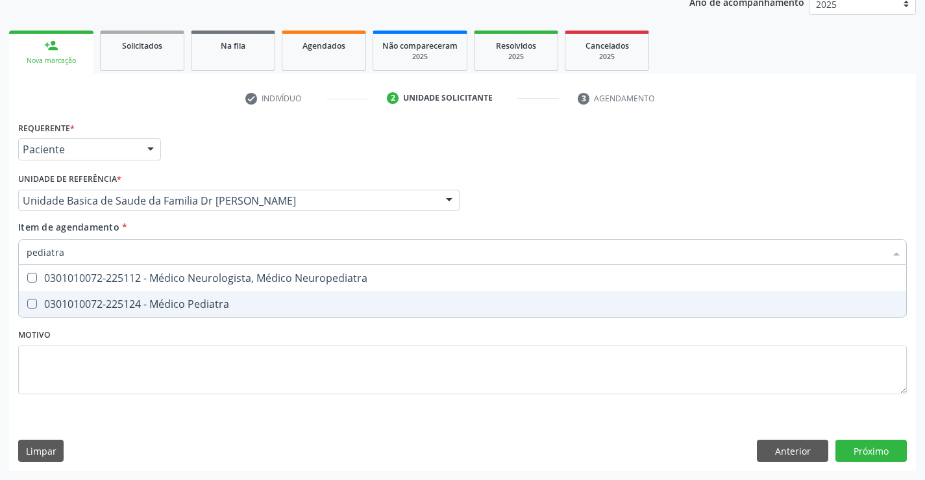
click at [188, 292] on span "0301010072-225124 - Médico Pediatra" at bounding box center [463, 304] width 888 height 26
checkbox Pediatra "true"
click at [860, 451] on div "Requerente * Paciente Médico(a) Enfermeiro(a) Paciente Nenhum resultado encontr…" at bounding box center [462, 294] width 907 height 353
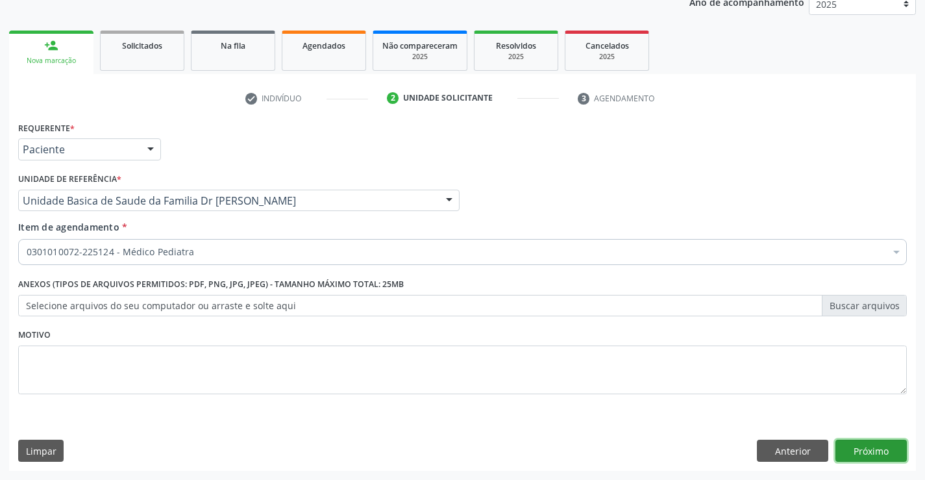
click at [860, 451] on button "Próximo" at bounding box center [871, 451] width 71 height 22
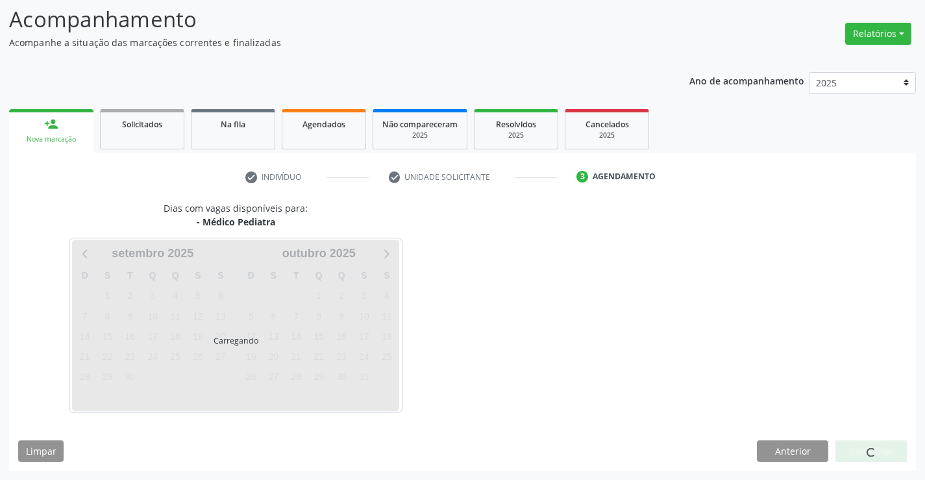
scroll to position [85, 0]
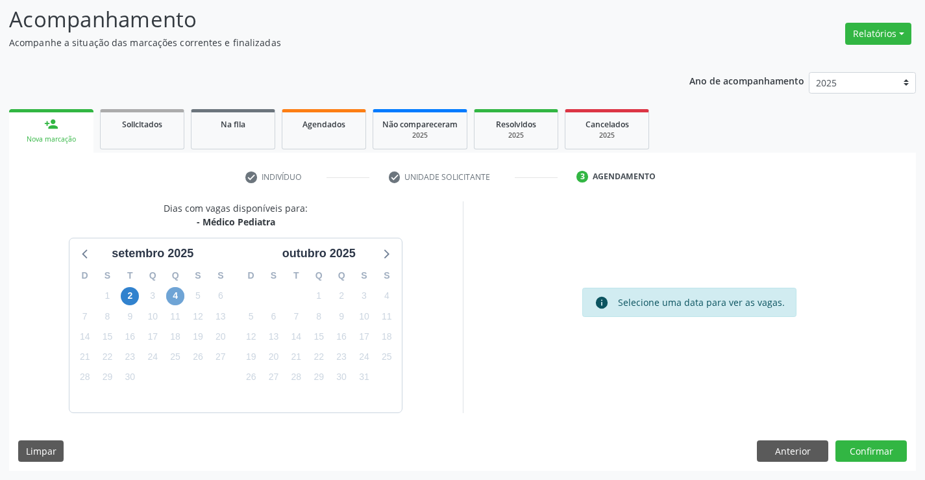
click at [176, 299] on span "4" at bounding box center [175, 296] width 18 height 18
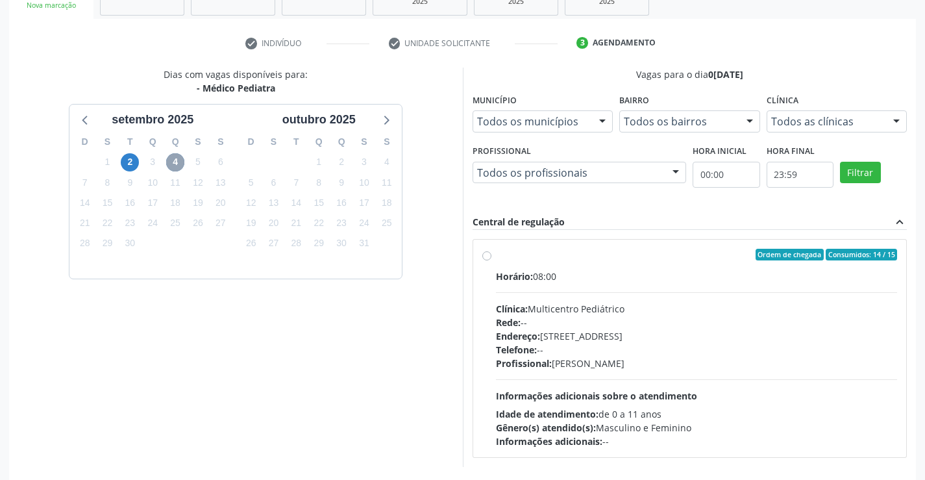
scroll to position [239, 0]
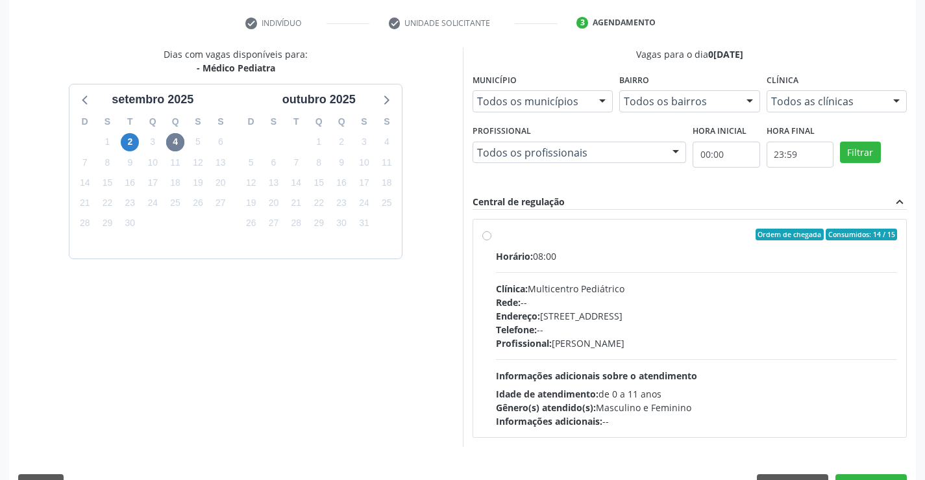
click at [496, 238] on label "Ordem de chegada Consumidos: 14 / 15 Horário: 08:00 Clínica: Multicentro Pediát…" at bounding box center [697, 328] width 402 height 199
click at [487, 238] on input "Ordem de chegada Consumidos: 14 / 15 Horário: 08:00 Clínica: Multicentro Pediát…" at bounding box center [487, 235] width 9 height 12
radio input "true"
drag, startPoint x: 924, startPoint y: 173, endPoint x: 935, endPoint y: 249, distance: 76.7
click at [925, 241] on html "Central de Marcação notifications Valeria de Almeida Jatoba Operador de regulaç…" at bounding box center [462, 1] width 925 height 480
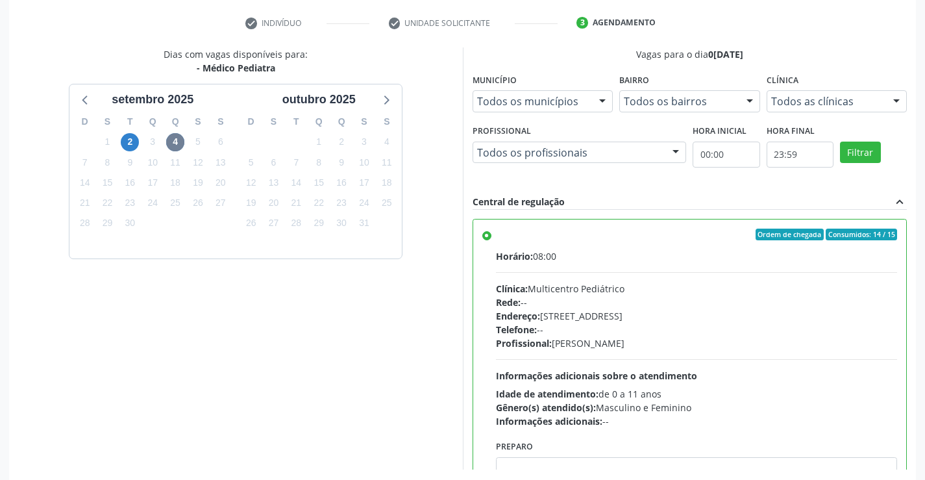
scroll to position [296, 0]
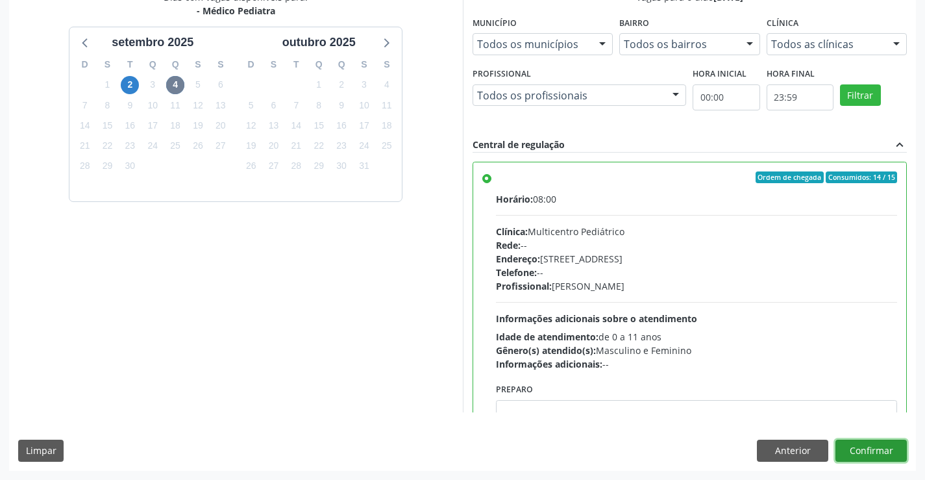
click at [850, 445] on button "Confirmar" at bounding box center [871, 451] width 71 height 22
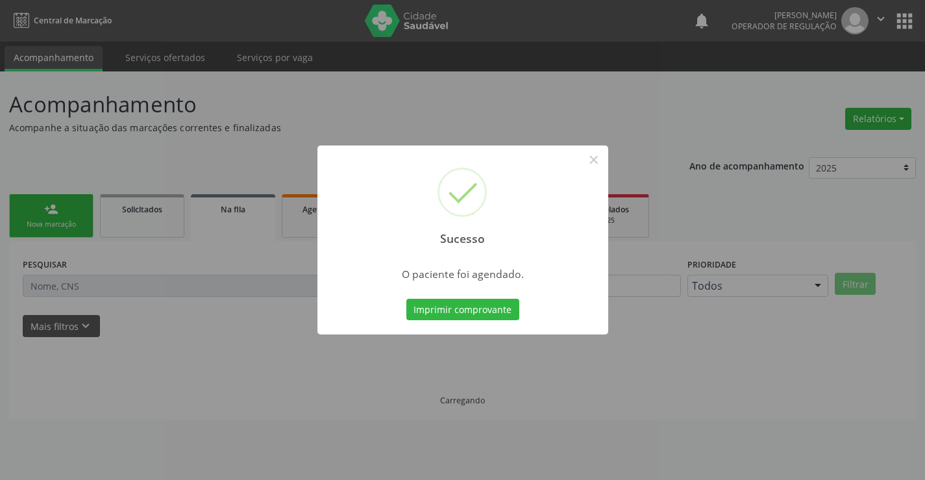
scroll to position [0, 0]
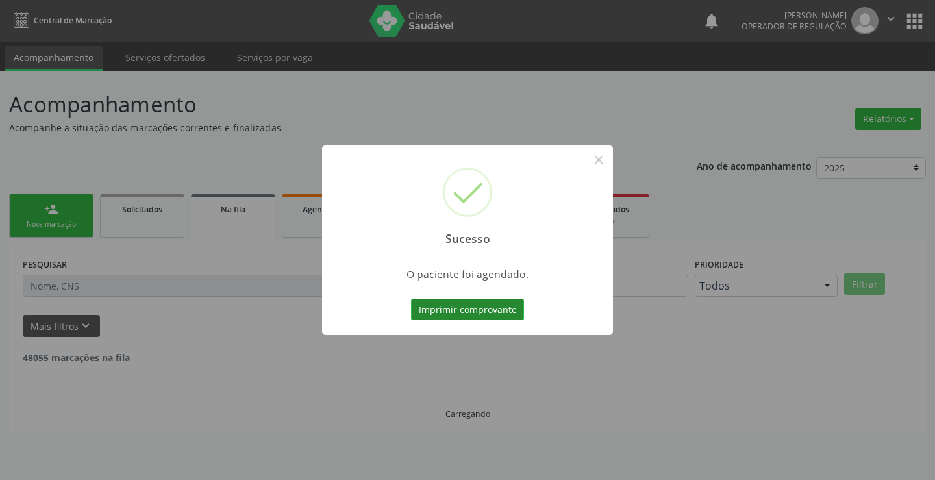
click at [499, 316] on button "Imprimir comprovante" at bounding box center [467, 310] width 113 height 22
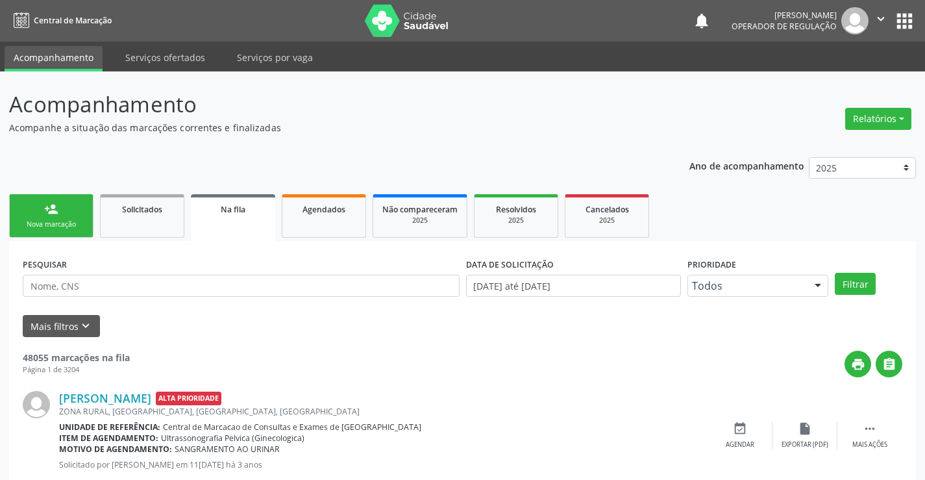
click at [48, 223] on div "Nova marcação" at bounding box center [51, 225] width 65 height 10
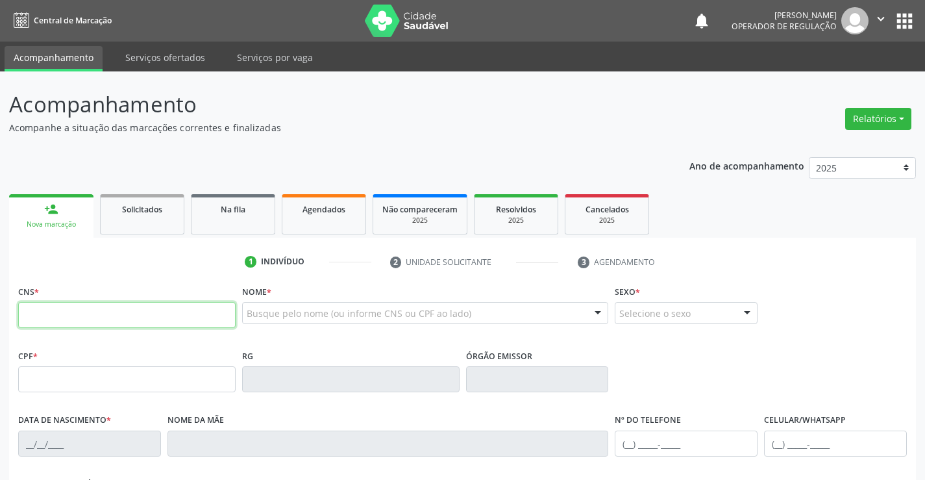
click at [66, 314] on input "text" at bounding box center [127, 315] width 218 height 26
type input "700 3019 1103 6639"
type input "2019140500"
type input "15/02/1994"
type input "074.217.515-48"
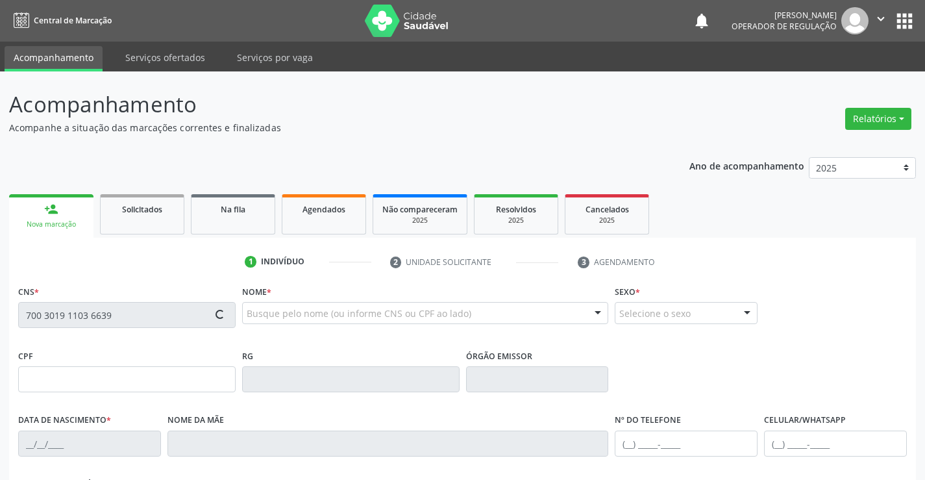
type input "SN"
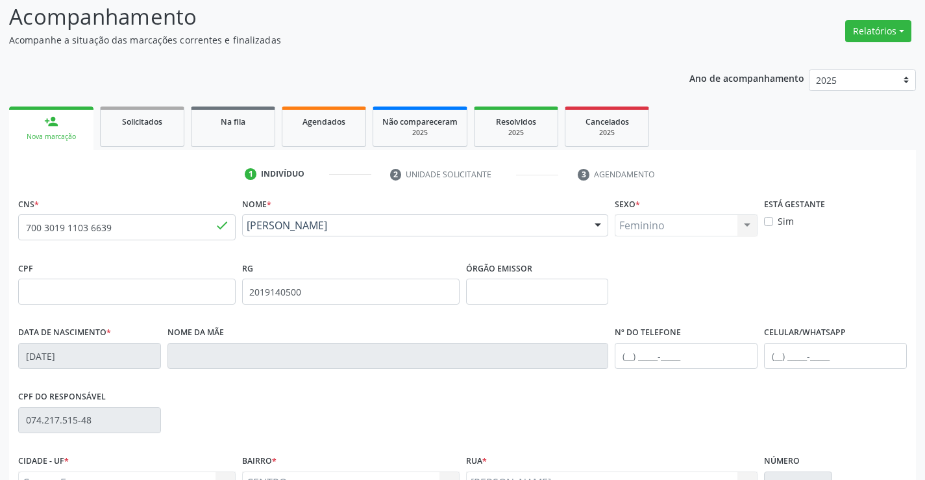
scroll to position [224, 0]
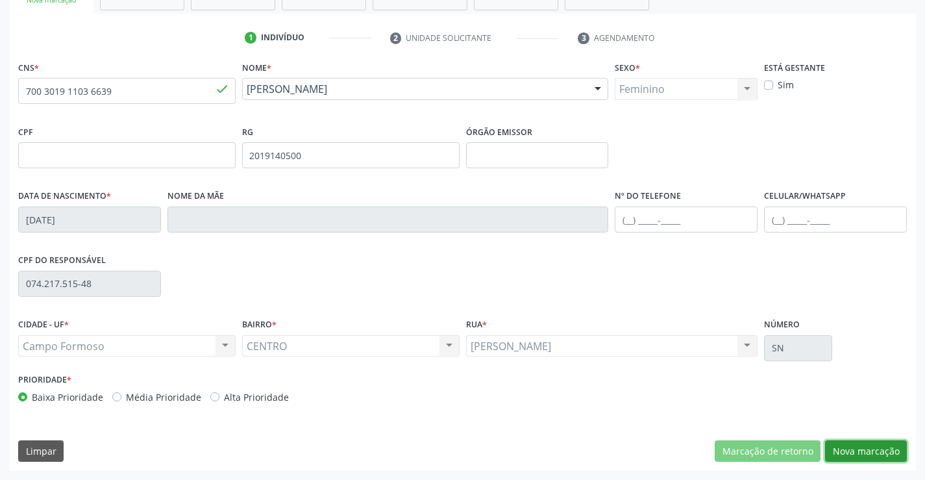
click at [850, 442] on button "Nova marcação" at bounding box center [866, 451] width 82 height 22
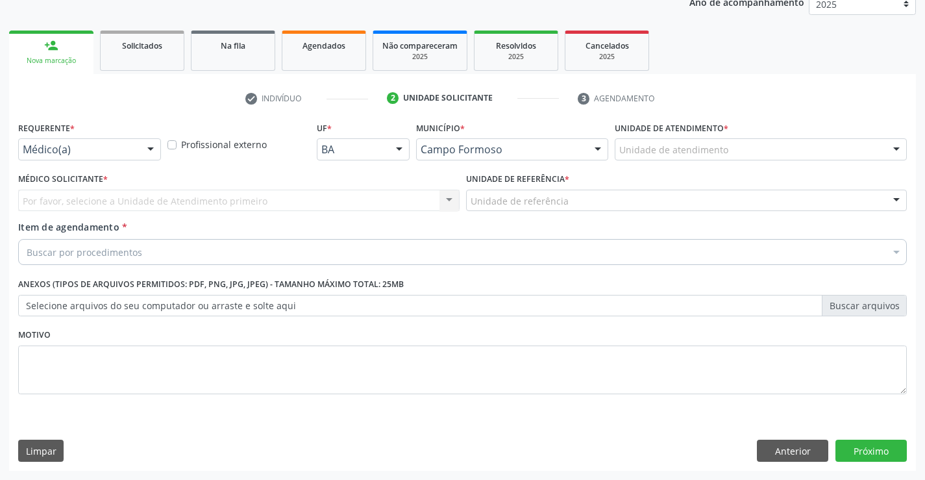
scroll to position [164, 0]
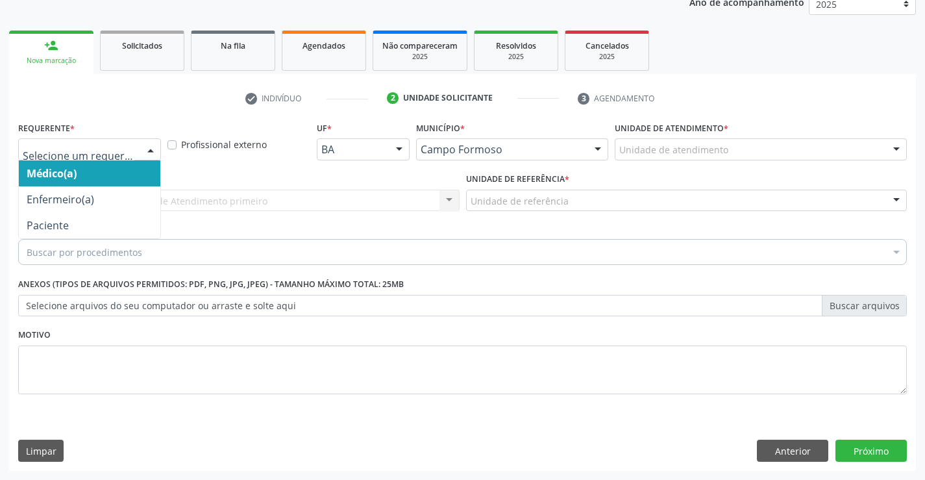
click at [151, 150] on div at bounding box center [150, 150] width 19 height 22
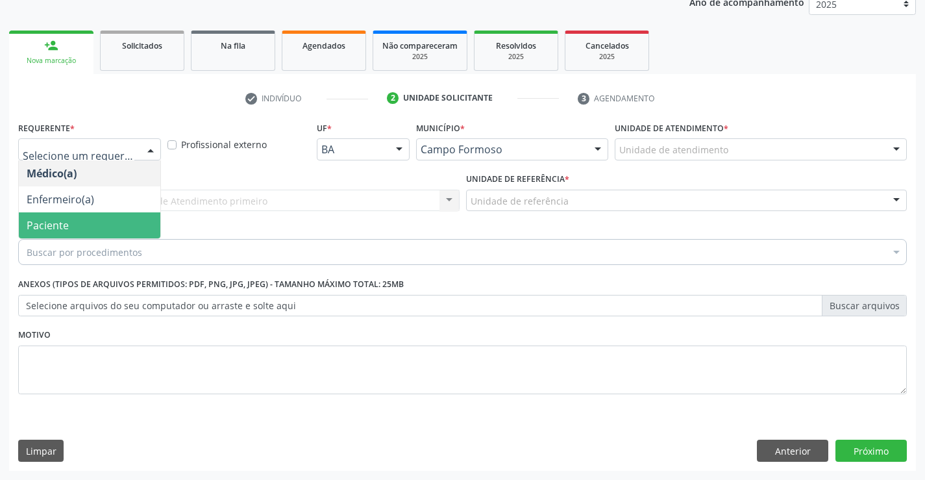
click at [104, 225] on span "Paciente" at bounding box center [90, 225] width 142 height 26
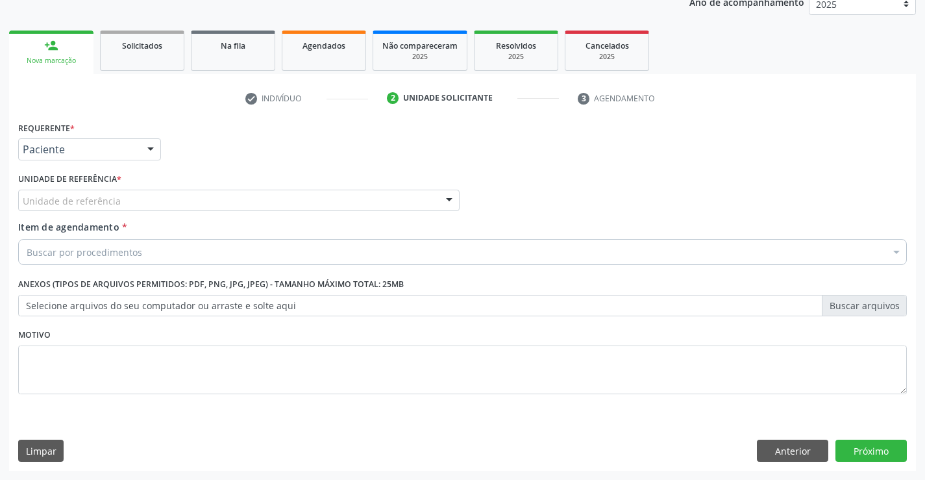
click at [456, 202] on div at bounding box center [449, 201] width 19 height 22
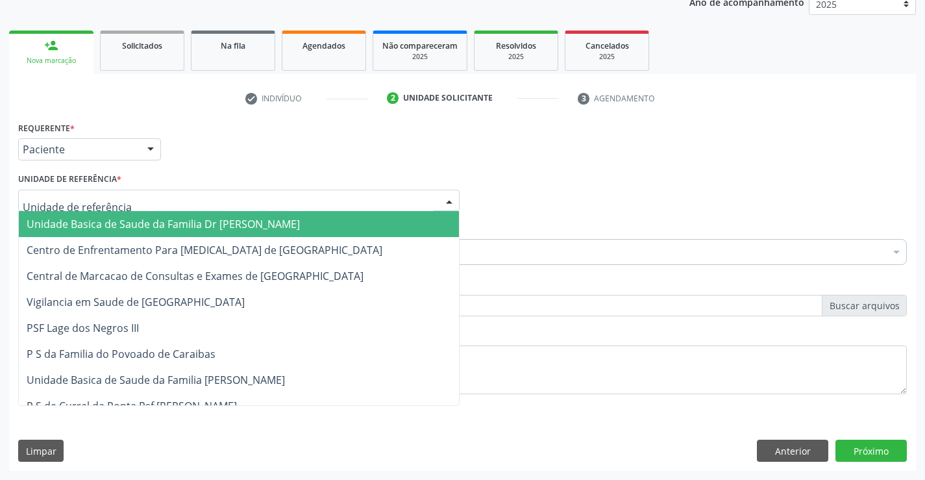
click at [322, 222] on span "Unidade Basica de Saude da Familia Dr [PERSON_NAME]" at bounding box center [239, 224] width 440 height 26
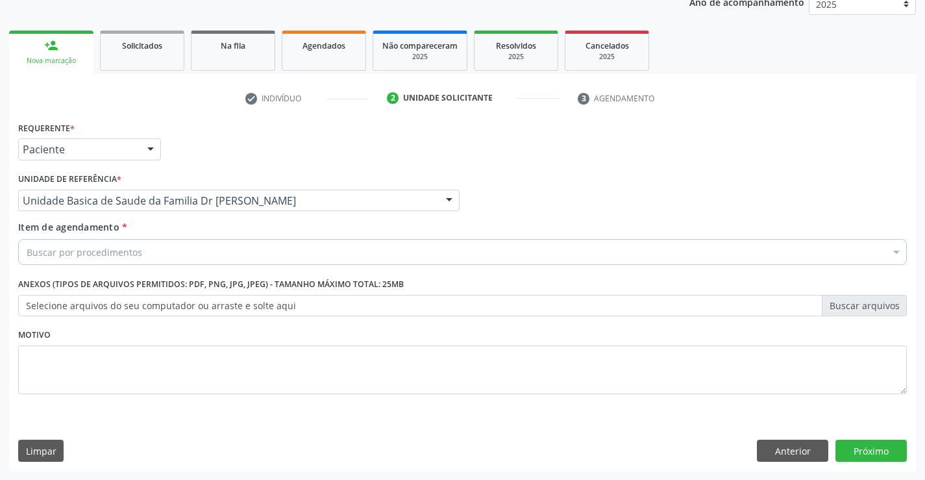
click at [227, 257] on div "Buscar por procedimentos" at bounding box center [462, 252] width 889 height 26
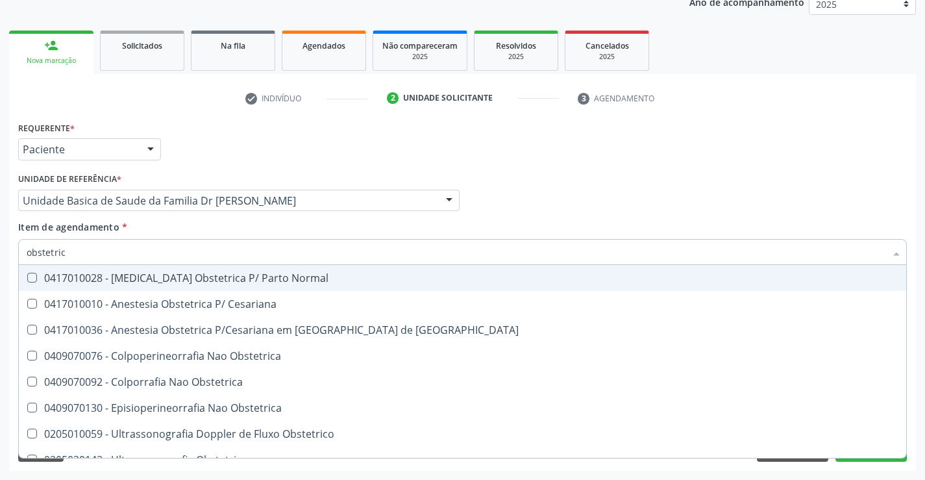
type input "obstetrica"
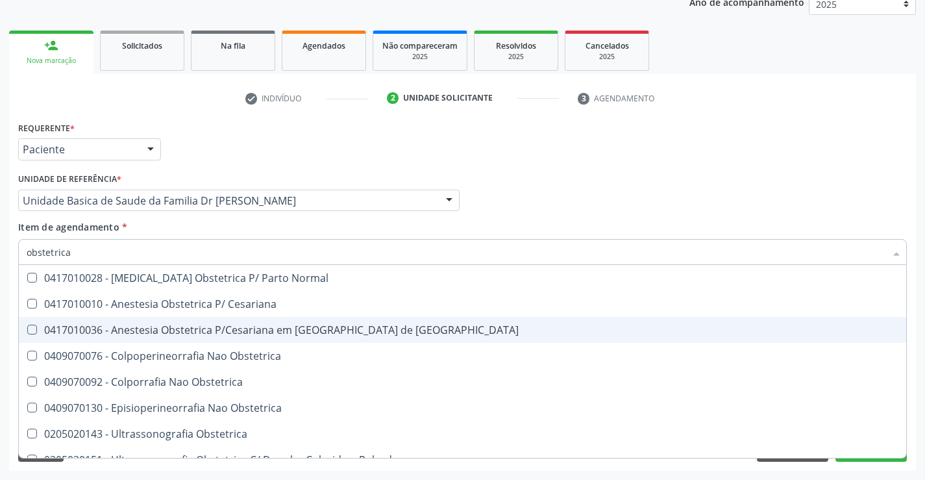
scroll to position [15, 0]
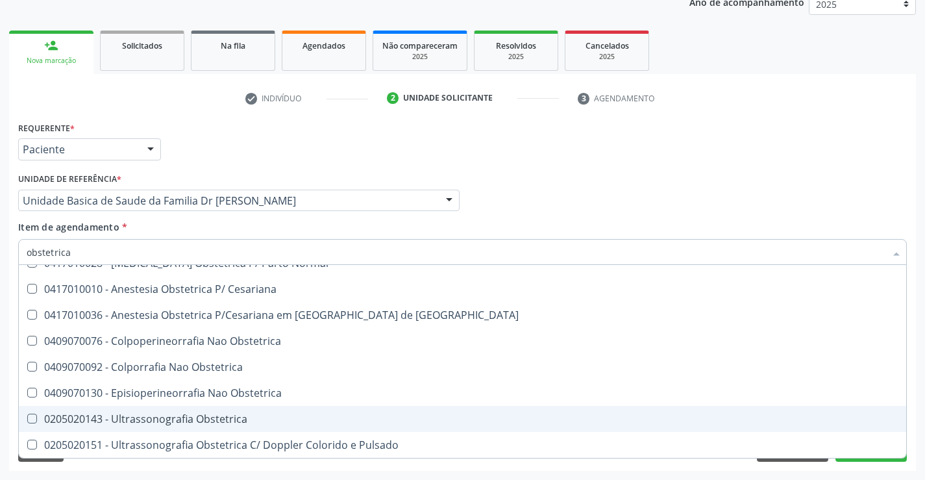
click at [225, 418] on div "0205020143 - Ultrassonografia Obstetrica" at bounding box center [463, 419] width 872 height 10
checkbox Obstetrica "true"
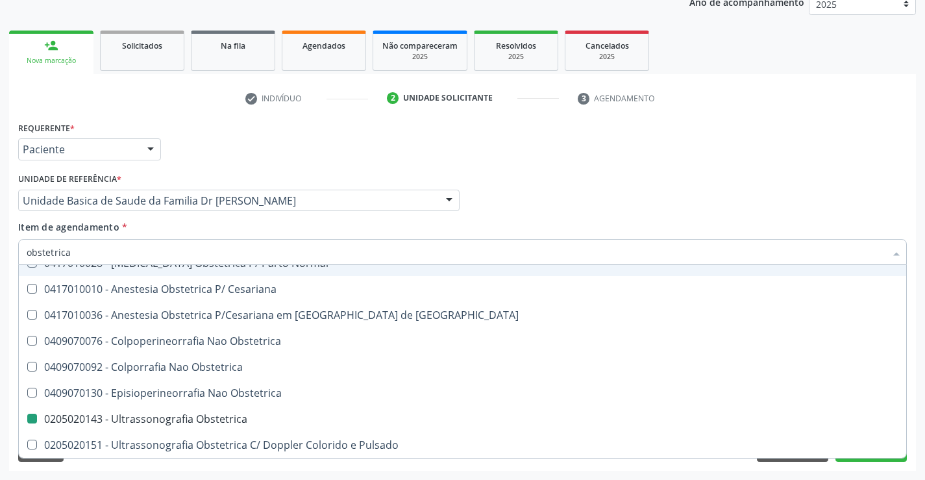
click at [675, 195] on div "Médico Solicitante Por favor, selecione a Unidade de Atendimento primeiro Nenhu…" at bounding box center [463, 195] width 896 height 51
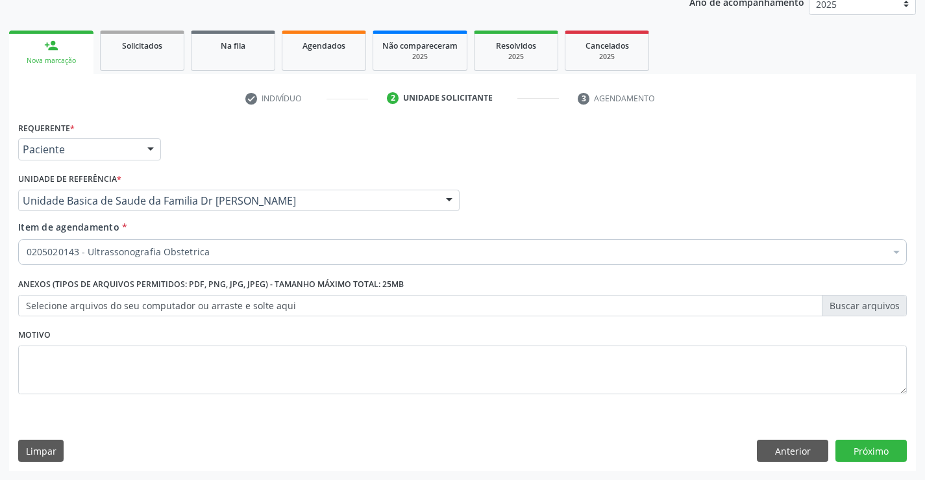
checkbox Obstetrica "true"
checkbox Abciximabe "false"
click at [854, 449] on button "Próximo" at bounding box center [871, 451] width 71 height 22
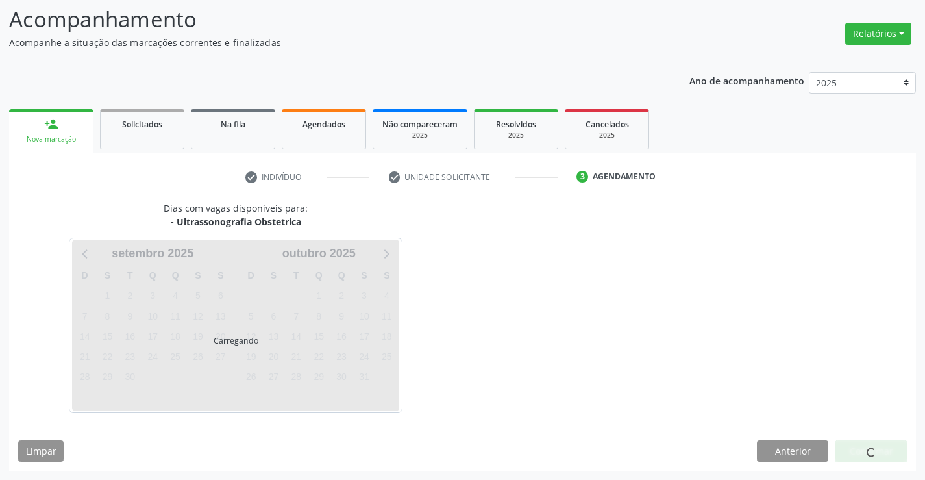
scroll to position [85, 0]
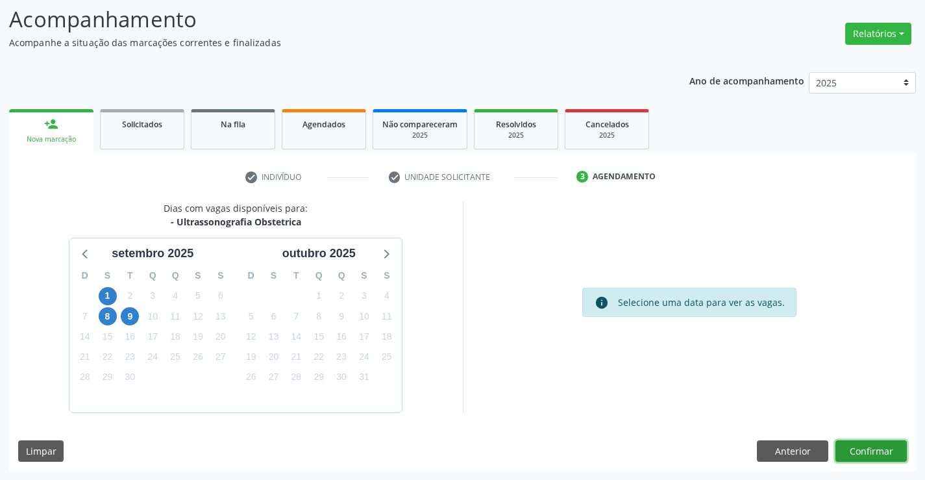
click at [857, 459] on button "Confirmar" at bounding box center [871, 451] width 71 height 22
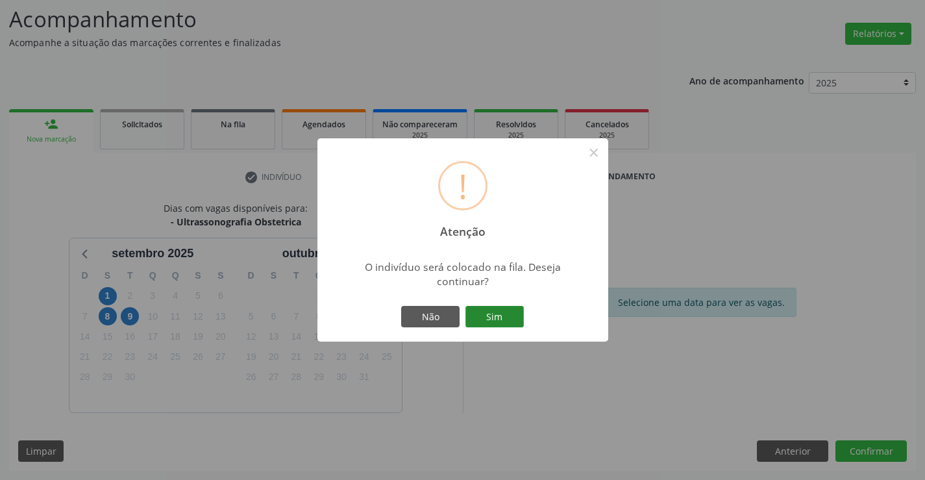
click at [498, 311] on button "Sim" at bounding box center [495, 317] width 58 height 22
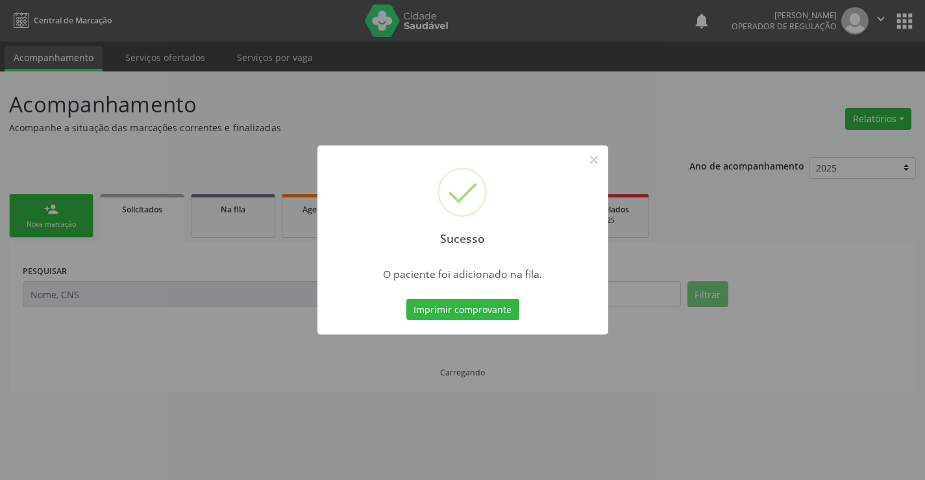
scroll to position [0, 0]
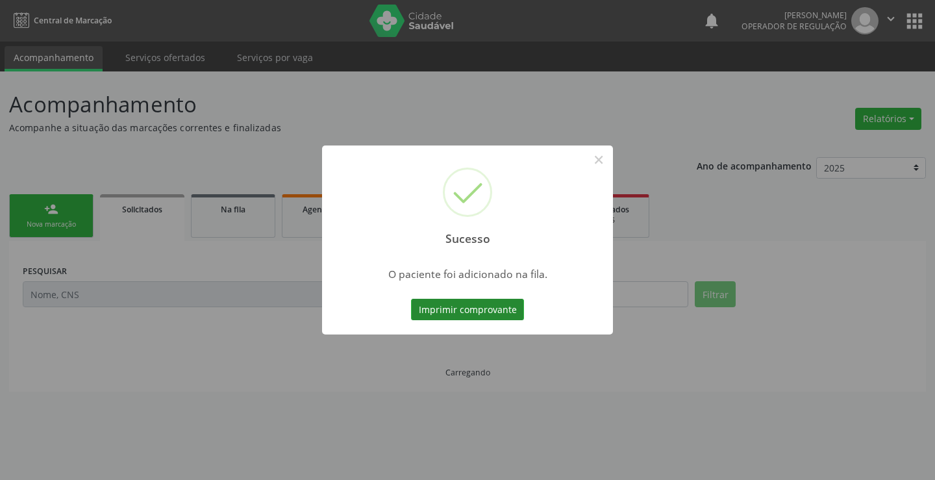
click at [467, 304] on button "Imprimir comprovante" at bounding box center [467, 310] width 113 height 22
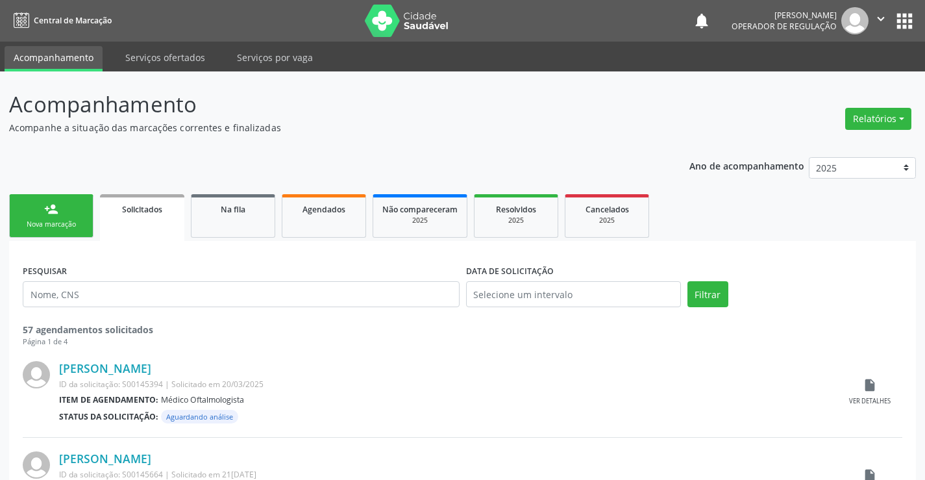
click at [65, 216] on link "person_add Nova marcação" at bounding box center [51, 216] width 84 height 44
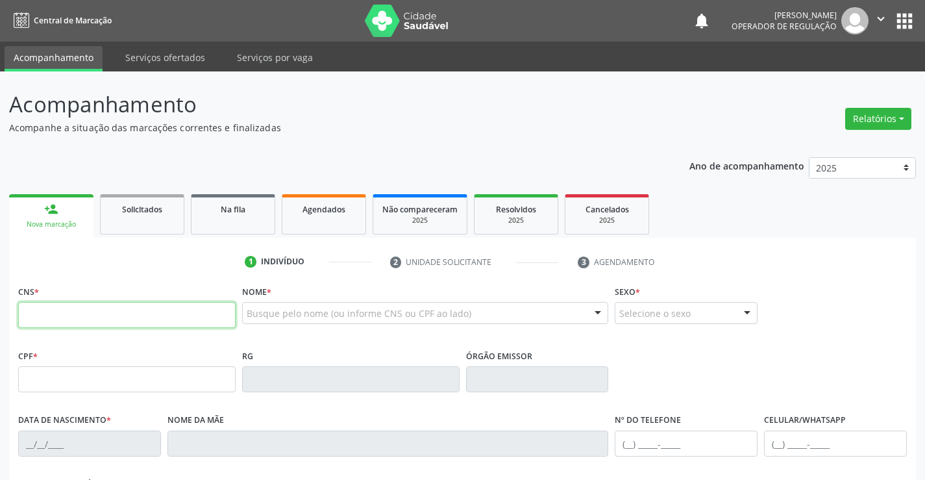
click at [57, 321] on input "text" at bounding box center [127, 315] width 218 height 26
type input "702 6062 0196 5942"
type input "2303780136"
type input "02/01/2018"
type input "(74) 99192-2241"
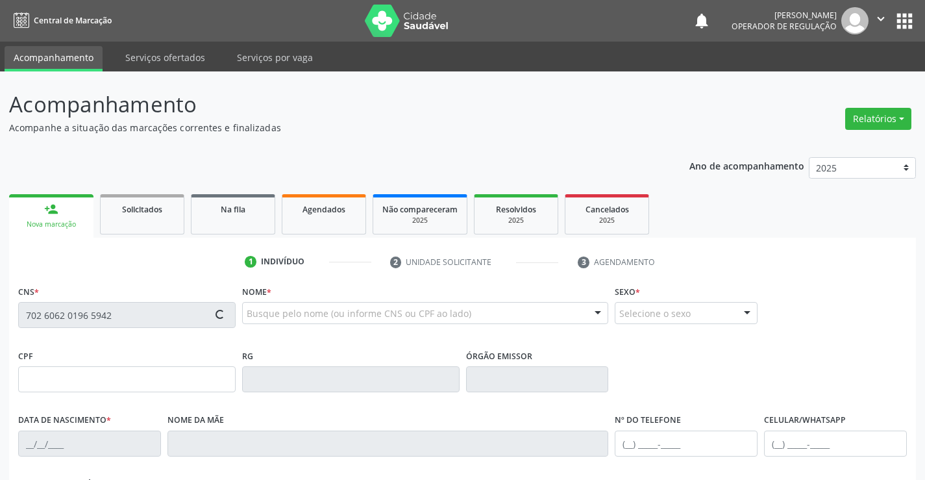
type input "(74) 99192-2241"
type input "100.559.135-04"
type input "S/N"
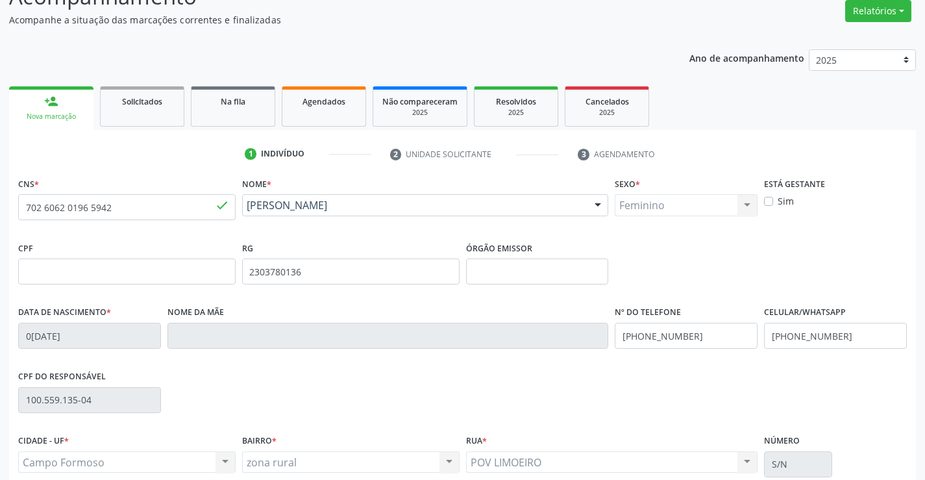
scroll to position [224, 0]
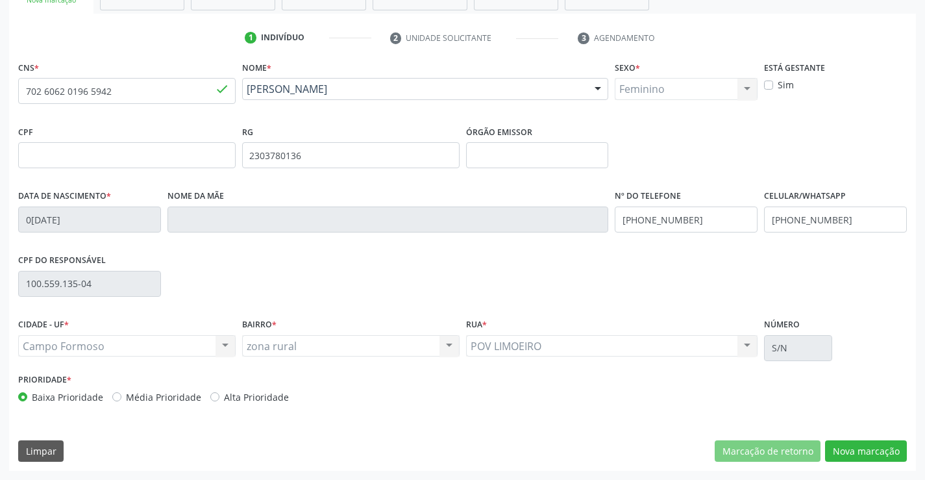
click at [844, 438] on div "CNS * 702 6062 0196 5942 done Nome * Laura Sophya França da Silva Laura Sophya …" at bounding box center [462, 264] width 907 height 413
click at [841, 447] on button "Nova marcação" at bounding box center [866, 451] width 82 height 22
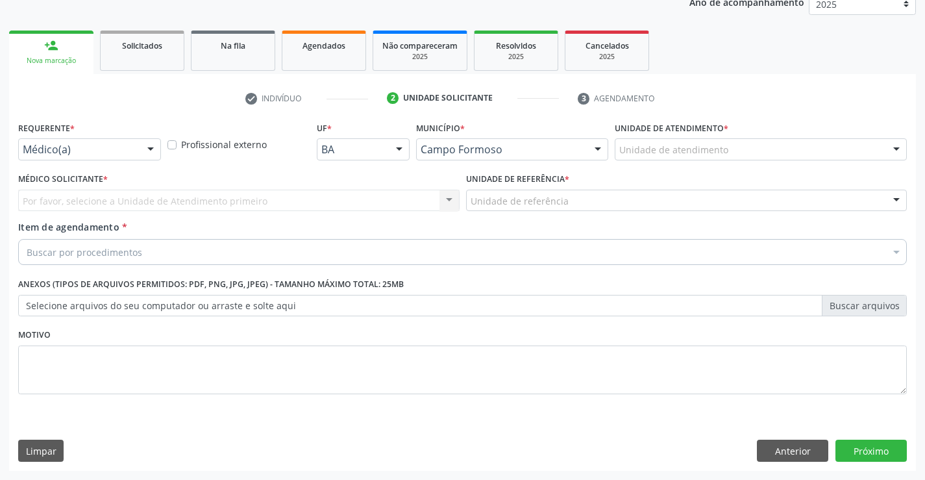
click at [149, 148] on div at bounding box center [150, 150] width 19 height 22
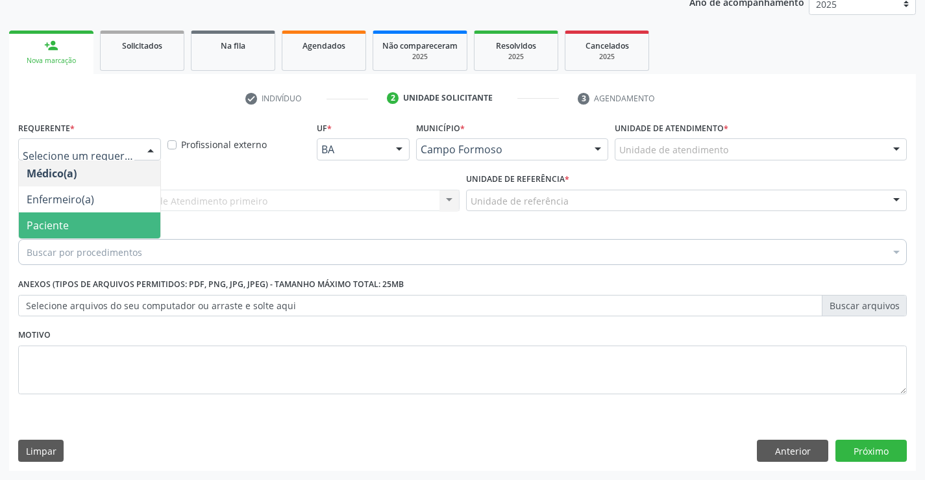
click at [106, 220] on span "Paciente" at bounding box center [90, 225] width 142 height 26
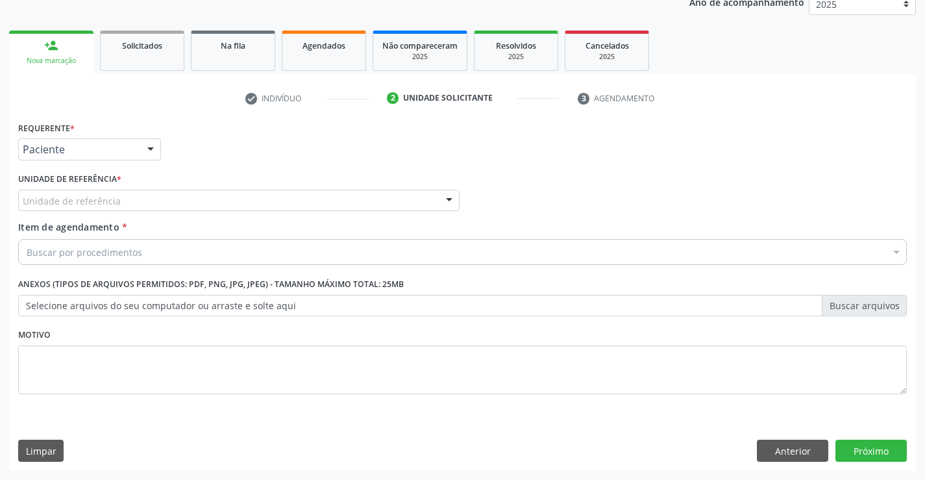
click at [438, 195] on div "Unidade de referência Unidade Basica de Saude da Familia Dr Paulo Sudre Centro …" at bounding box center [239, 201] width 442 height 22
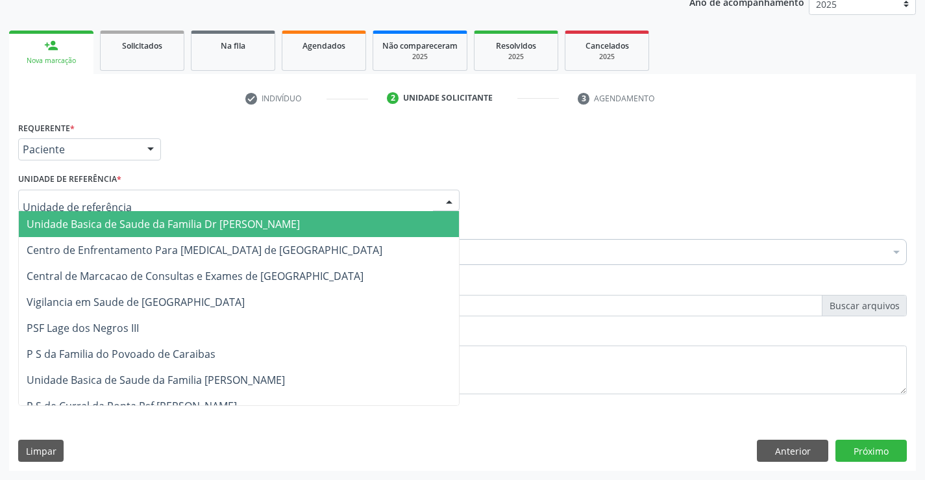
click at [292, 217] on span "Unidade Basica de Saude da Familia Dr [PERSON_NAME]" at bounding box center [239, 224] width 440 height 26
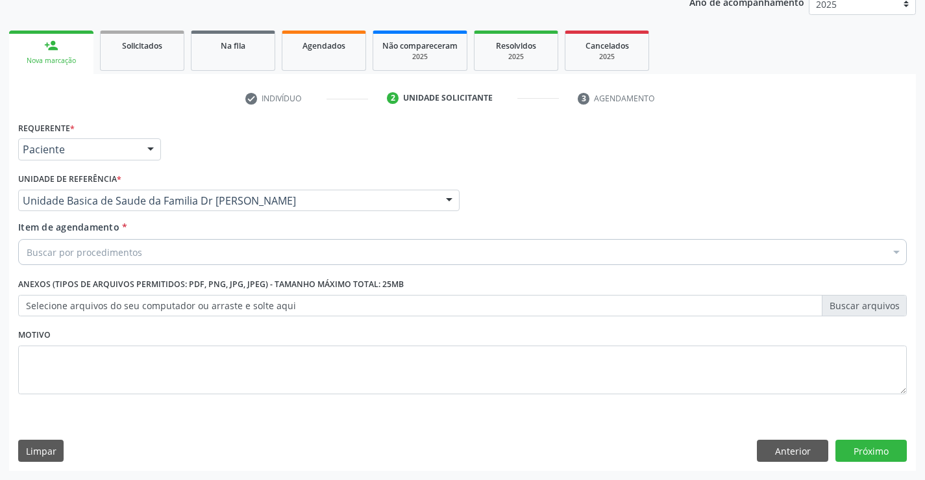
click at [213, 247] on div "Buscar por procedimentos" at bounding box center [462, 252] width 889 height 26
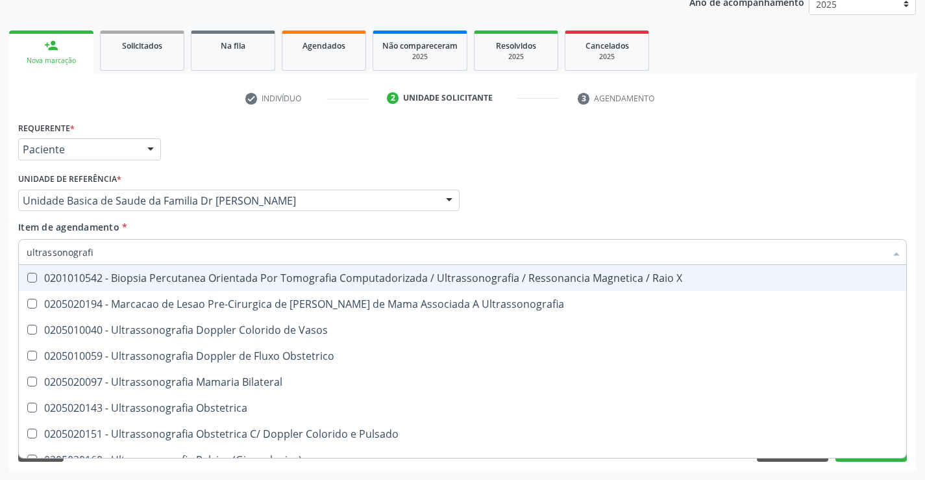
type input "ultrassonografia"
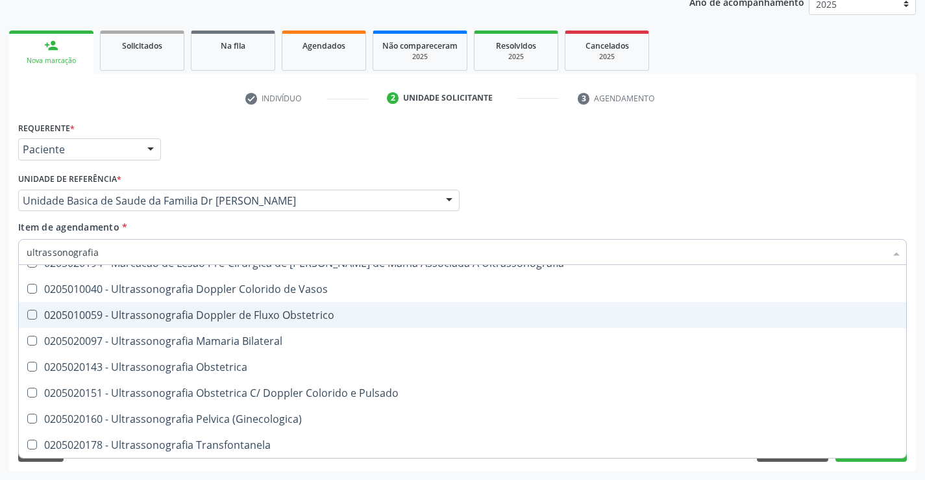
scroll to position [195, 0]
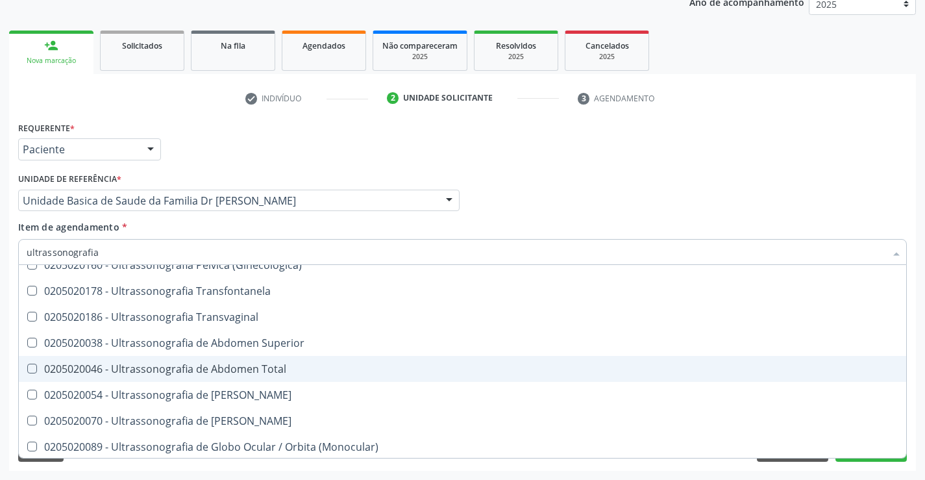
click at [287, 370] on div "0205020046 - Ultrassonografia de Abdomen Total" at bounding box center [463, 369] width 872 height 10
checkbox Total "true"
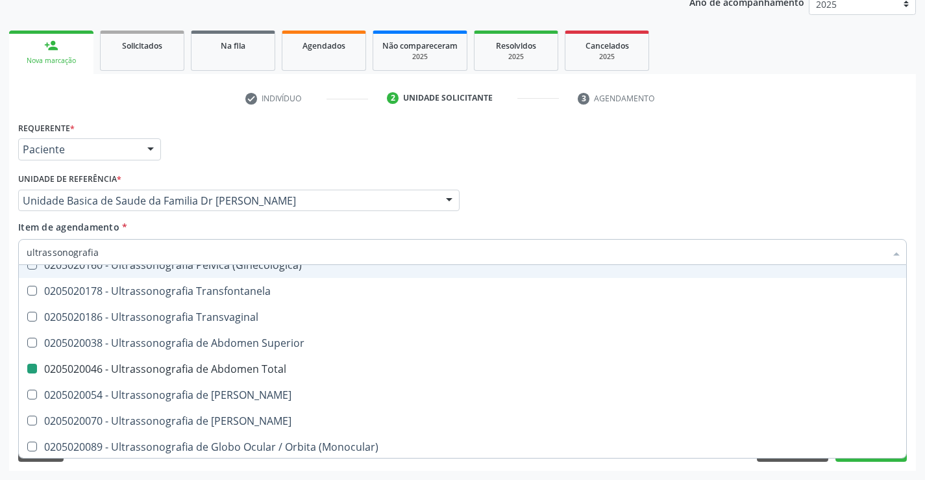
click at [851, 191] on div "Médico Solicitante Por favor, selecione a Unidade de Atendimento primeiro Nenhu…" at bounding box center [463, 195] width 896 height 51
checkbox Ultrassonografia "true"
checkbox Total "false"
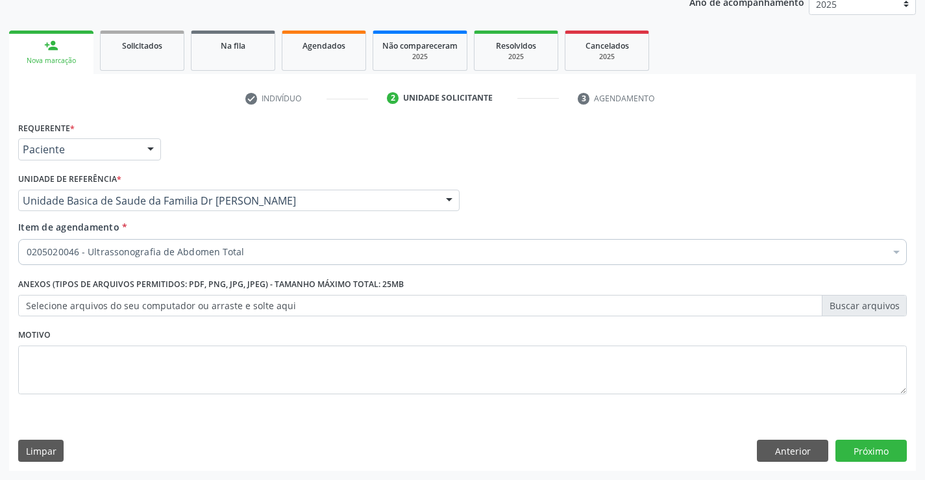
scroll to position [0, 0]
click at [855, 453] on button "Próximo" at bounding box center [871, 451] width 71 height 22
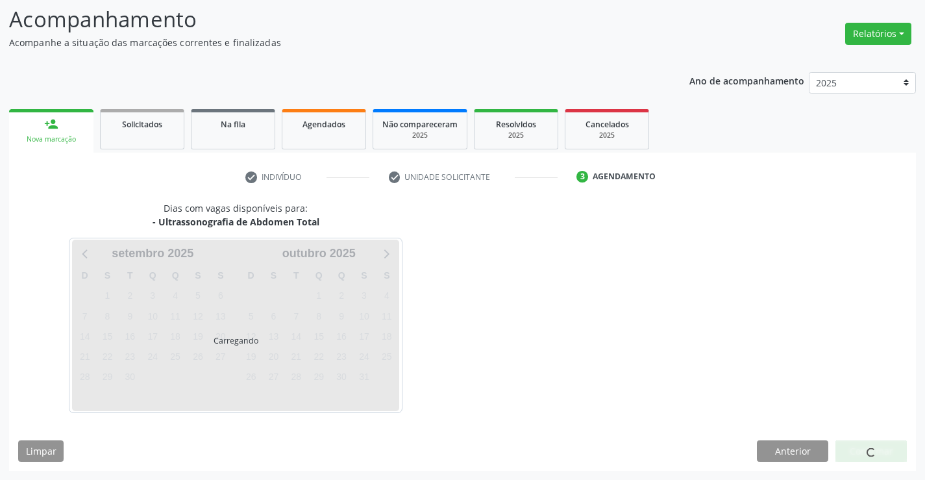
scroll to position [85, 0]
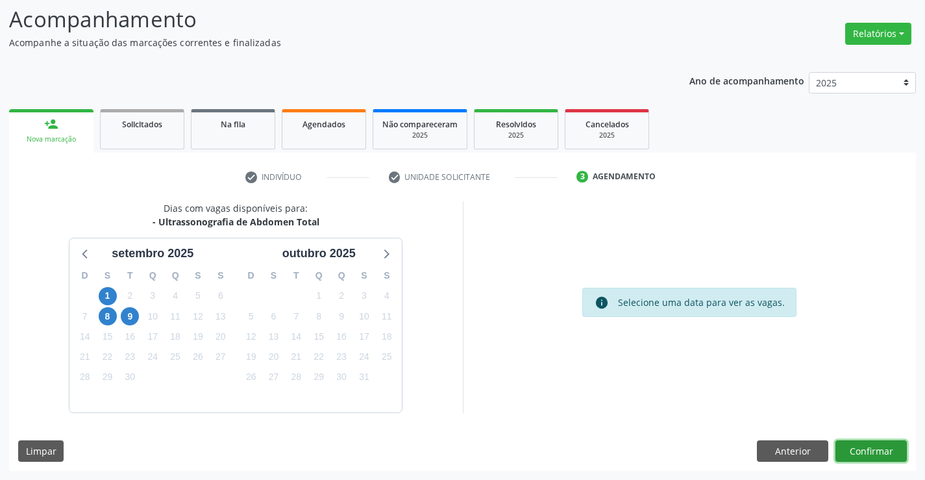
click at [847, 453] on button "Confirmar" at bounding box center [871, 451] width 71 height 22
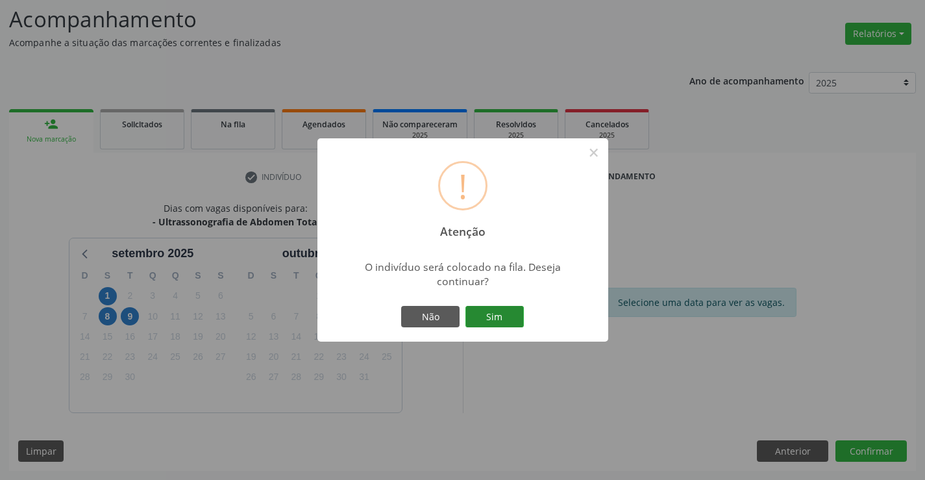
click at [488, 316] on button "Sim" at bounding box center [495, 317] width 58 height 22
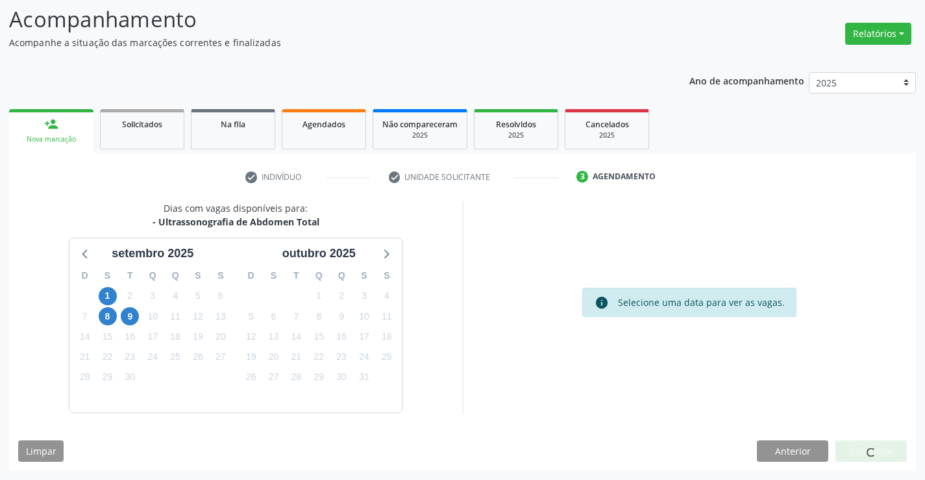
scroll to position [0, 0]
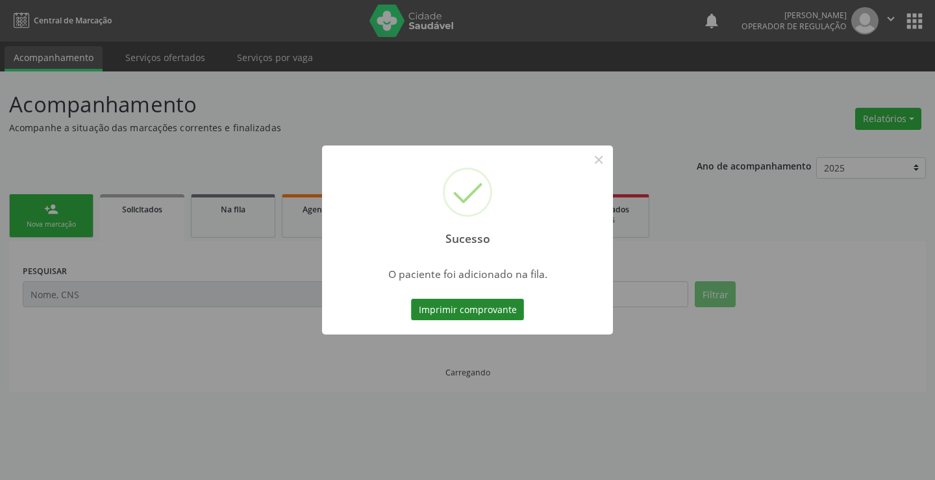
click at [470, 316] on button "Imprimir comprovante" at bounding box center [467, 310] width 113 height 22
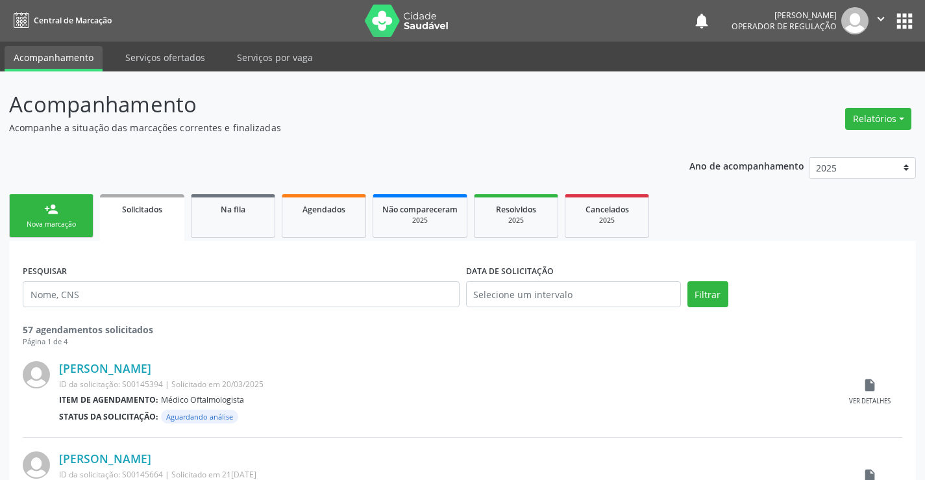
click at [886, 13] on icon "" at bounding box center [881, 19] width 14 height 14
click at [819, 80] on link "Sair" at bounding box center [848, 79] width 90 height 18
